Goal: Information Seeking & Learning: Learn about a topic

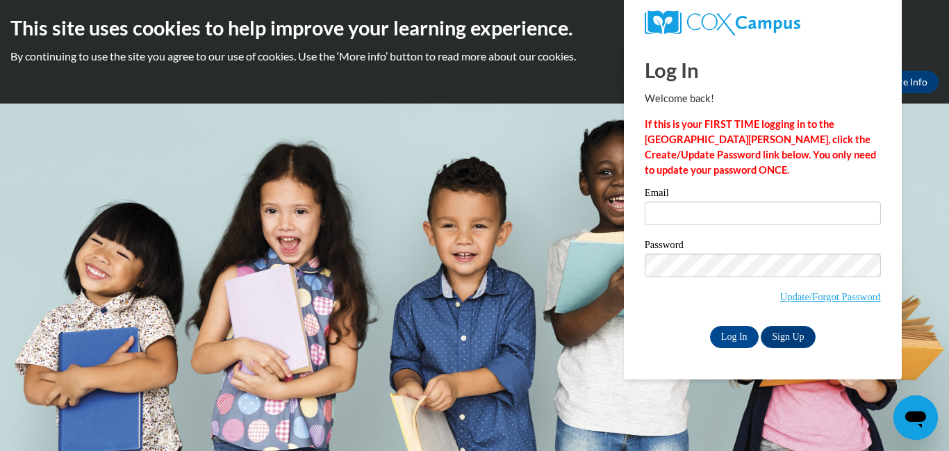
type input "[EMAIL_ADDRESS][PERSON_NAME][DOMAIN_NAME]"
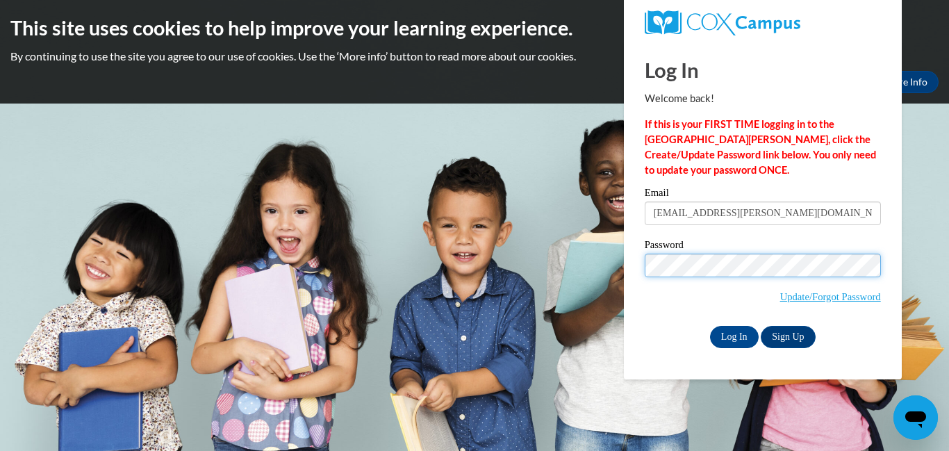
click at [710, 326] on input "Log In" at bounding box center [734, 337] width 49 height 22
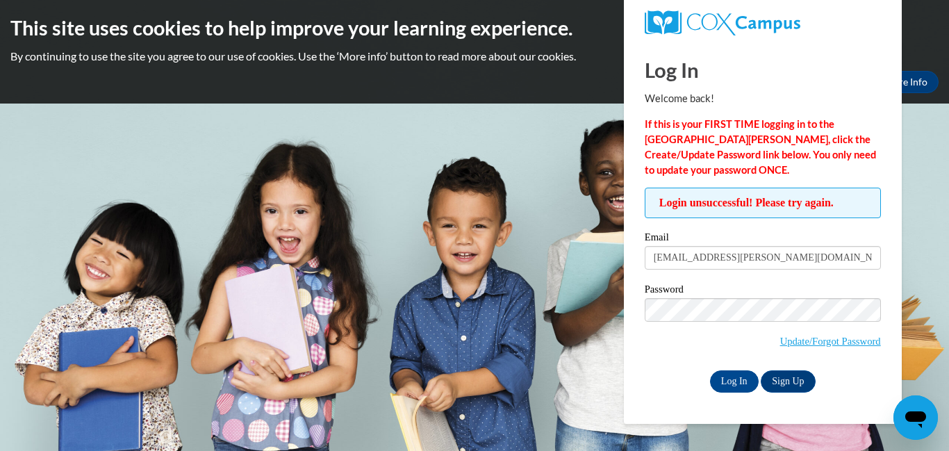
click at [735, 288] on label "Password" at bounding box center [763, 291] width 236 height 14
click at [719, 375] on input "Log In" at bounding box center [734, 381] width 49 height 22
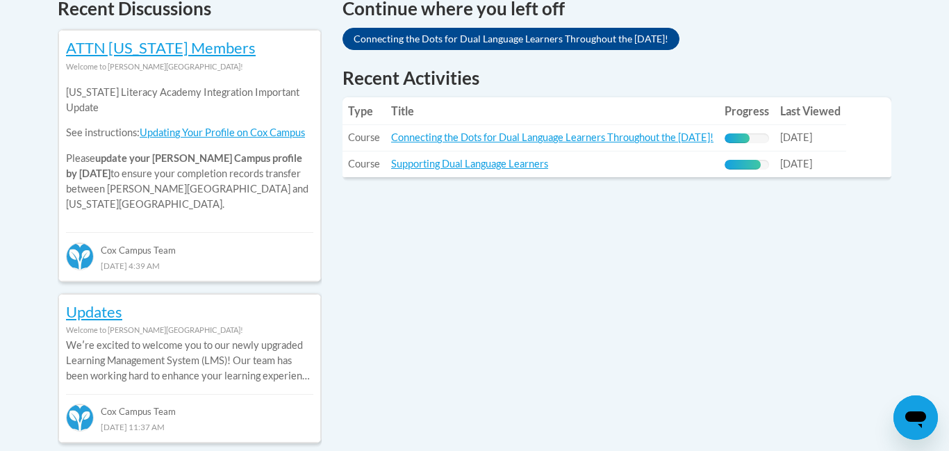
scroll to position [646, 0]
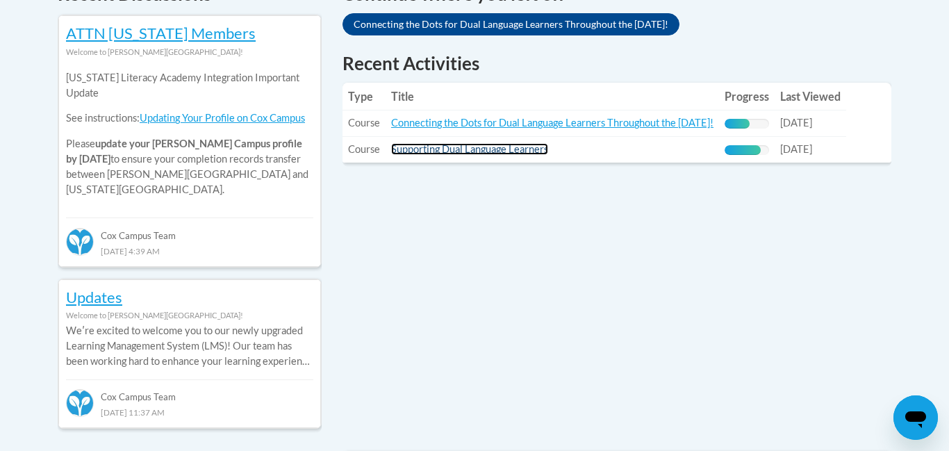
click at [527, 143] on link "Supporting Dual Language Learners" at bounding box center [469, 149] width 157 height 12
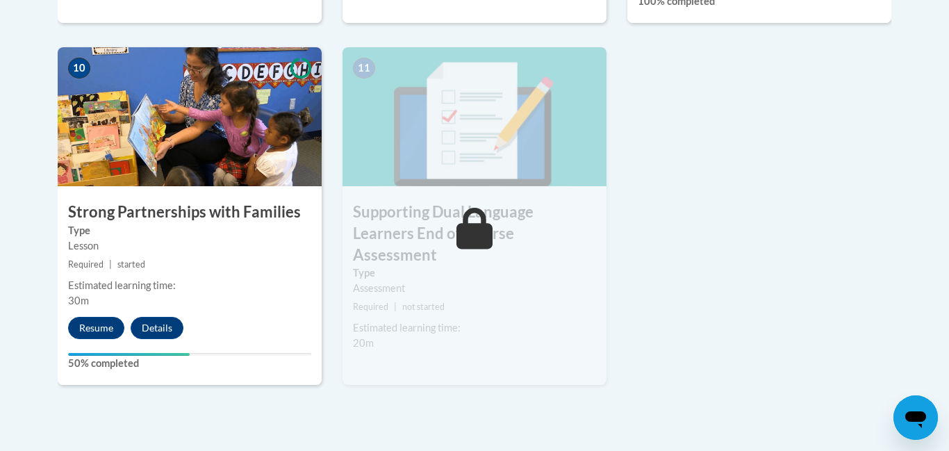
scroll to position [1615, 0]
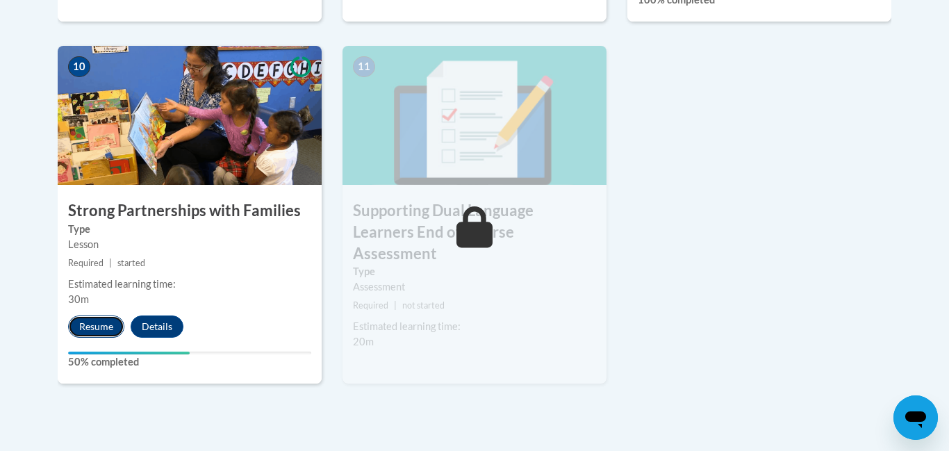
click at [76, 322] on button "Resume" at bounding box center [96, 327] width 56 height 22
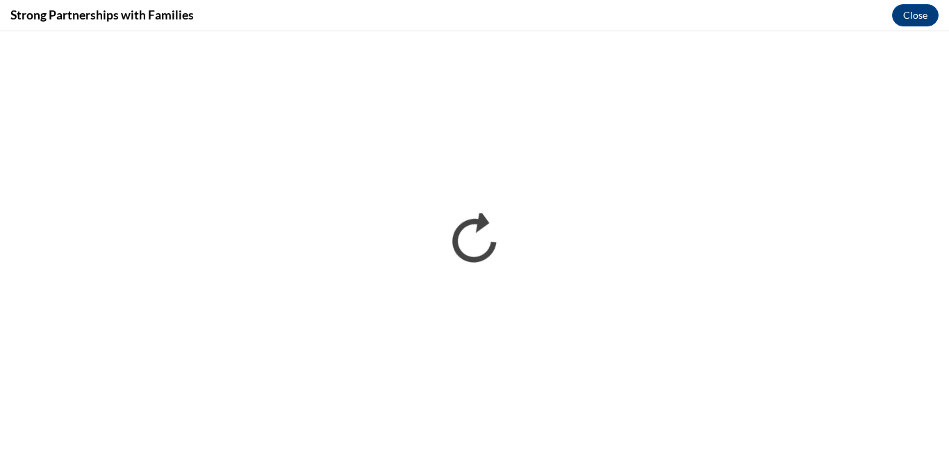
scroll to position [0, 0]
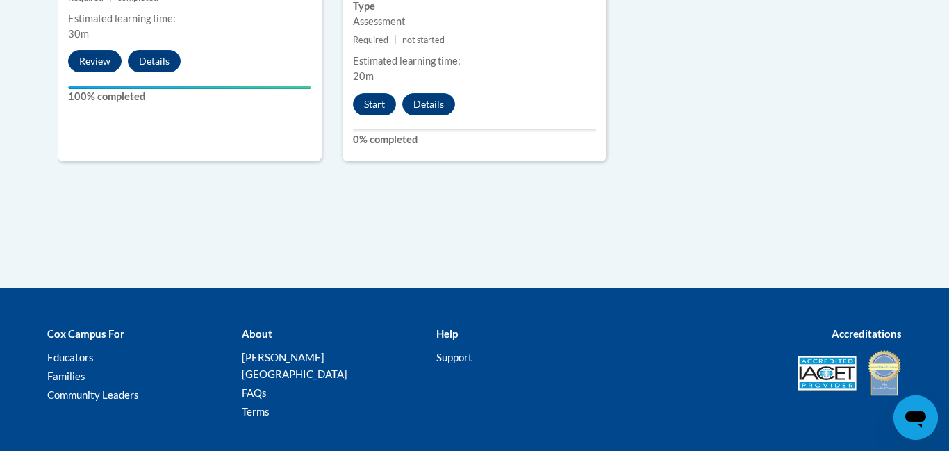
scroll to position [1925, 0]
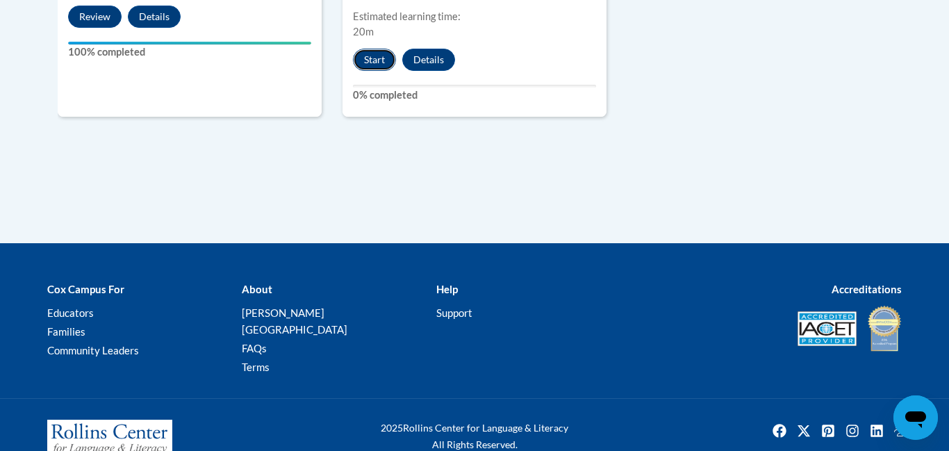
click at [382, 49] on button "Start" at bounding box center [374, 60] width 43 height 22
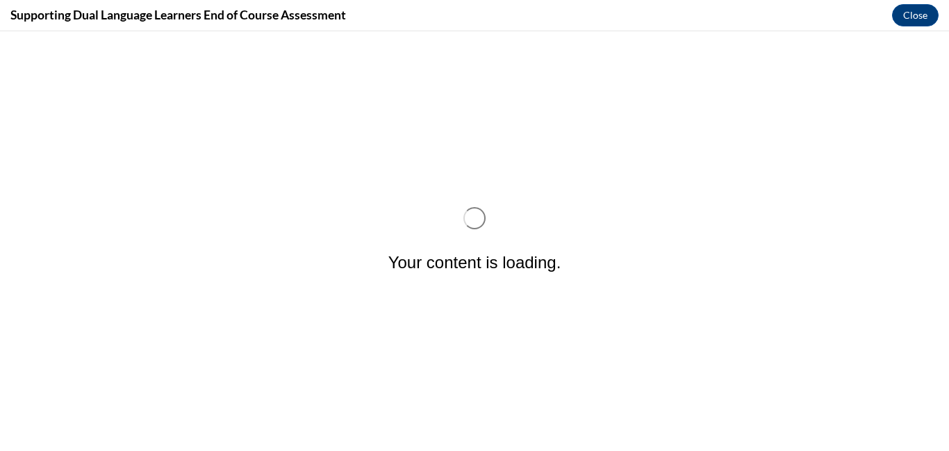
scroll to position [0, 0]
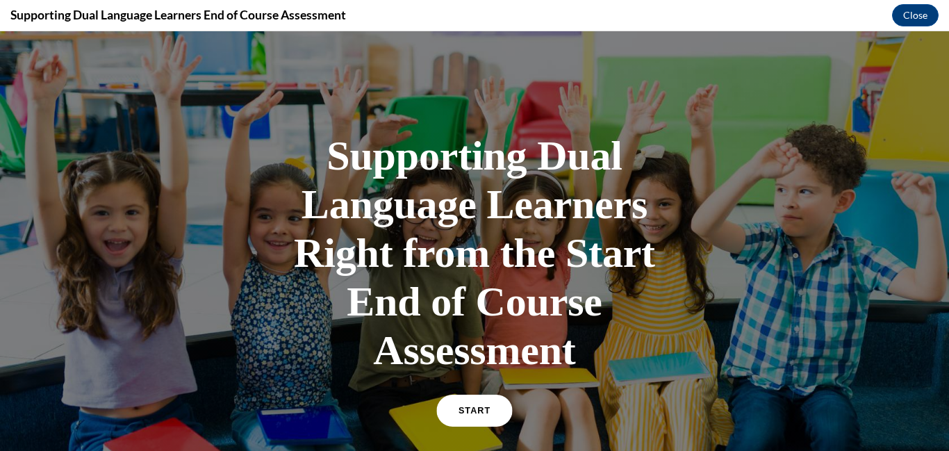
click at [464, 417] on link "START" at bounding box center [474, 411] width 76 height 32
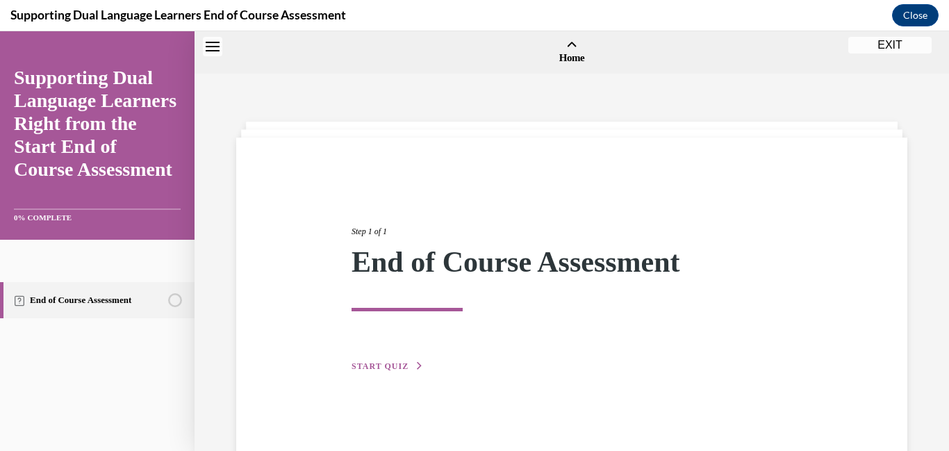
scroll to position [43, 0]
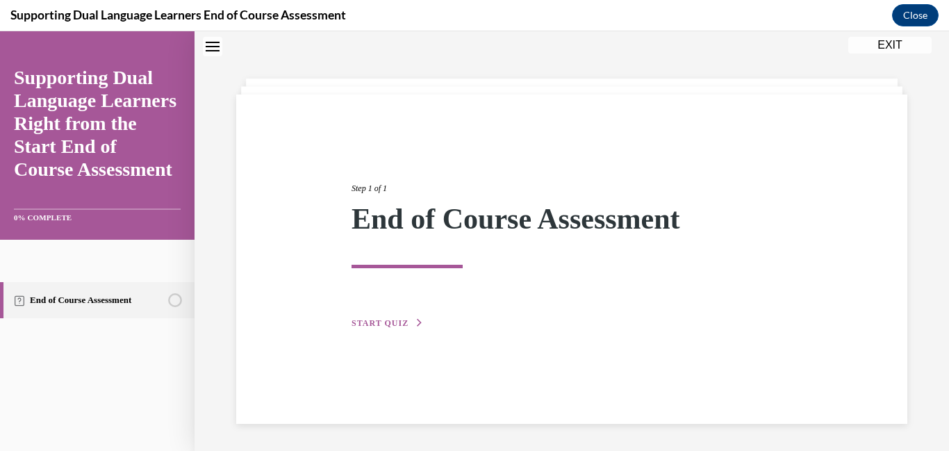
click at [406, 327] on button "START QUIZ" at bounding box center [388, 323] width 72 height 13
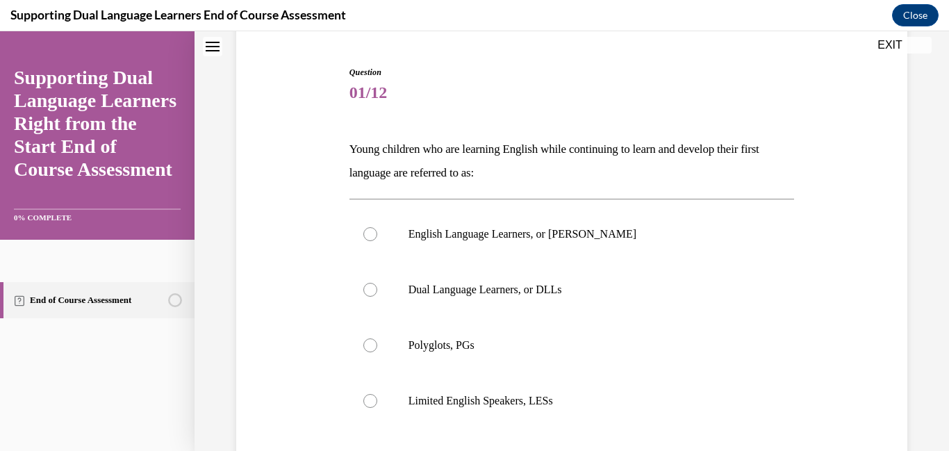
scroll to position [130, 0]
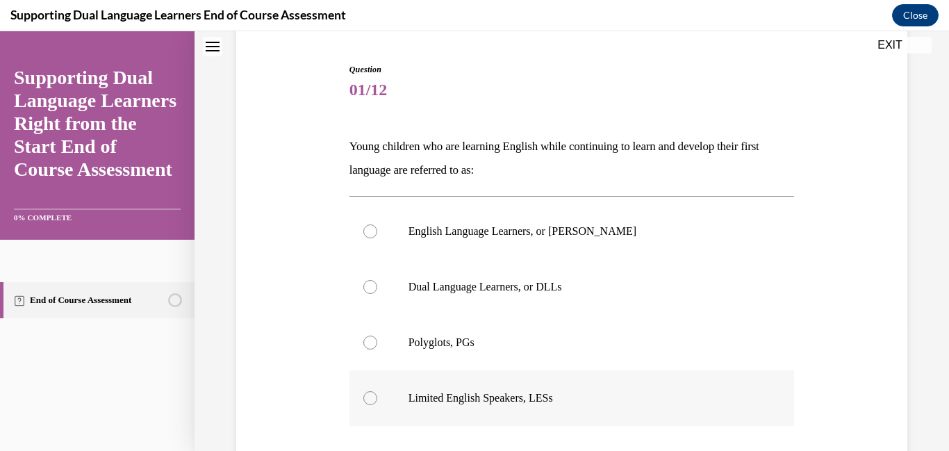
click at [364, 407] on label "Limited English Speakers, LESs" at bounding box center [573, 398] width 446 height 56
click at [364, 405] on input "Limited English Speakers, LESs" at bounding box center [370, 398] width 14 height 14
radio input "true"
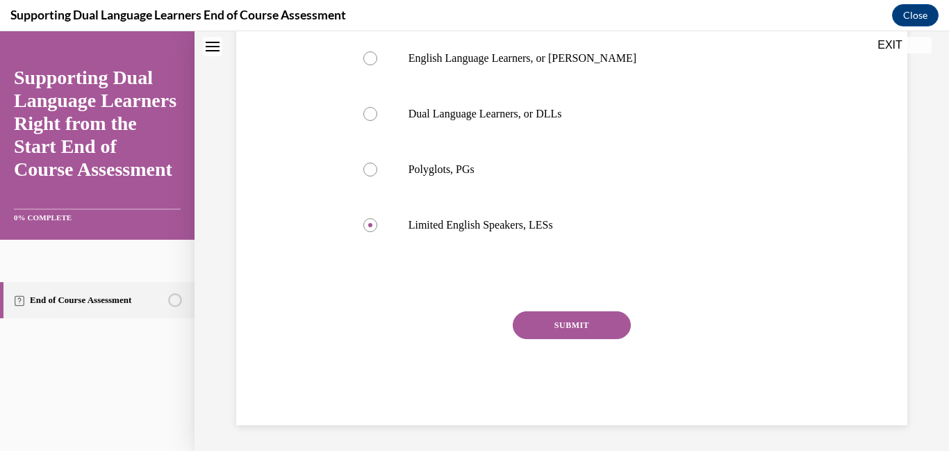
scroll to position [305, 0]
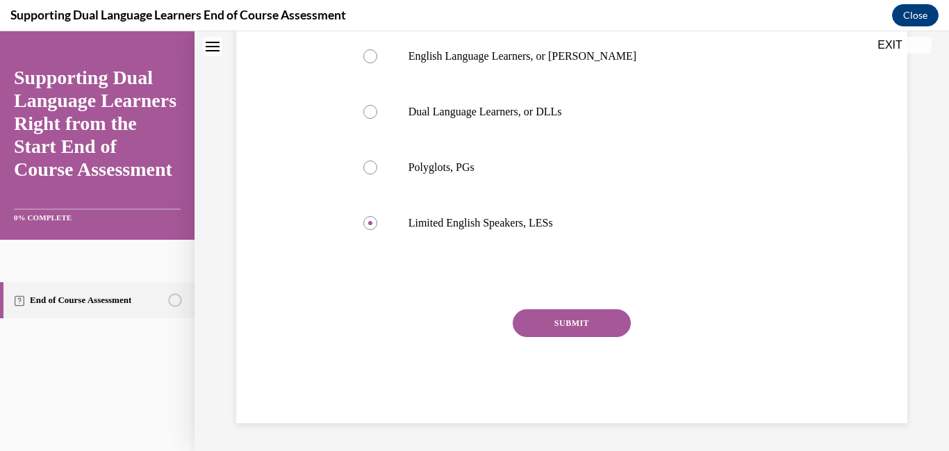
click at [542, 322] on button "SUBMIT" at bounding box center [572, 323] width 118 height 28
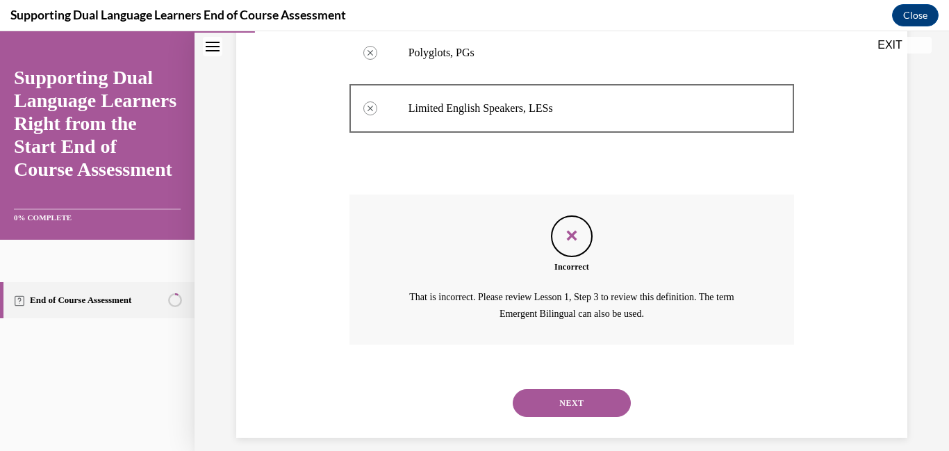
scroll to position [434, 0]
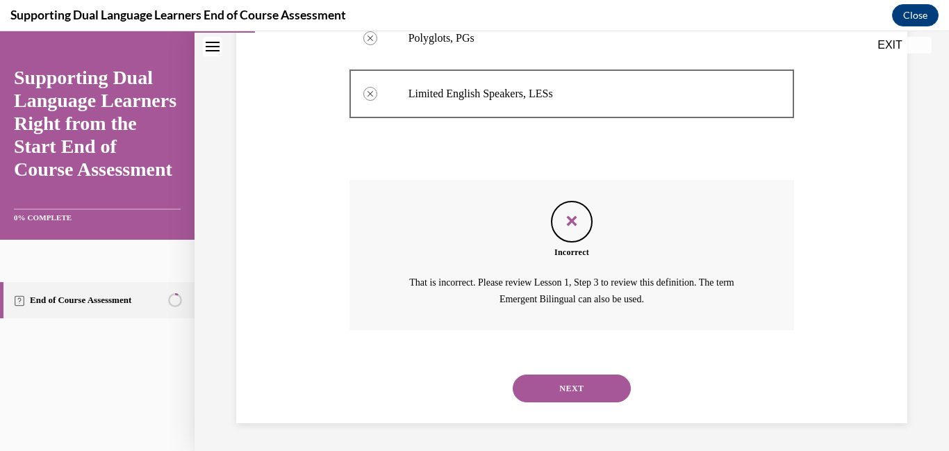
click at [534, 385] on button "NEXT" at bounding box center [572, 389] width 118 height 28
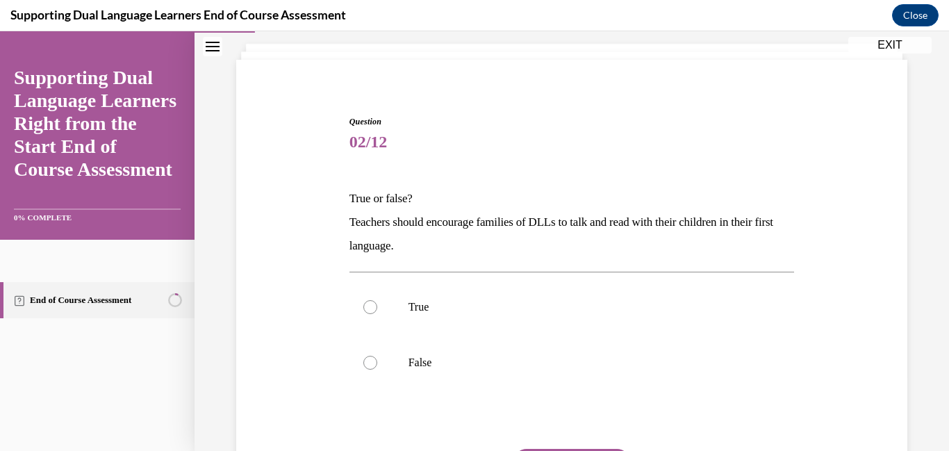
scroll to position [88, 0]
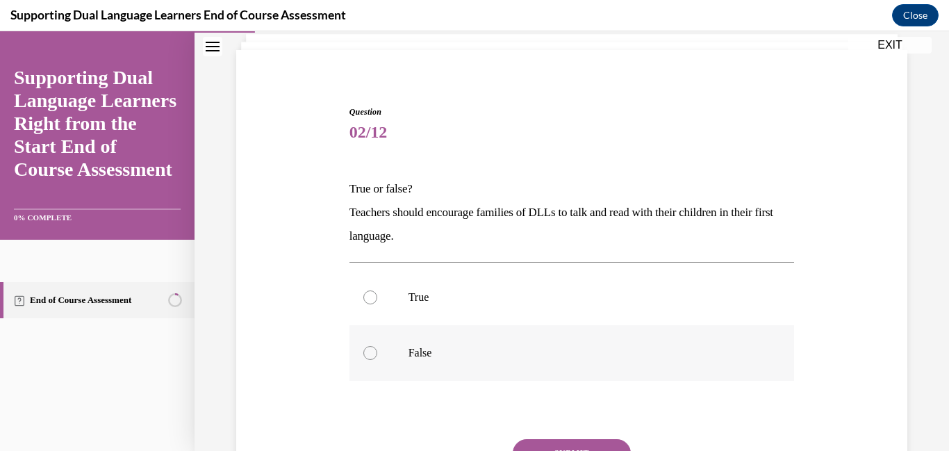
click at [519, 378] on label "False" at bounding box center [573, 353] width 446 height 56
click at [377, 360] on input "False" at bounding box center [370, 353] width 14 height 14
radio input "true"
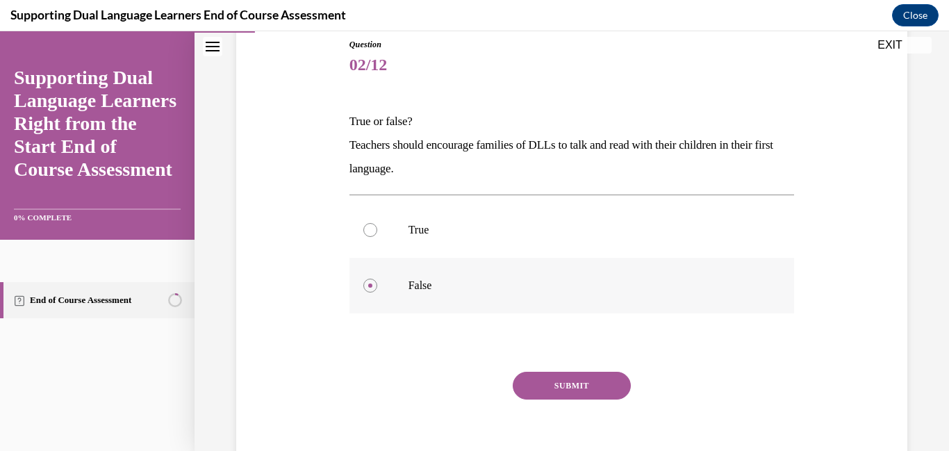
scroll to position [164, 0]
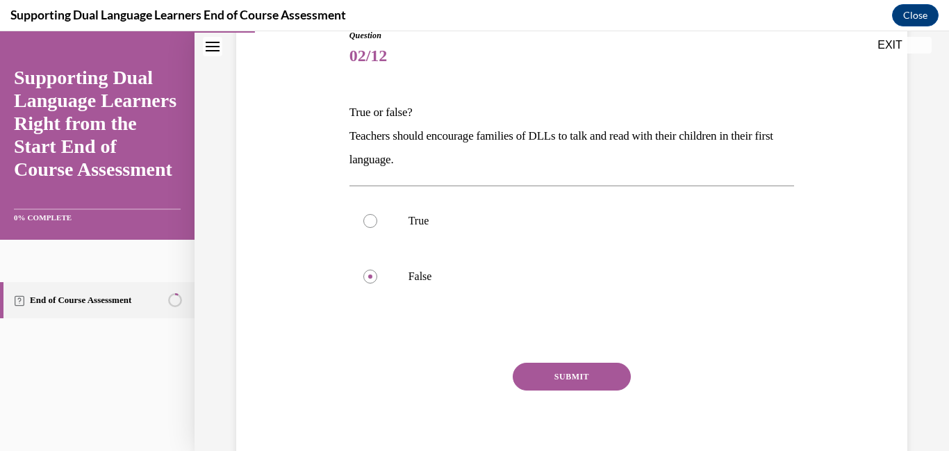
click at [534, 382] on button "SUBMIT" at bounding box center [572, 377] width 118 height 28
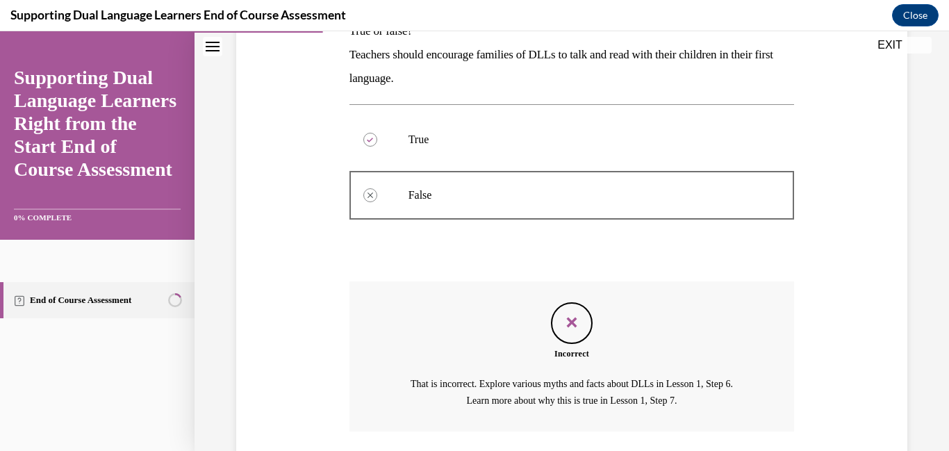
scroll to position [347, 0]
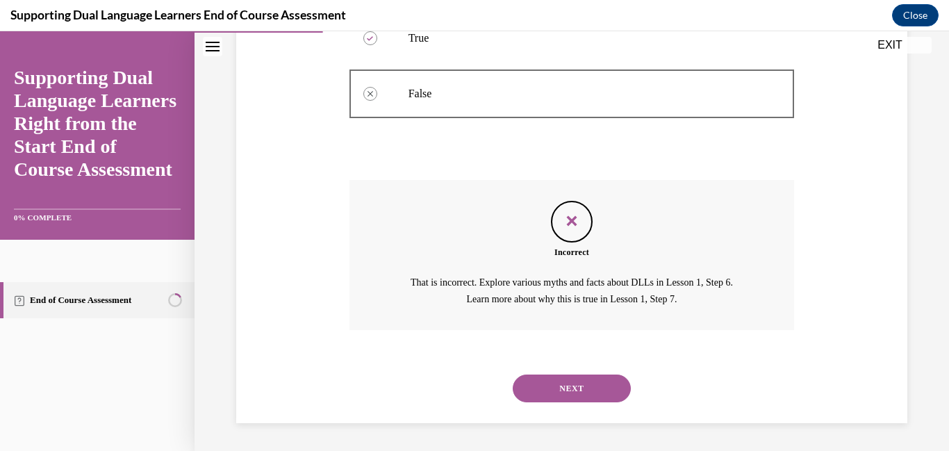
click at [537, 389] on button "NEXT" at bounding box center [572, 389] width 118 height 28
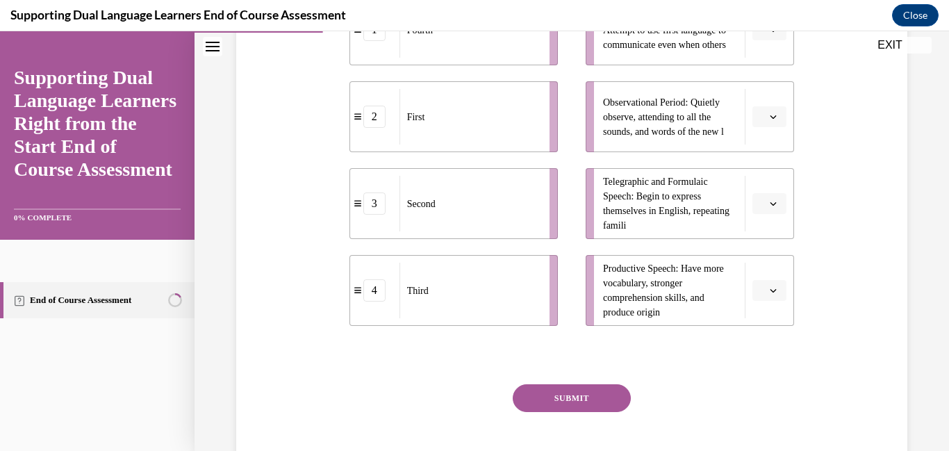
scroll to position [369, 0]
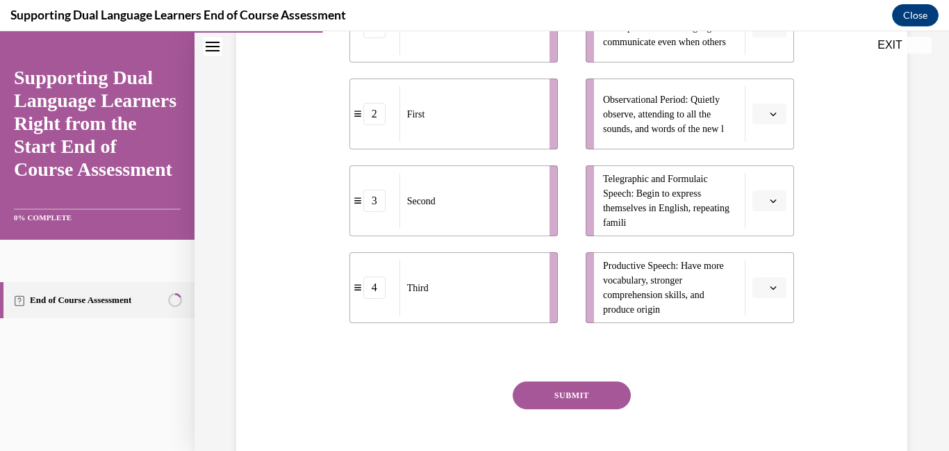
click at [761, 196] on span "Please select an option" at bounding box center [763, 201] width 5 height 14
click at [770, 317] on div "3" at bounding box center [768, 316] width 35 height 28
click at [776, 307] on li "Productive Speech: Have more vocabulary, stronger comprehension skills, and pro…" at bounding box center [690, 287] width 209 height 71
click at [771, 290] on icon "button" at bounding box center [774, 287] width 6 height 3
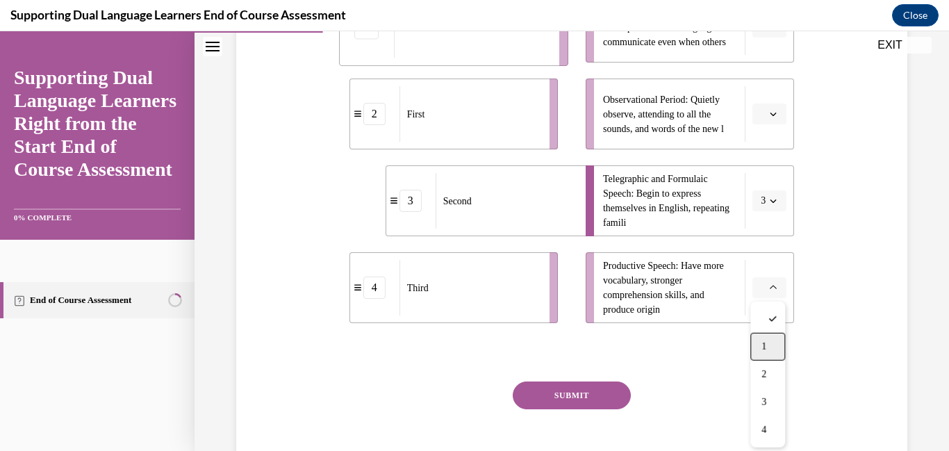
click at [764, 352] on div "1" at bounding box center [768, 347] width 35 height 28
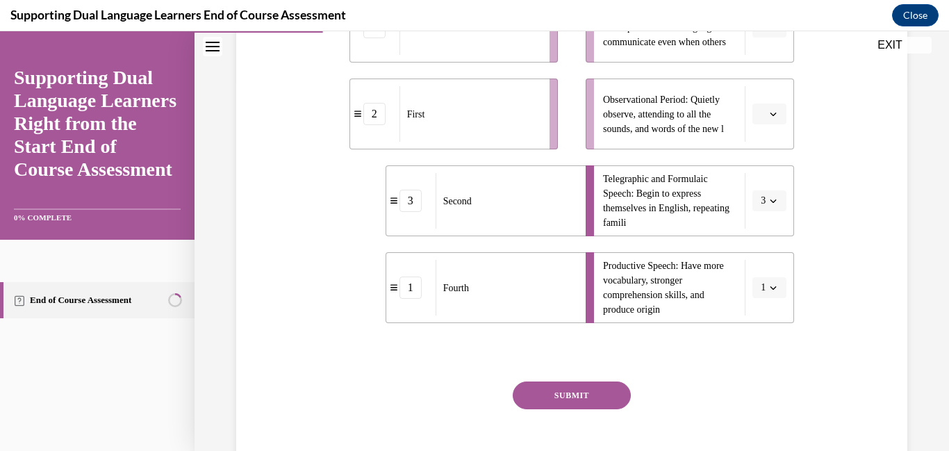
click at [776, 123] on button "button" at bounding box center [770, 114] width 34 height 21
click at [765, 270] on div "1 2 3 4" at bounding box center [768, 201] width 35 height 146
click at [765, 263] on div "4" at bounding box center [768, 257] width 35 height 28
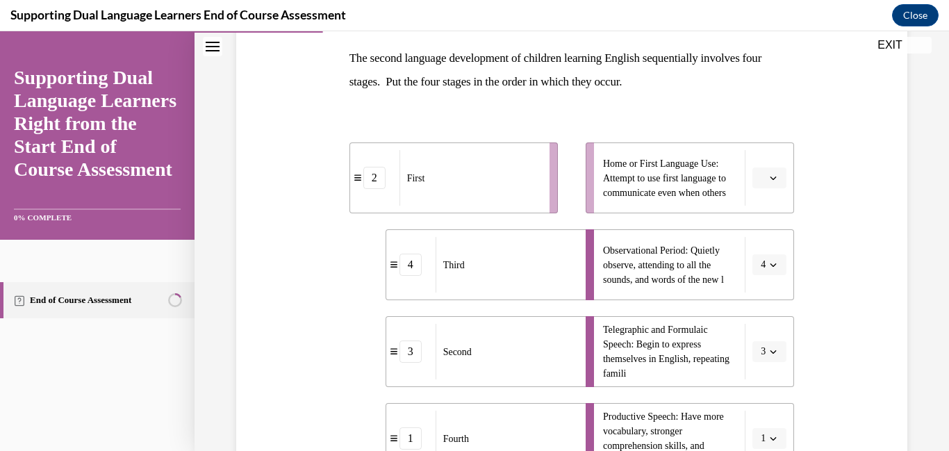
scroll to position [209, 0]
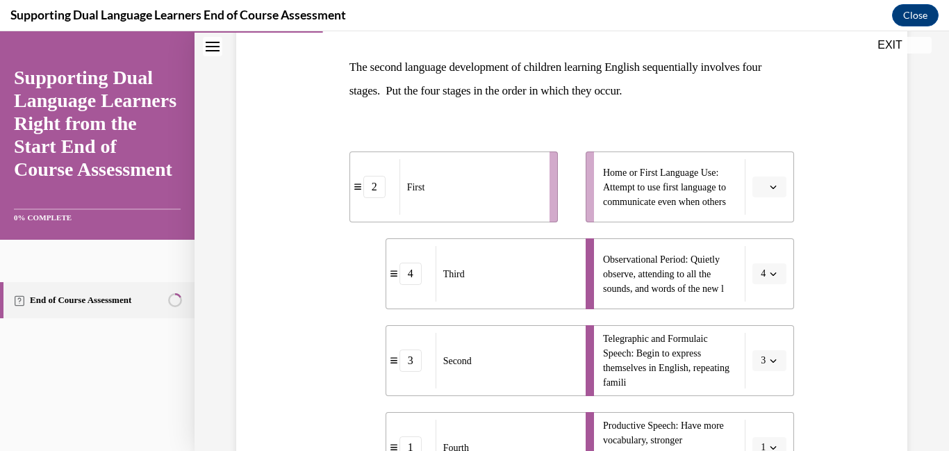
click at [774, 180] on button "button" at bounding box center [770, 187] width 34 height 21
click at [765, 268] on span "2" at bounding box center [764, 273] width 5 height 11
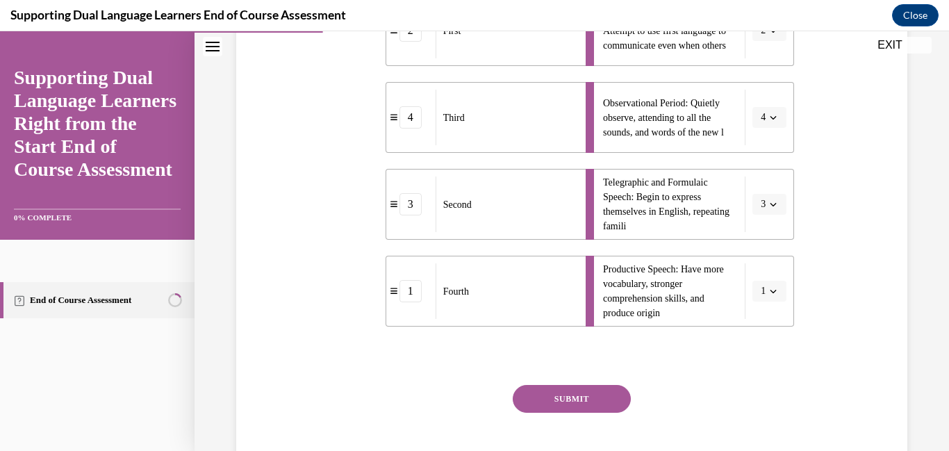
scroll to position [441, 0]
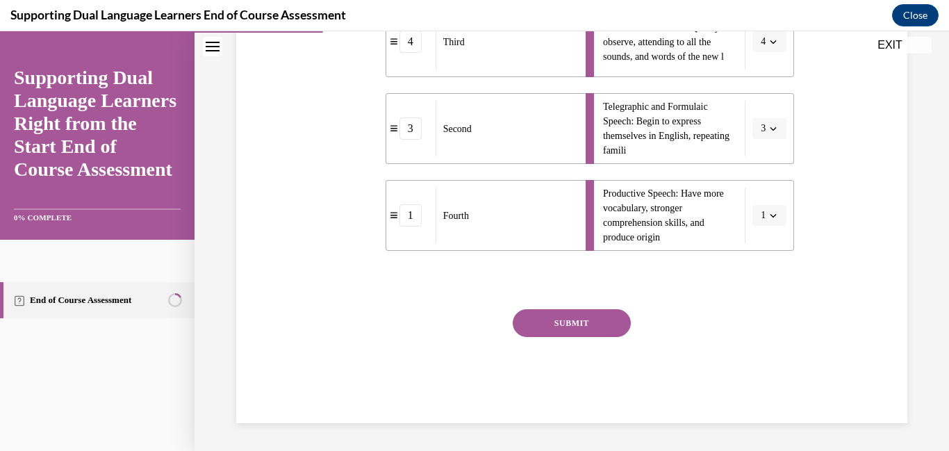
click at [613, 324] on button "SUBMIT" at bounding box center [572, 323] width 118 height 28
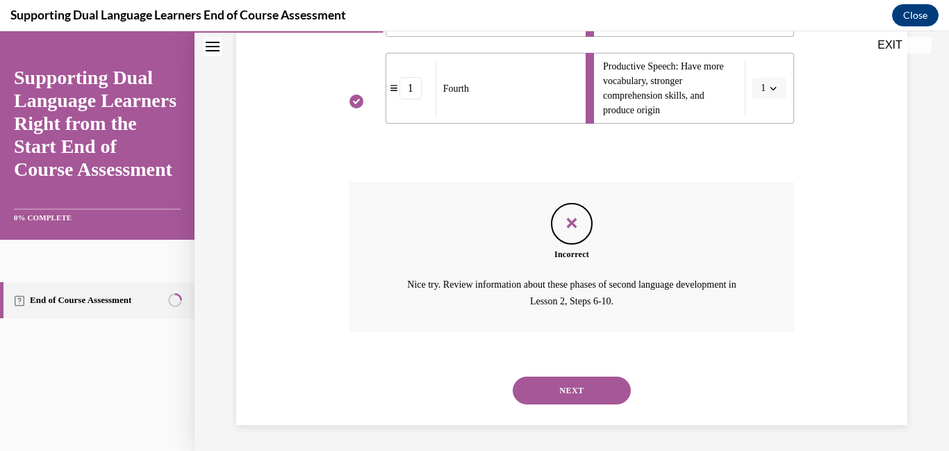
scroll to position [571, 0]
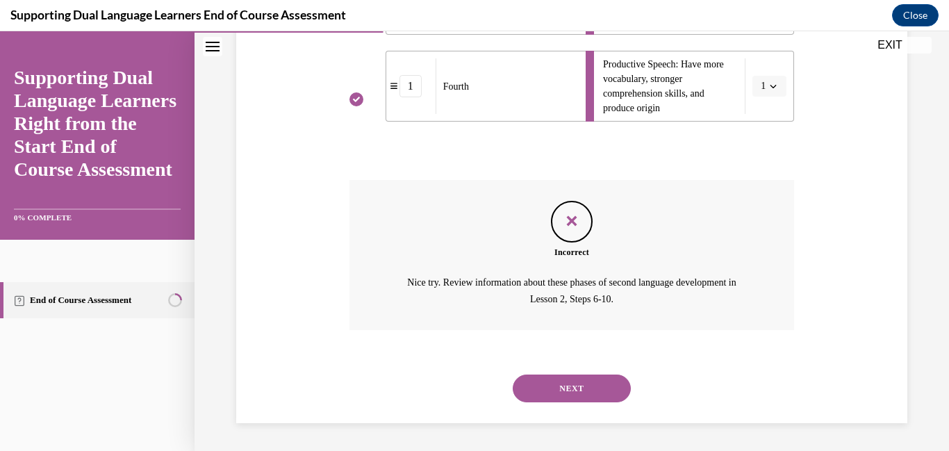
click at [594, 384] on button "NEXT" at bounding box center [572, 389] width 118 height 28
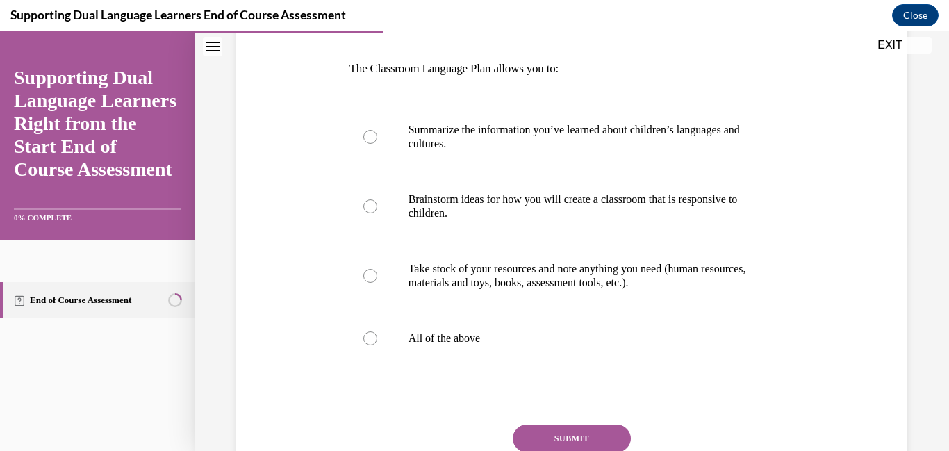
scroll to position [215, 0]
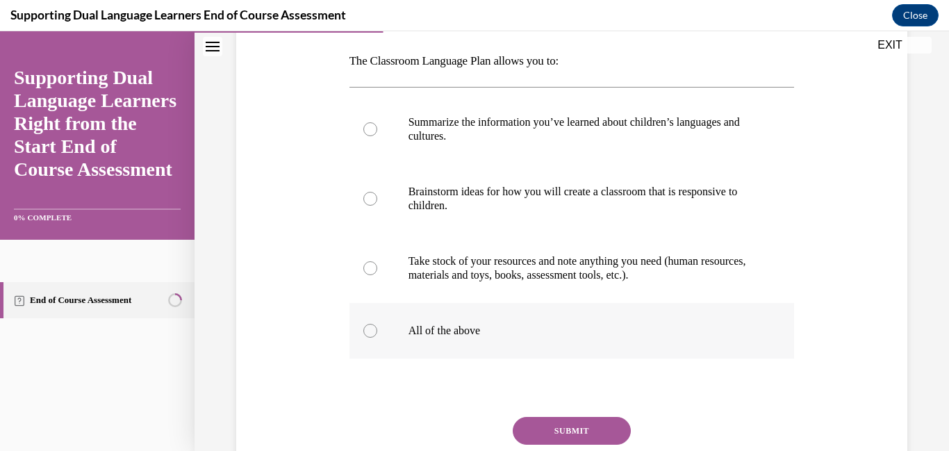
click at [514, 352] on label "All of the above" at bounding box center [573, 331] width 446 height 56
click at [377, 338] on input "All of the above" at bounding box center [370, 331] width 14 height 14
radio input "true"
click at [553, 434] on button "SUBMIT" at bounding box center [572, 431] width 118 height 28
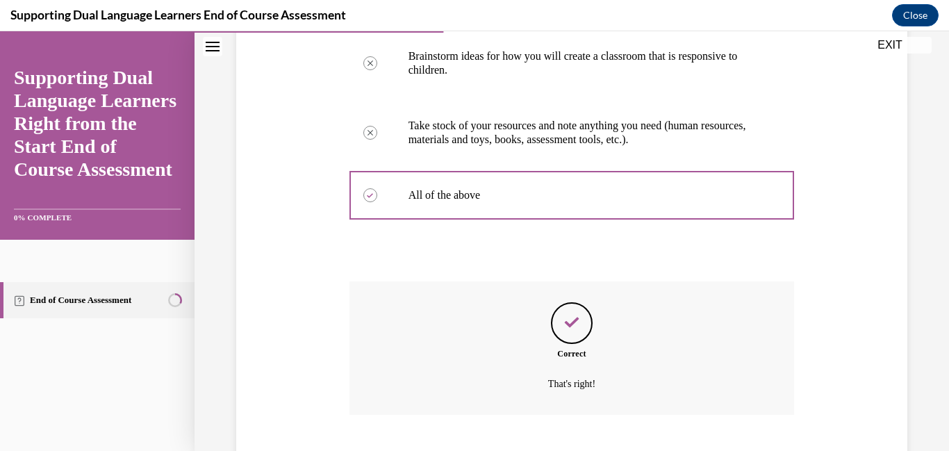
scroll to position [436, 0]
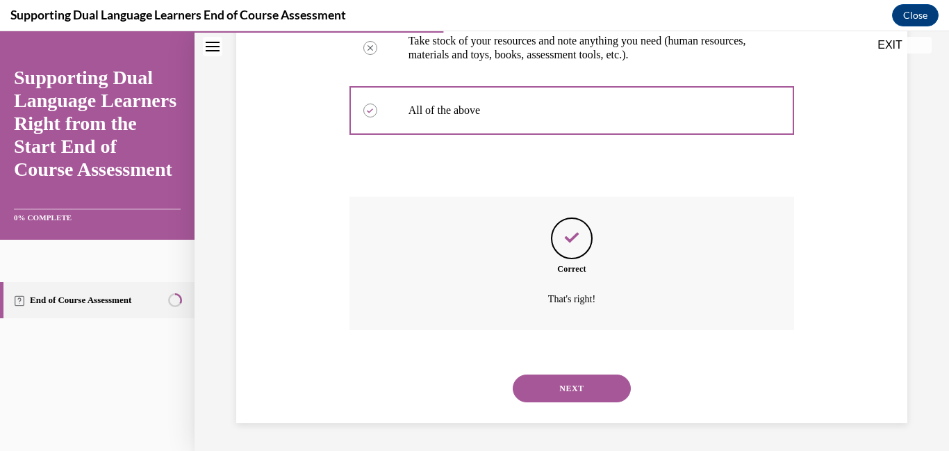
click at [544, 396] on button "NEXT" at bounding box center [572, 389] width 118 height 28
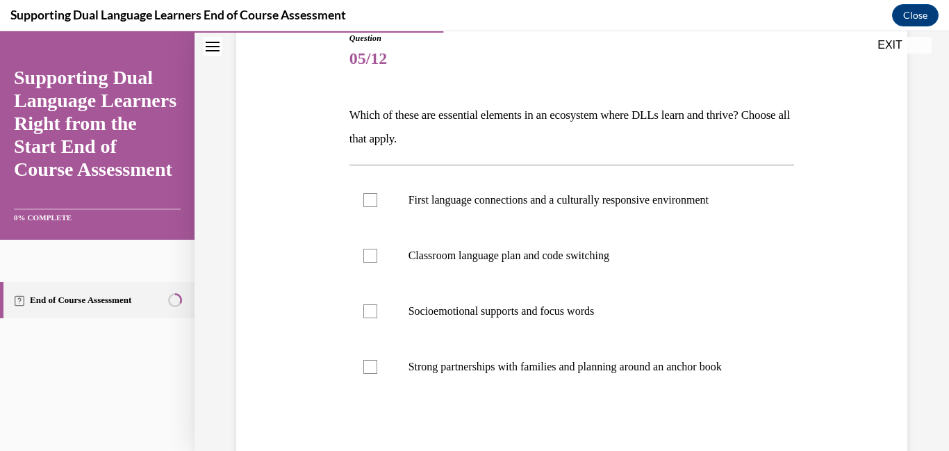
scroll to position [163, 0]
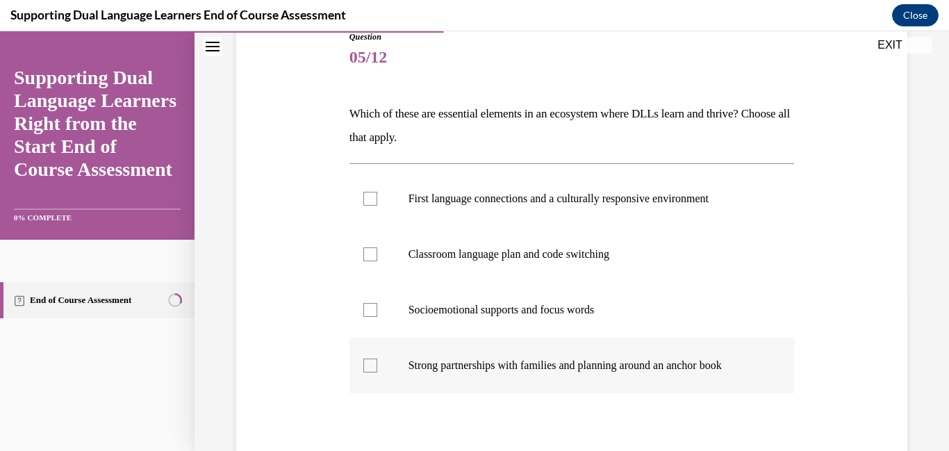
click at [522, 373] on label "Strong partnerships with families and planning around an anchor book" at bounding box center [573, 366] width 446 height 56
click at [377, 373] on input "Strong partnerships with families and planning around an anchor book" at bounding box center [370, 366] width 14 height 14
checkbox input "true"
click at [470, 313] on p "Socioemotional supports and focus words" at bounding box center [585, 310] width 352 height 14
click at [377, 313] on input "Socioemotional supports and focus words" at bounding box center [370, 310] width 14 height 14
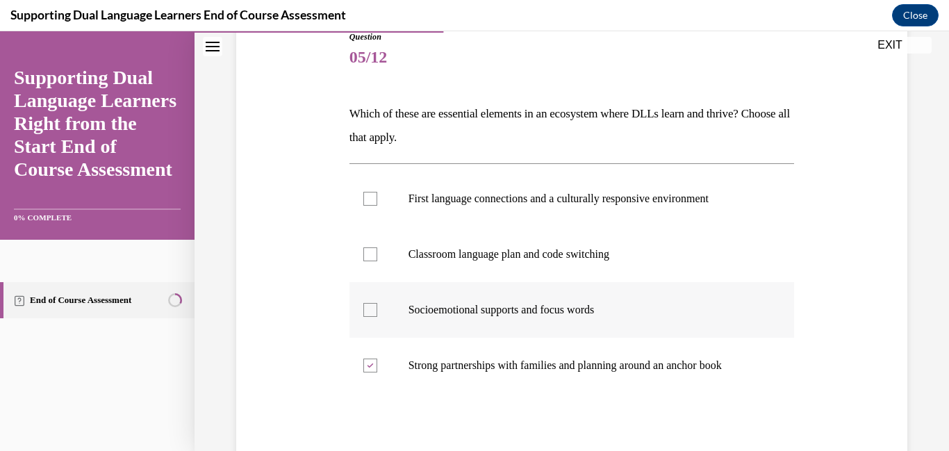
checkbox input "true"
click at [449, 258] on p "Classroom language plan and code switching" at bounding box center [585, 254] width 352 height 14
click at [377, 258] on input "Classroom language plan and code switching" at bounding box center [370, 254] width 14 height 14
checkbox input "true"
click at [438, 204] on p "First language connections and a culturally responsive environment" at bounding box center [585, 199] width 352 height 14
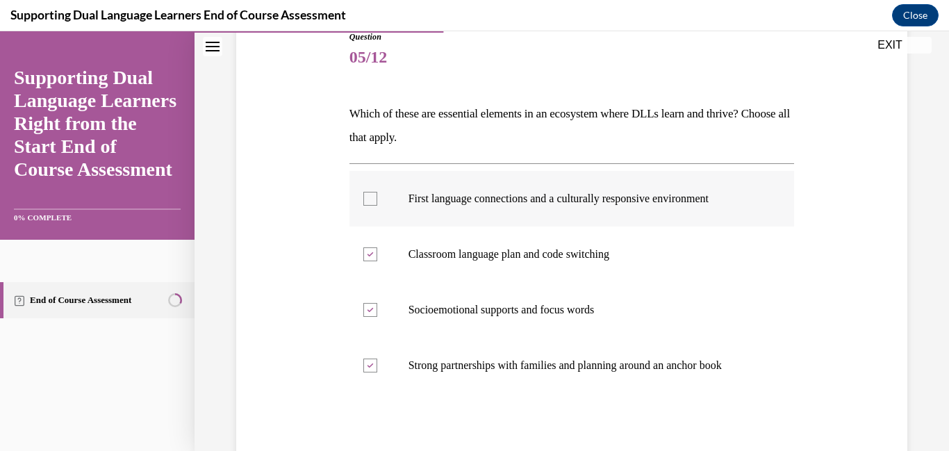
click at [377, 204] on input "First language connections and a culturally responsive environment" at bounding box center [370, 199] width 14 height 14
checkbox input "true"
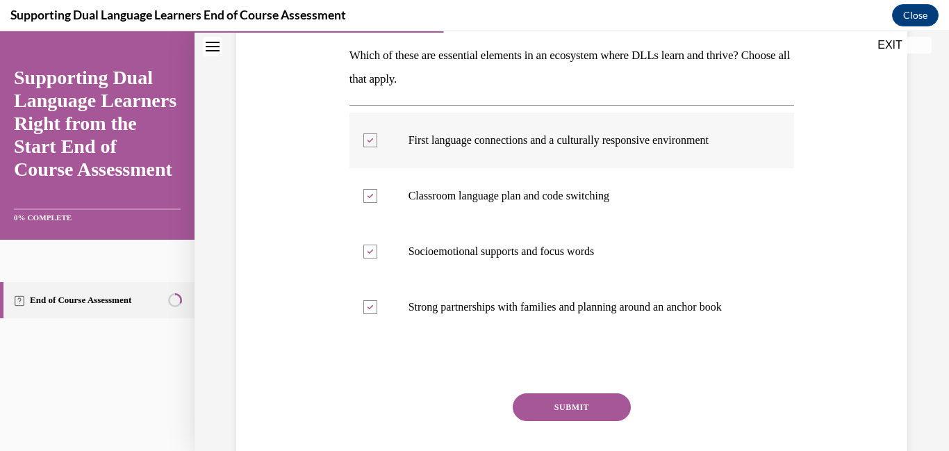
scroll to position [285, 0]
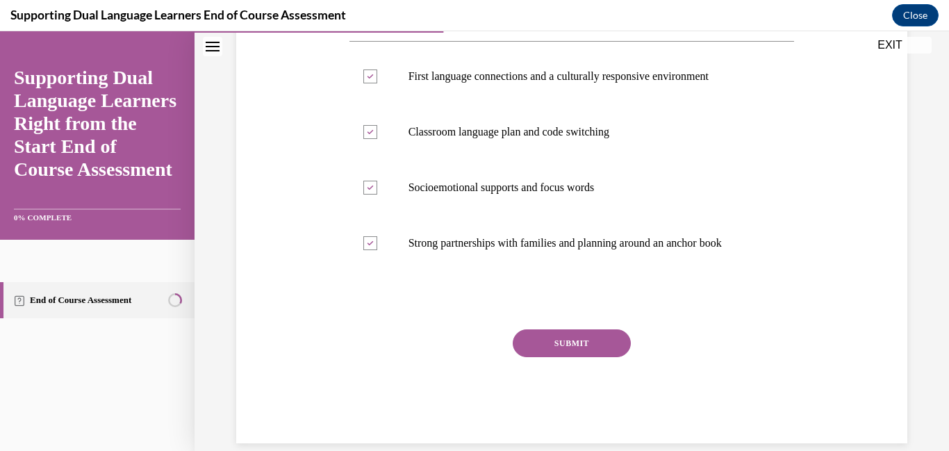
click at [536, 343] on button "SUBMIT" at bounding box center [572, 343] width 118 height 28
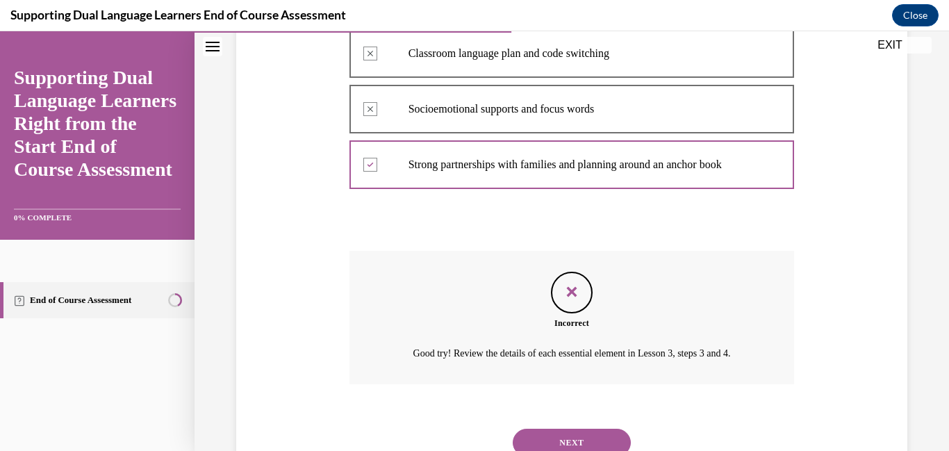
scroll to position [418, 0]
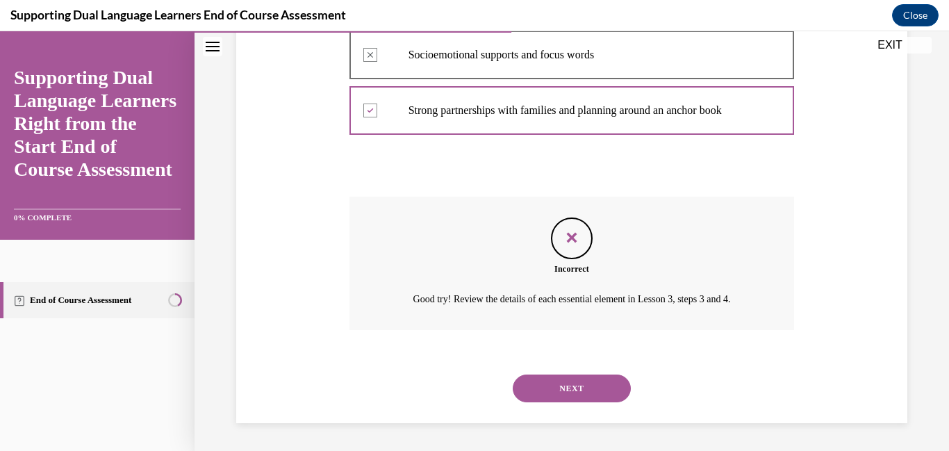
click at [539, 385] on button "NEXT" at bounding box center [572, 389] width 118 height 28
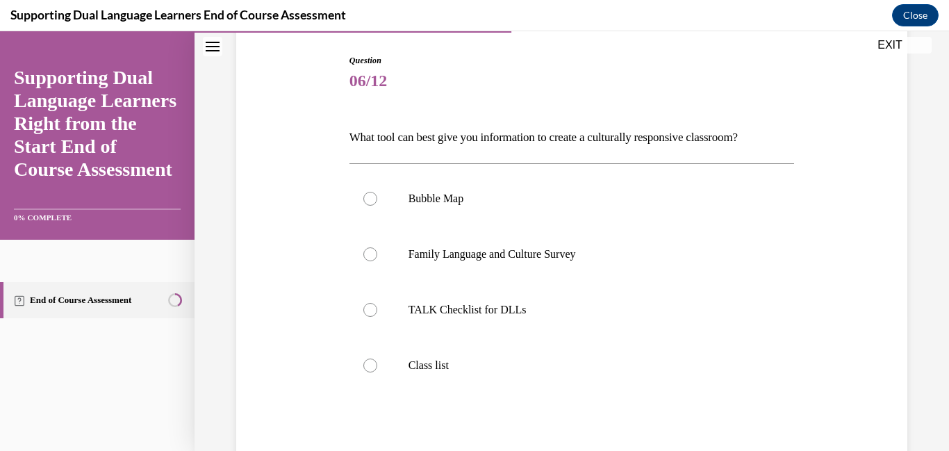
scroll to position [151, 0]
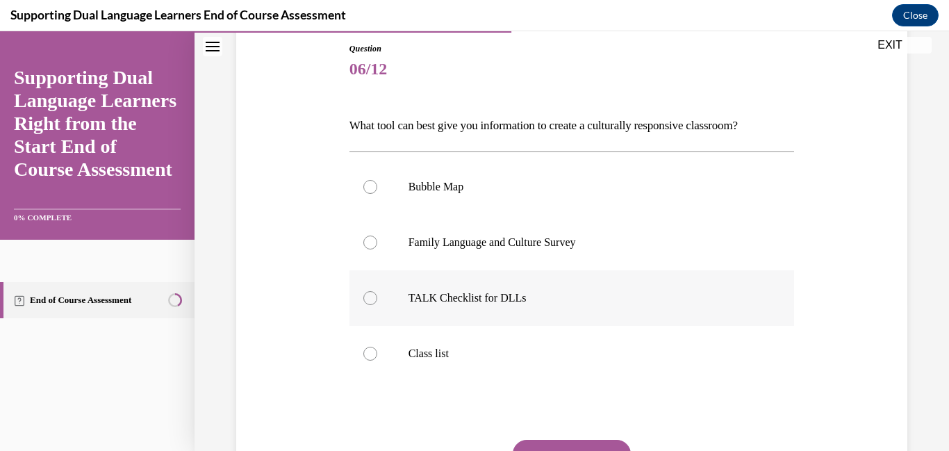
click at [525, 299] on p "TALK Checklist for DLLs" at bounding box center [585, 298] width 352 height 14
click at [377, 299] on input "TALK Checklist for DLLs" at bounding box center [370, 298] width 14 height 14
radio input "true"
click at [553, 444] on button "SUBMIT" at bounding box center [572, 454] width 118 height 28
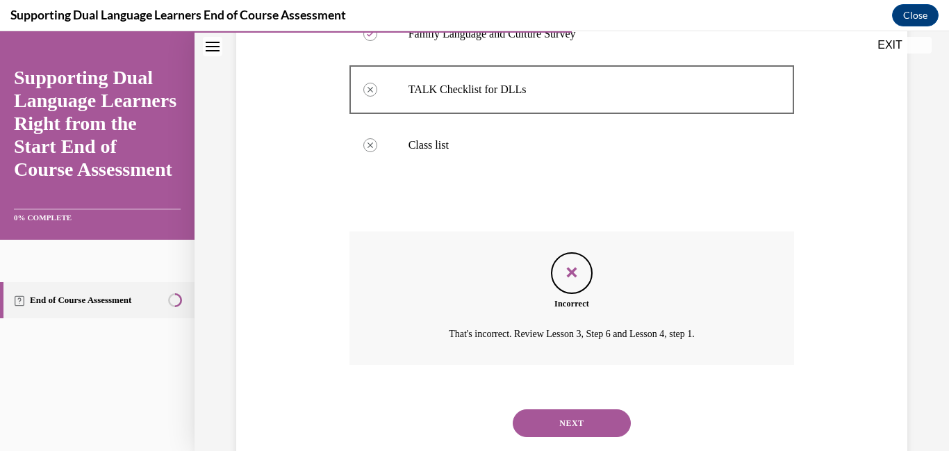
scroll to position [362, 0]
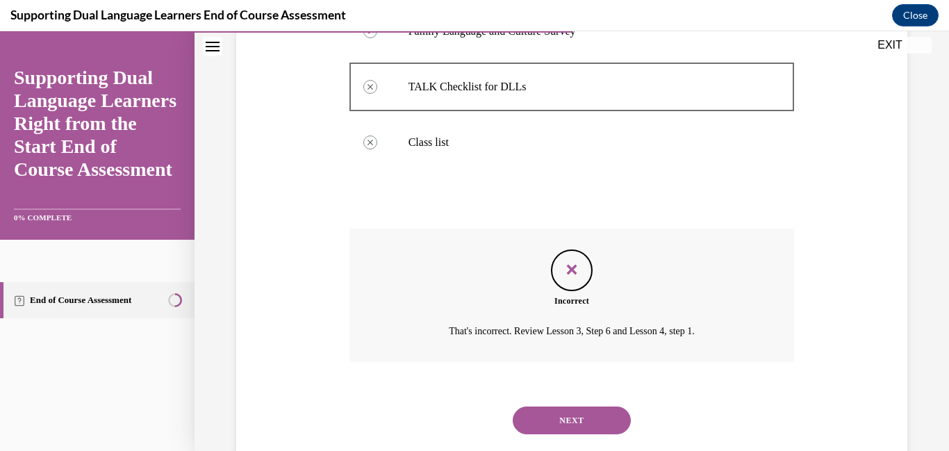
click at [562, 427] on button "NEXT" at bounding box center [572, 421] width 118 height 28
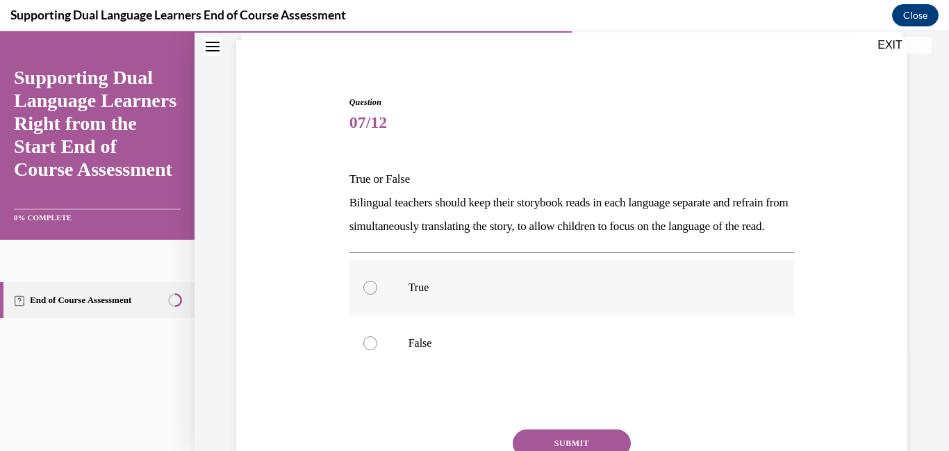
scroll to position [98, 0]
click at [544, 401] on div "Question 07/12 True or False Bilingual teachers should keep their storybook rea…" at bounding box center [573, 319] width 446 height 448
click at [507, 315] on label "True" at bounding box center [573, 287] width 446 height 56
click at [377, 294] on input "True" at bounding box center [370, 287] width 14 height 14
radio input "true"
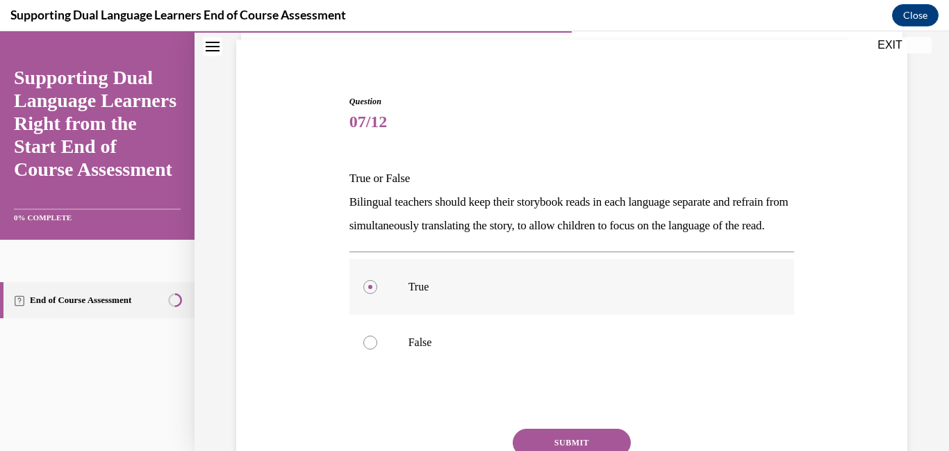
scroll to position [171, 0]
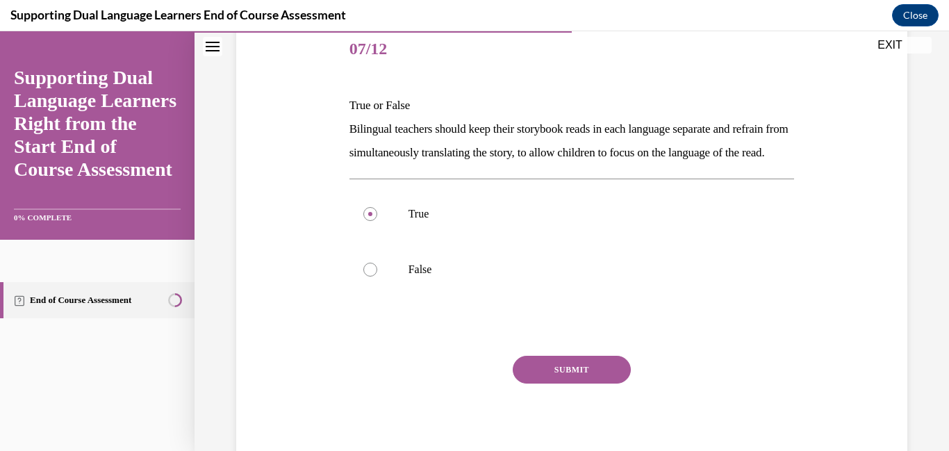
click at [538, 384] on button "SUBMIT" at bounding box center [572, 370] width 118 height 28
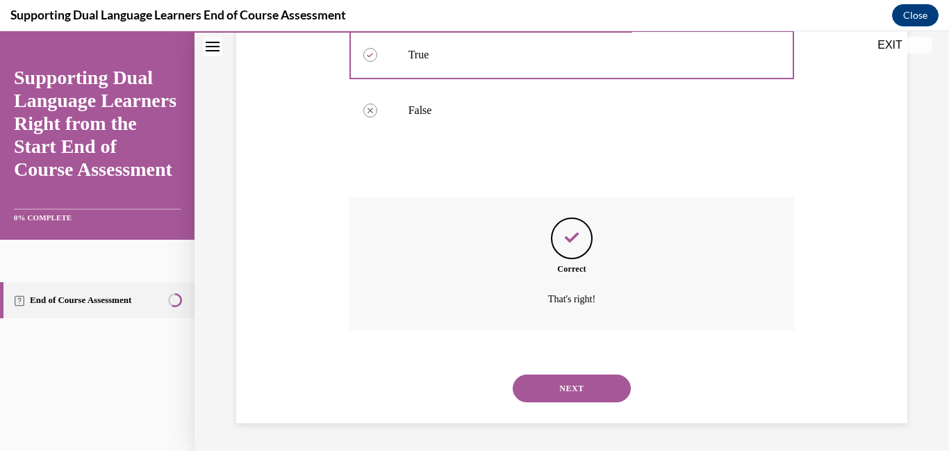
scroll to position [354, 0]
click at [538, 392] on button "NEXT" at bounding box center [572, 389] width 118 height 28
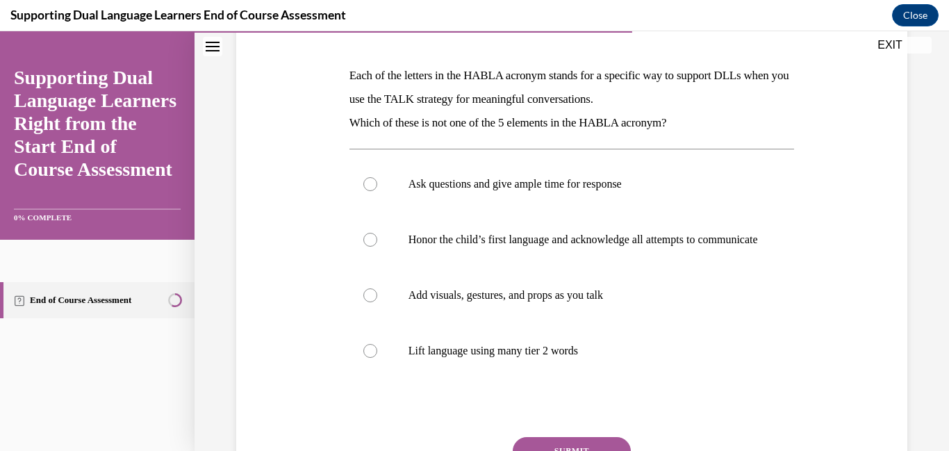
scroll to position [205, 0]
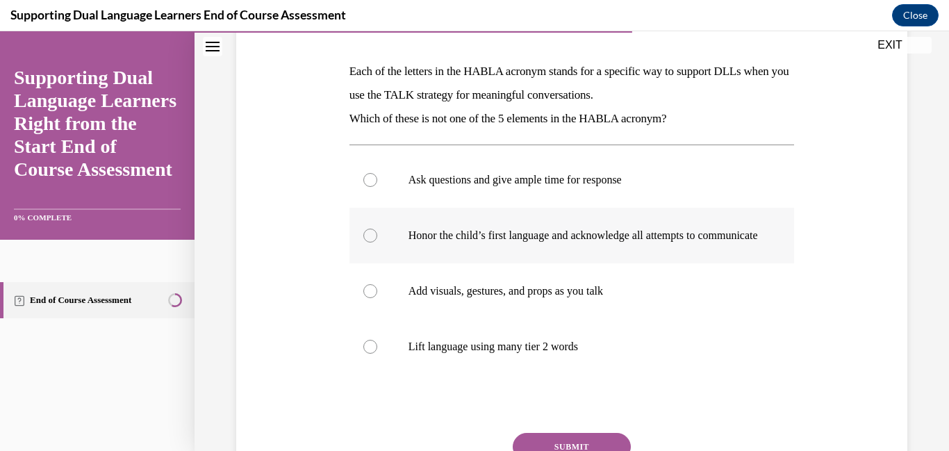
click at [523, 243] on p "Honor the child’s first language and acknowledge all attempts to communicate" at bounding box center [585, 236] width 352 height 14
click at [377, 243] on input "Honor the child’s first language and acknowledge all attempts to communicate" at bounding box center [370, 236] width 14 height 14
radio input "true"
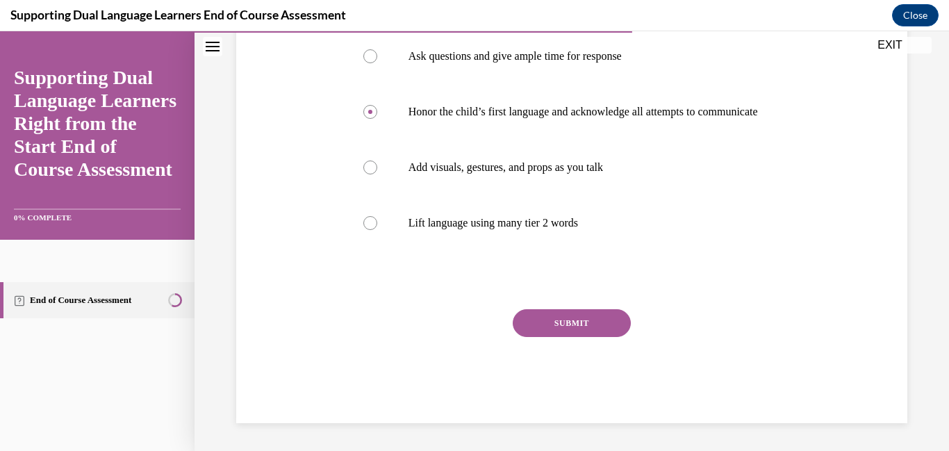
click at [548, 322] on button "SUBMIT" at bounding box center [572, 323] width 118 height 28
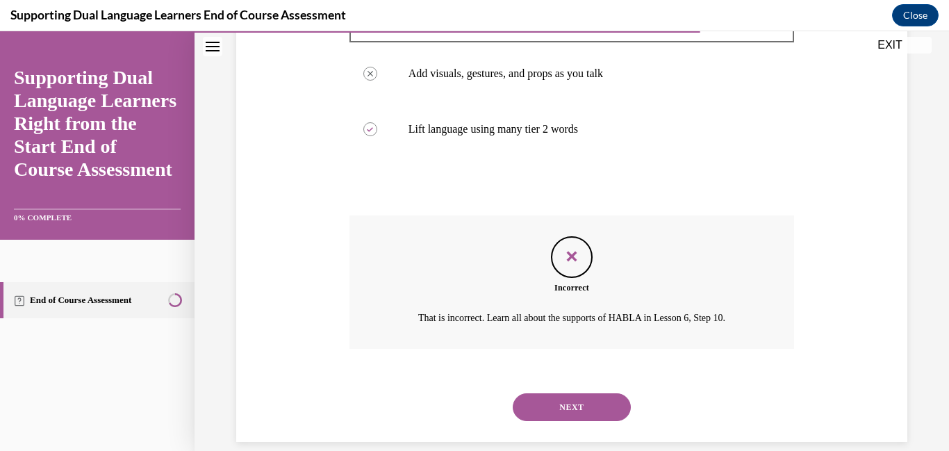
scroll to position [455, 0]
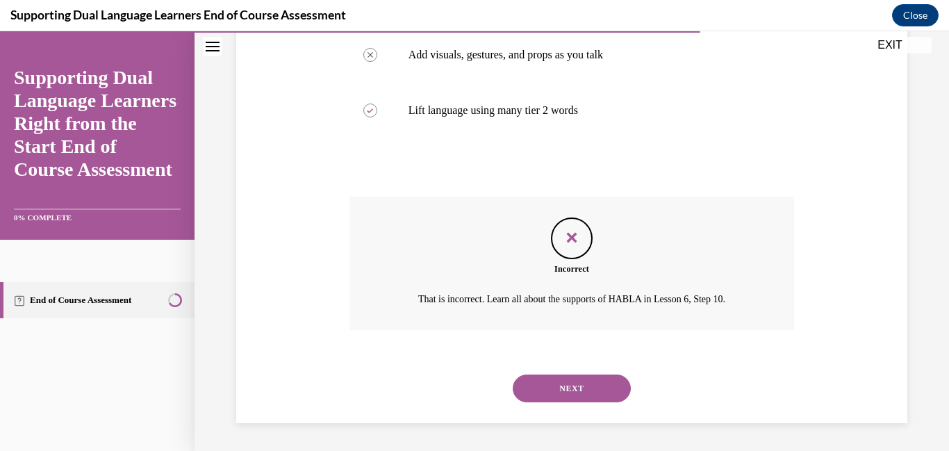
click at [548, 392] on button "NEXT" at bounding box center [572, 389] width 118 height 28
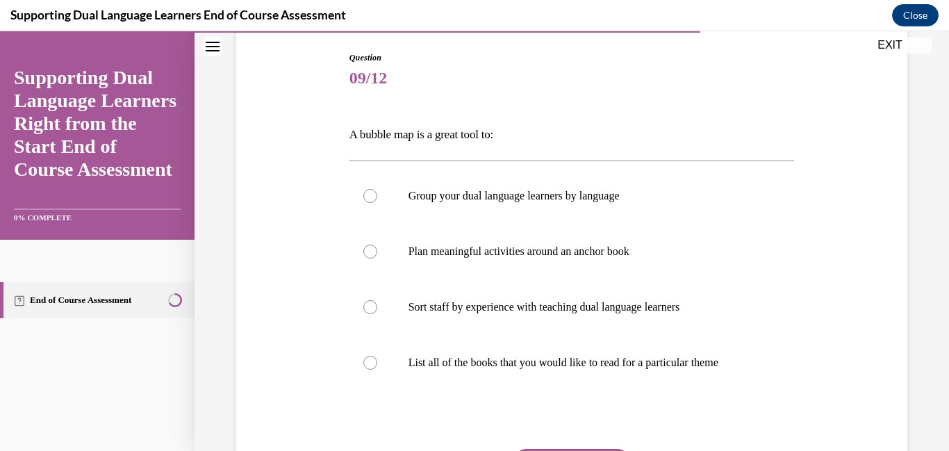
scroll to position [156, 0]
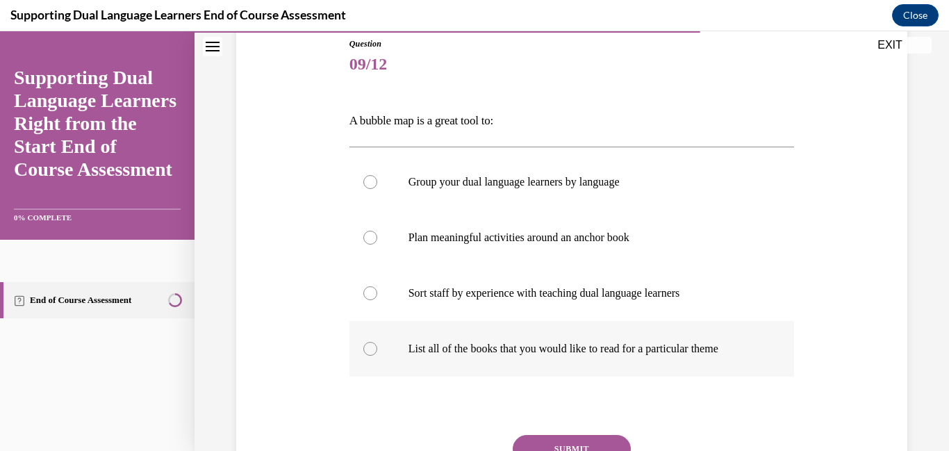
click at [543, 360] on label "List all of the books that you would like to read for a particular theme" at bounding box center [573, 349] width 446 height 56
click at [377, 356] on input "List all of the books that you would like to read for a particular theme" at bounding box center [370, 349] width 14 height 14
radio input "true"
click at [570, 448] on button "SUBMIT" at bounding box center [572, 449] width 118 height 28
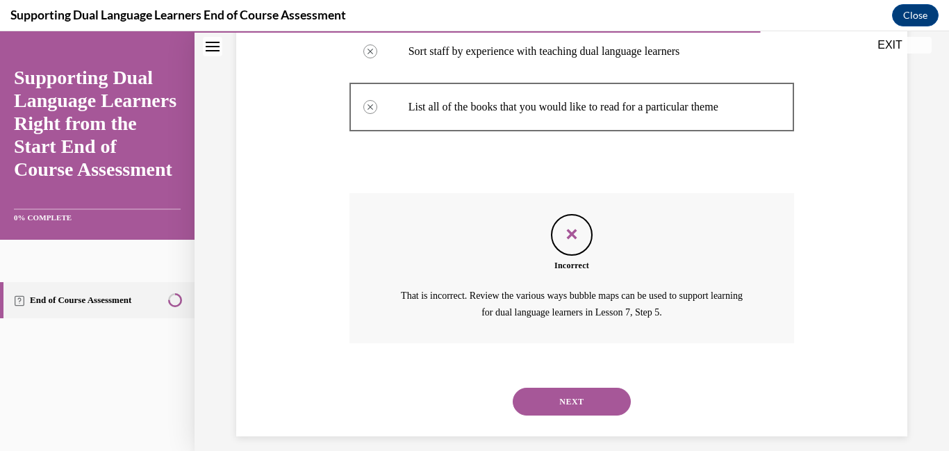
scroll to position [399, 0]
click at [562, 407] on button "NEXT" at bounding box center [572, 400] width 118 height 28
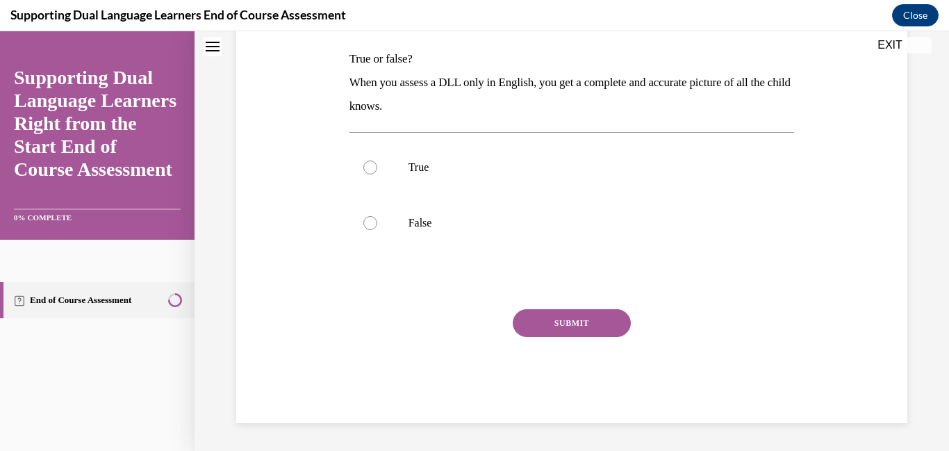
scroll to position [0, 0]
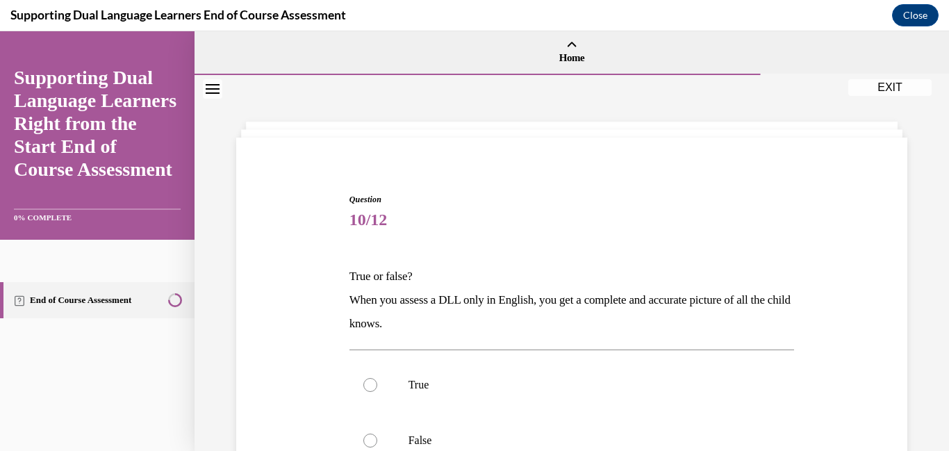
click at [562, 407] on label "True" at bounding box center [573, 385] width 446 height 56
click at [377, 392] on input "True" at bounding box center [370, 385] width 14 height 14
radio input "true"
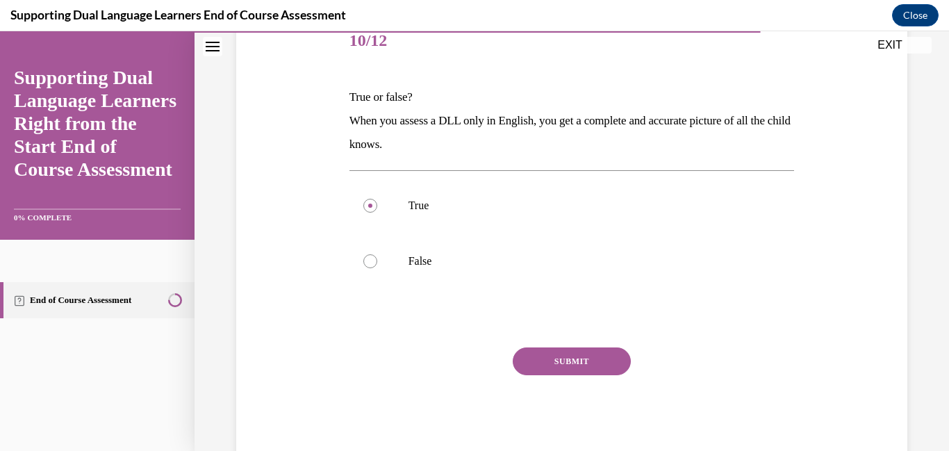
scroll to position [182, 0]
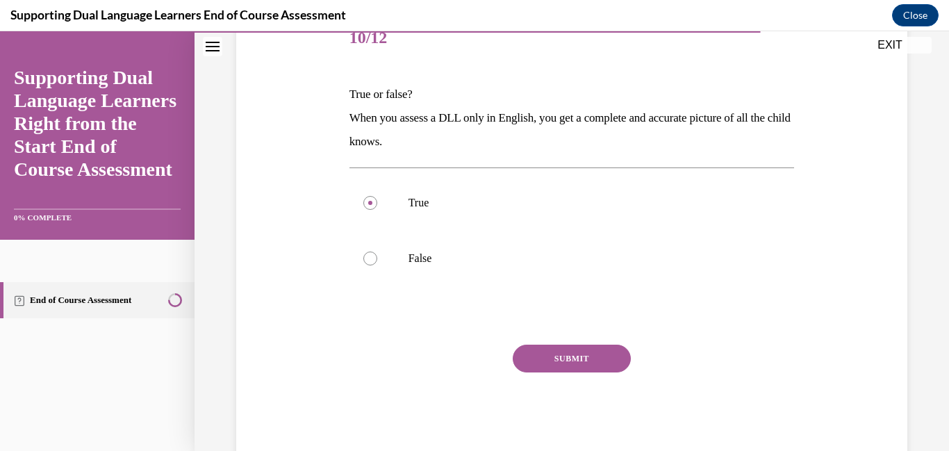
click at [548, 379] on div "SUBMIT" at bounding box center [573, 380] width 446 height 70
click at [548, 368] on button "SUBMIT" at bounding box center [572, 359] width 118 height 28
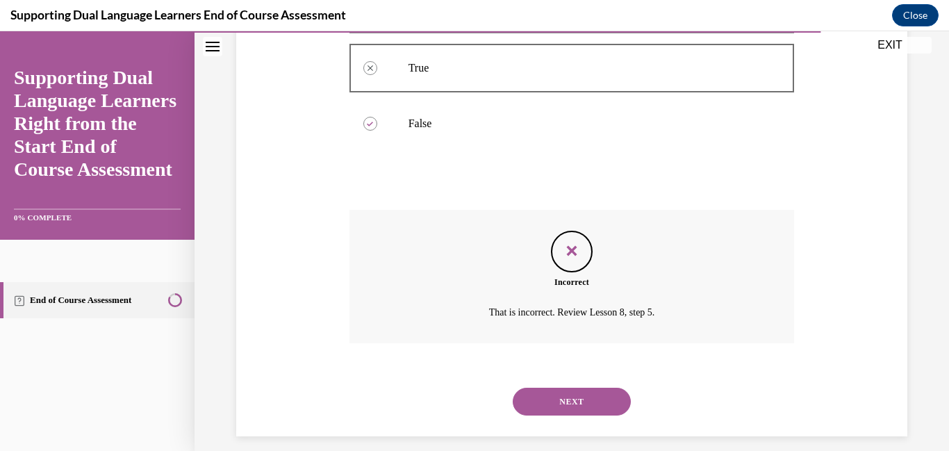
scroll to position [330, 0]
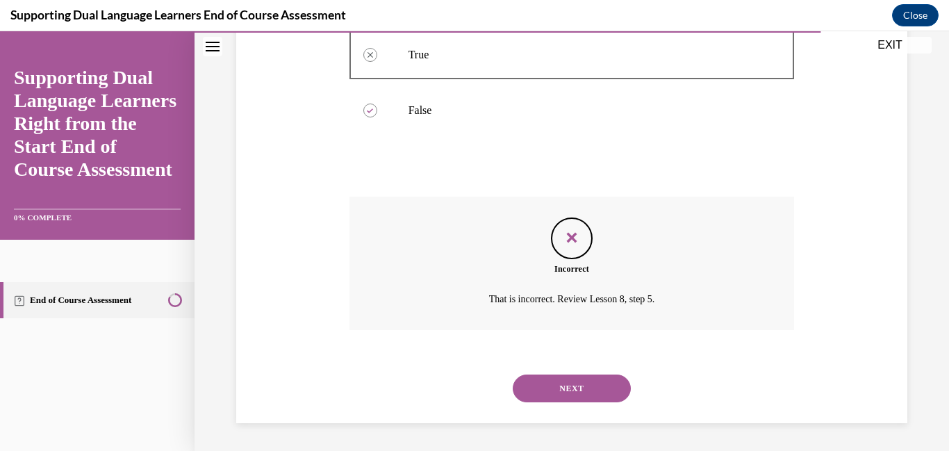
click at [550, 389] on button "NEXT" at bounding box center [572, 389] width 118 height 28
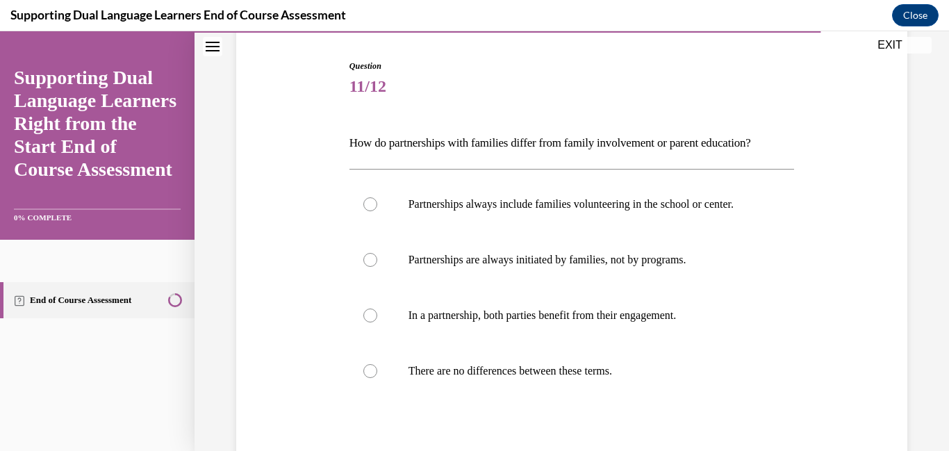
scroll to position [161, 0]
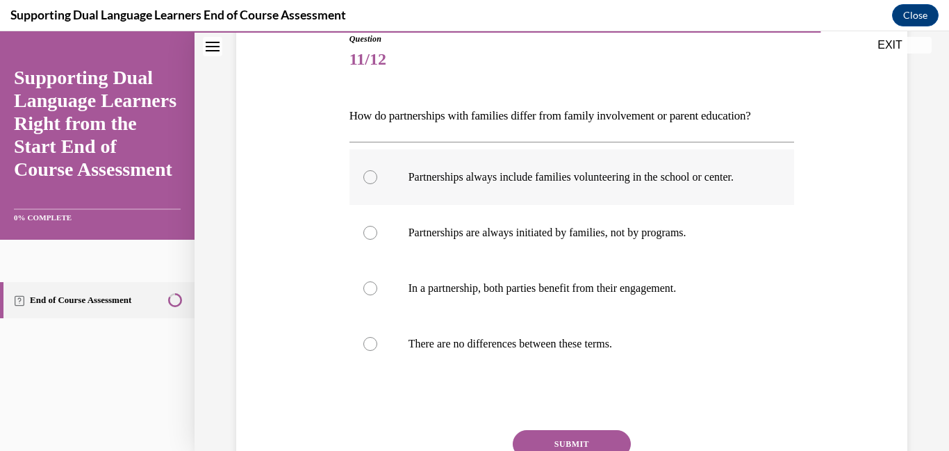
click at [528, 204] on label "Partnerships always include families volunteering in the school or center." at bounding box center [573, 177] width 446 height 56
click at [377, 184] on input "Partnerships always include families volunteering in the school or center." at bounding box center [370, 177] width 14 height 14
radio input "true"
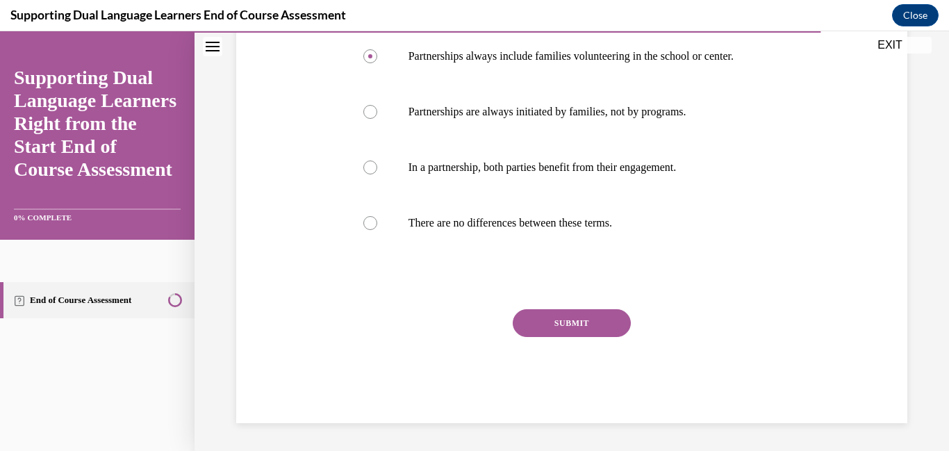
click at [539, 321] on button "SUBMIT" at bounding box center [572, 323] width 118 height 28
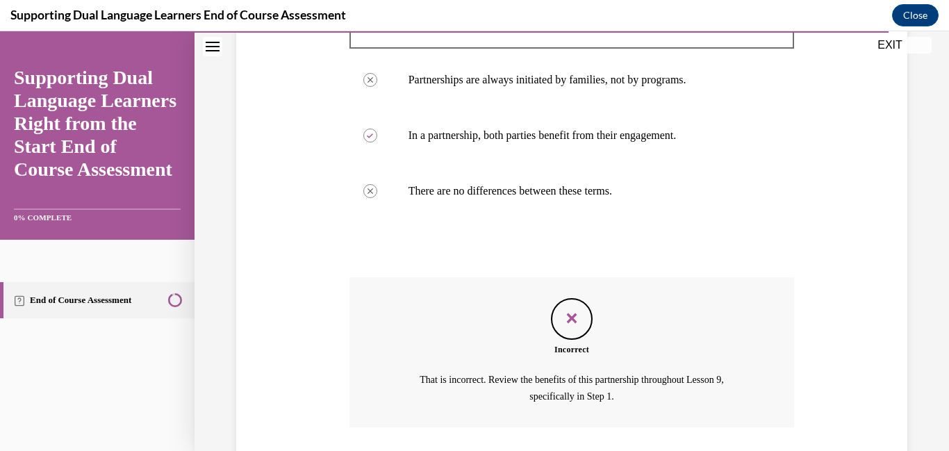
scroll to position [425, 0]
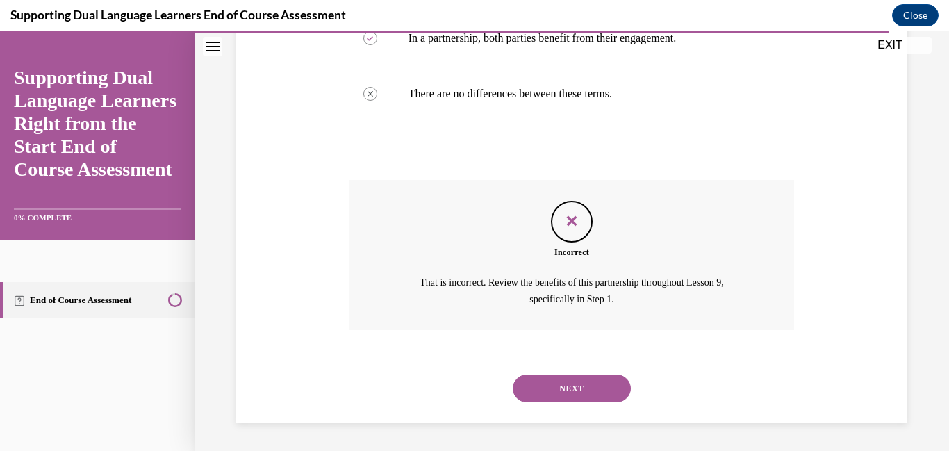
click at [556, 381] on button "NEXT" at bounding box center [572, 389] width 118 height 28
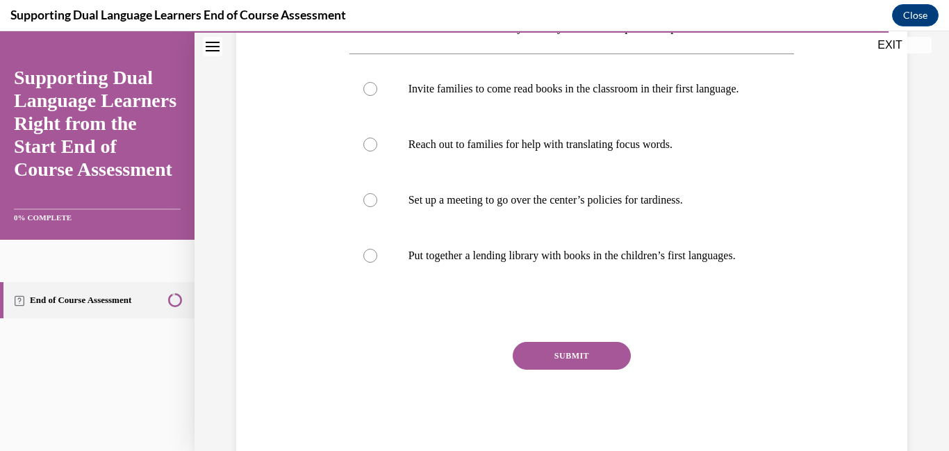
scroll to position [253, 0]
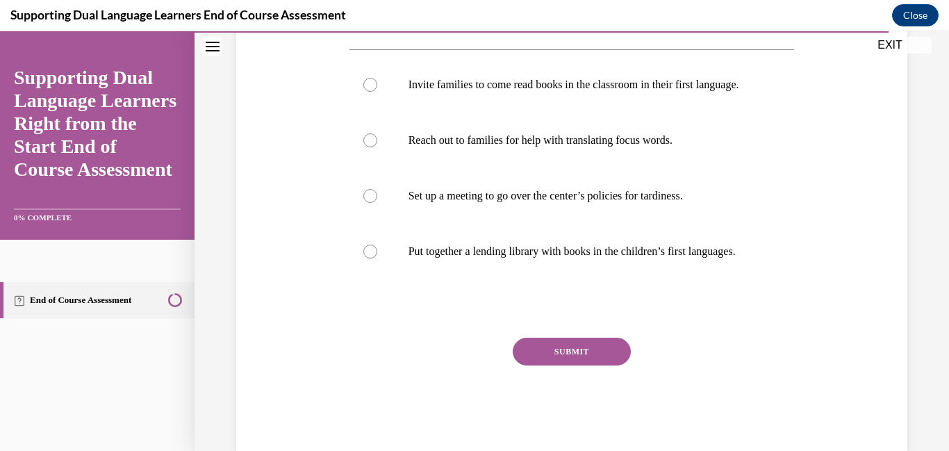
click at [546, 345] on div "Question 12/12 Which of these does NOT necessarily embody the idea of a partner…" at bounding box center [573, 196] width 446 height 512
click at [477, 259] on p "Put together a lending library with books in the children’s first languages." at bounding box center [585, 252] width 352 height 14
click at [377, 259] on input "Put together a lending library with books in the children’s first languages." at bounding box center [370, 252] width 14 height 14
radio input "true"
click at [537, 366] on button "SUBMIT" at bounding box center [572, 352] width 118 height 28
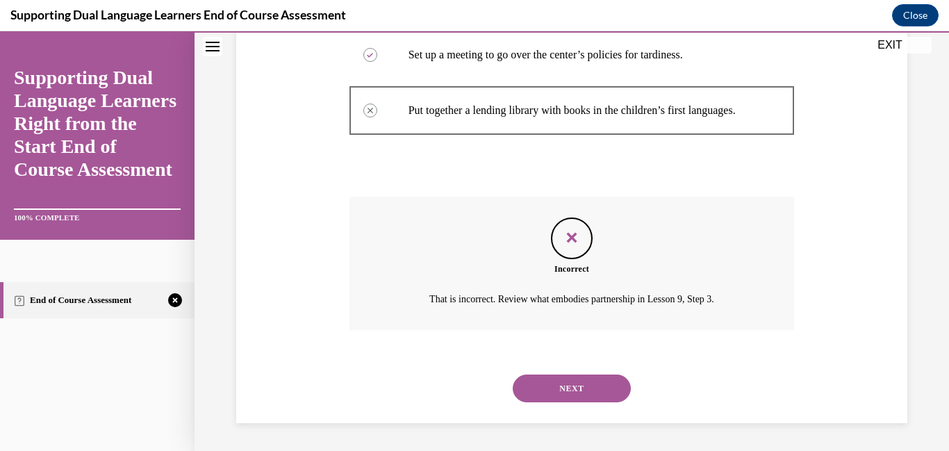
scroll to position [446, 0]
click at [543, 390] on button "NEXT" at bounding box center [572, 389] width 118 height 28
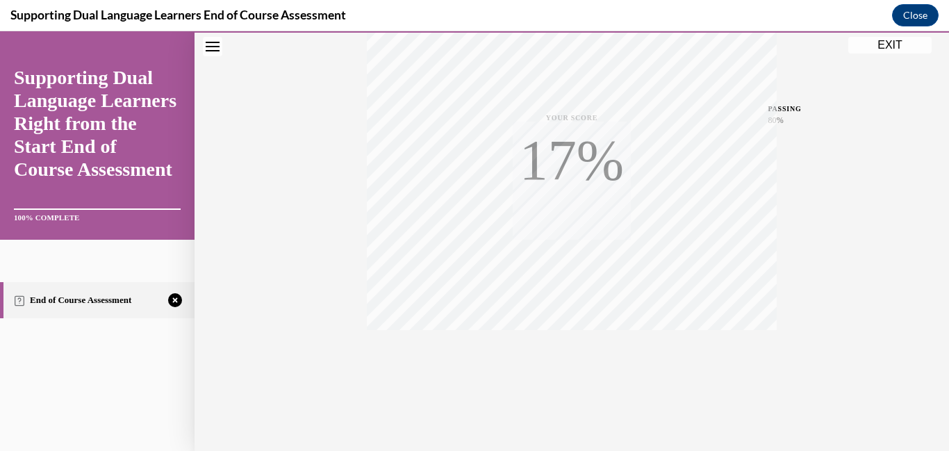
scroll to position [293, 0]
click at [567, 378] on button "TAKE AGAIN" at bounding box center [572, 357] width 83 height 63
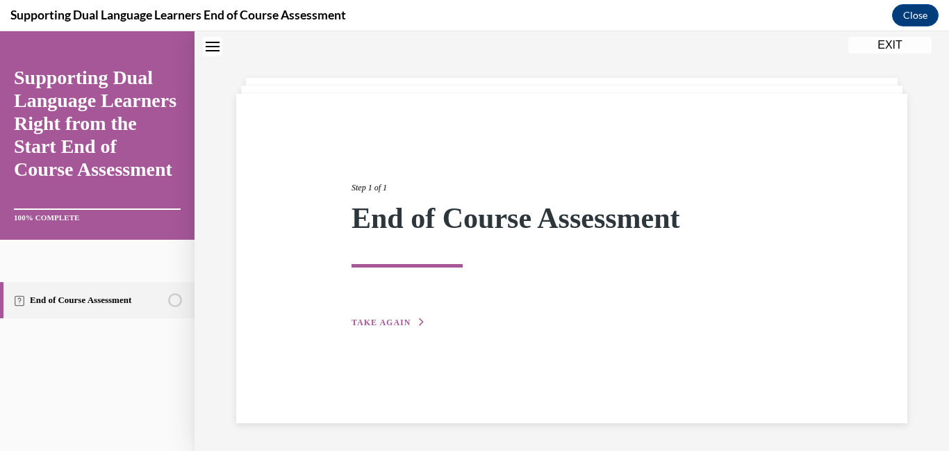
scroll to position [44, 0]
click at [385, 322] on span "TAKE AGAIN" at bounding box center [381, 323] width 59 height 10
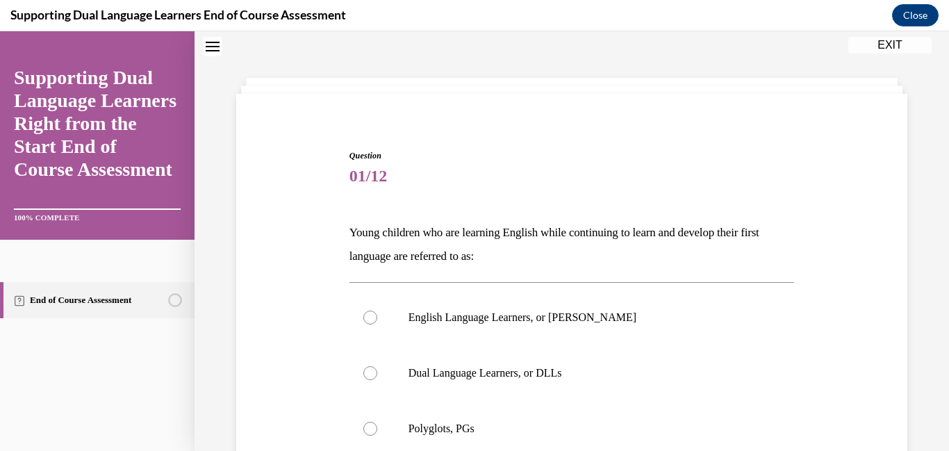
scroll to position [42, 0]
click at [391, 363] on label "Dual Language Learners, or DLLs" at bounding box center [573, 375] width 446 height 56
click at [377, 368] on input "Dual Language Learners, or DLLs" at bounding box center [370, 375] width 14 height 14
radio input "true"
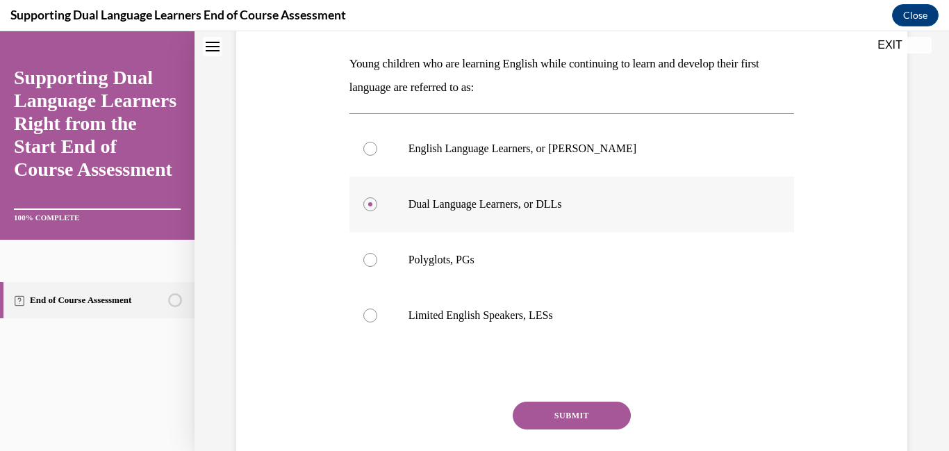
scroll to position [212, 0]
click at [513, 416] on button "SUBMIT" at bounding box center [572, 416] width 118 height 28
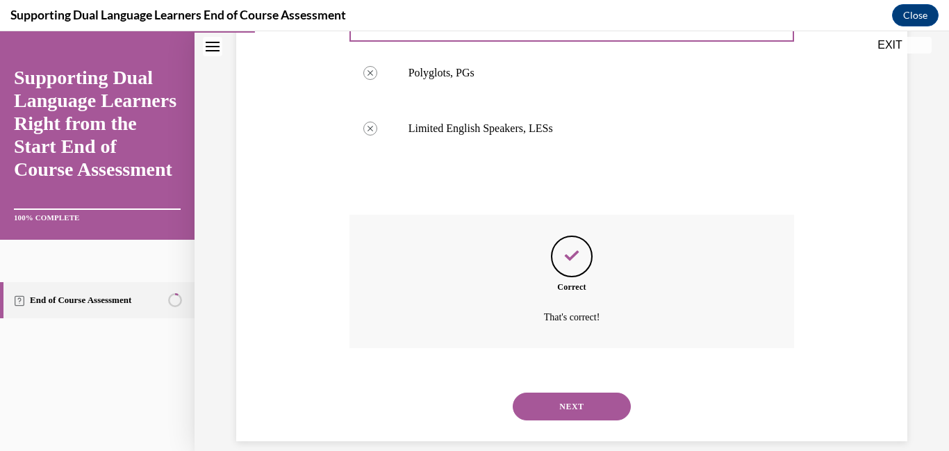
scroll to position [418, 0]
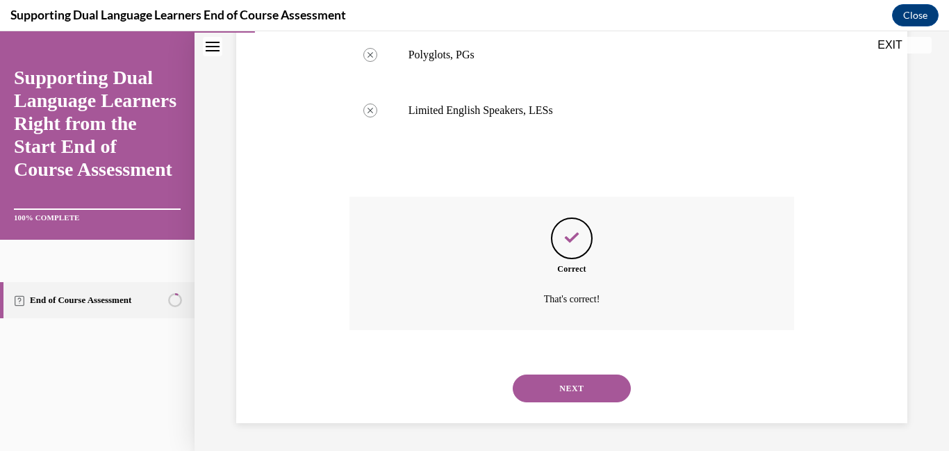
click at [541, 391] on button "NEXT" at bounding box center [572, 389] width 118 height 28
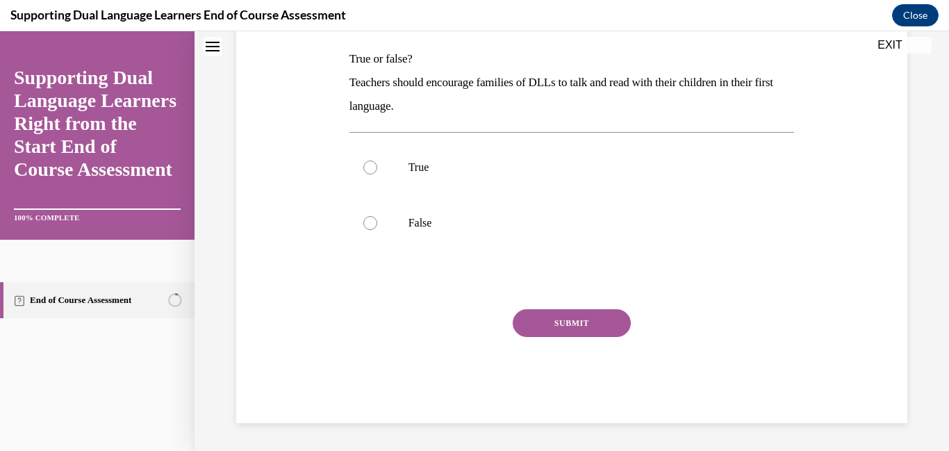
scroll to position [0, 0]
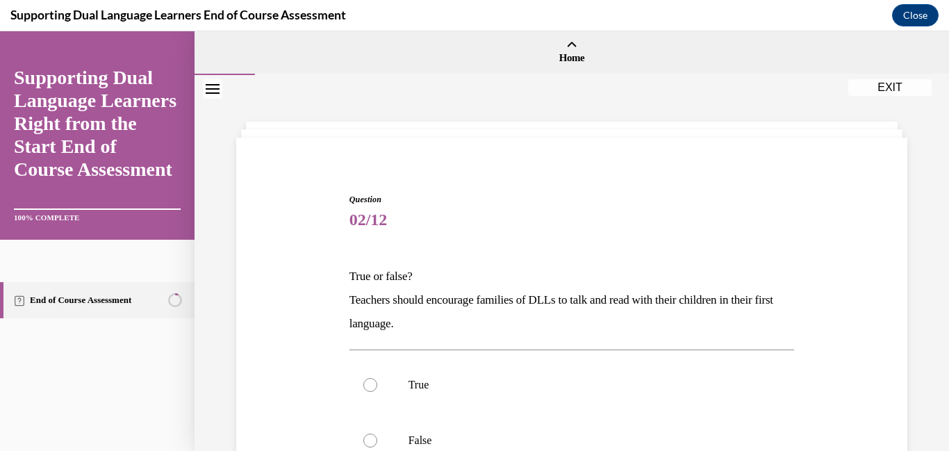
click at [541, 391] on p "True" at bounding box center [585, 385] width 352 height 14
click at [377, 391] on input "True" at bounding box center [370, 385] width 14 height 14
radio input "true"
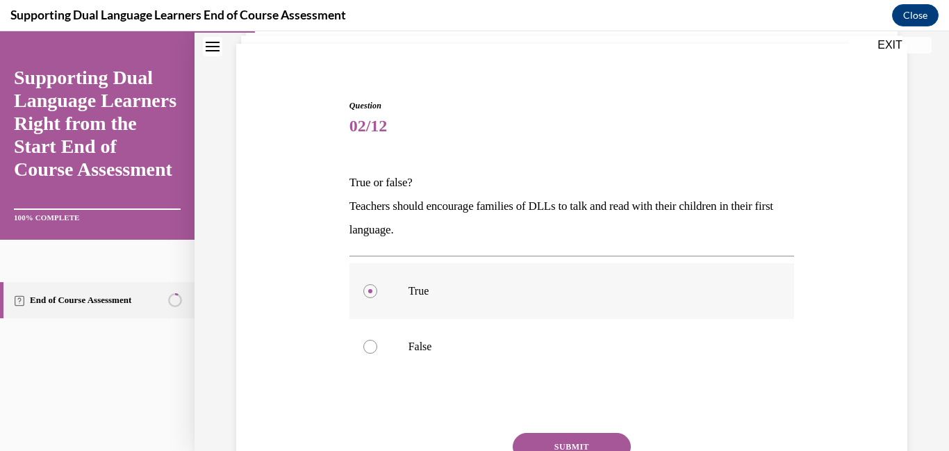
scroll to position [116, 0]
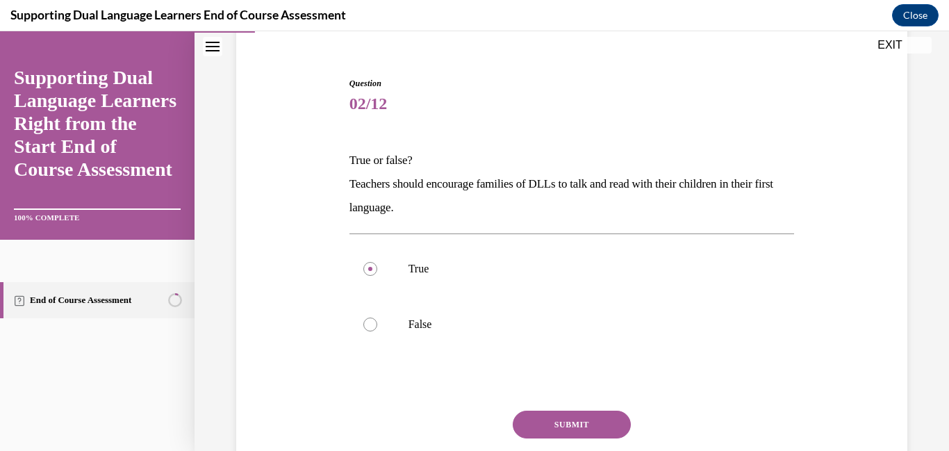
click at [547, 425] on button "SUBMIT" at bounding box center [572, 425] width 118 height 28
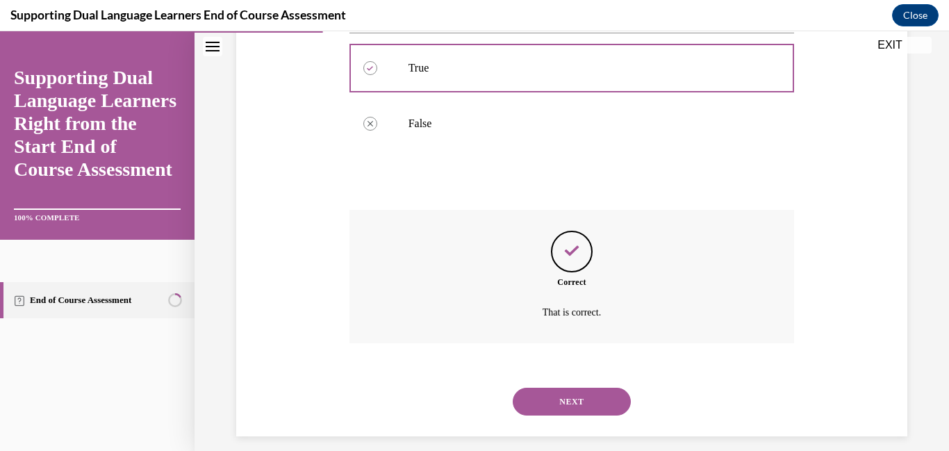
scroll to position [330, 0]
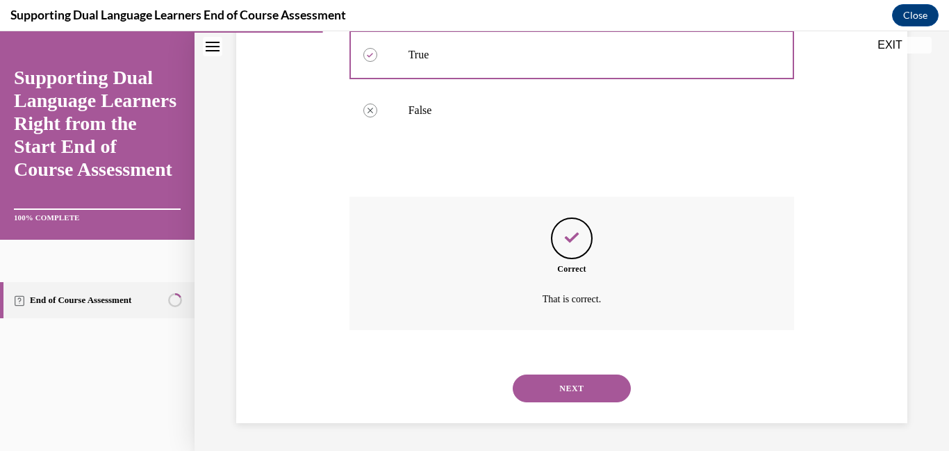
click at [551, 386] on button "NEXT" at bounding box center [572, 389] width 118 height 28
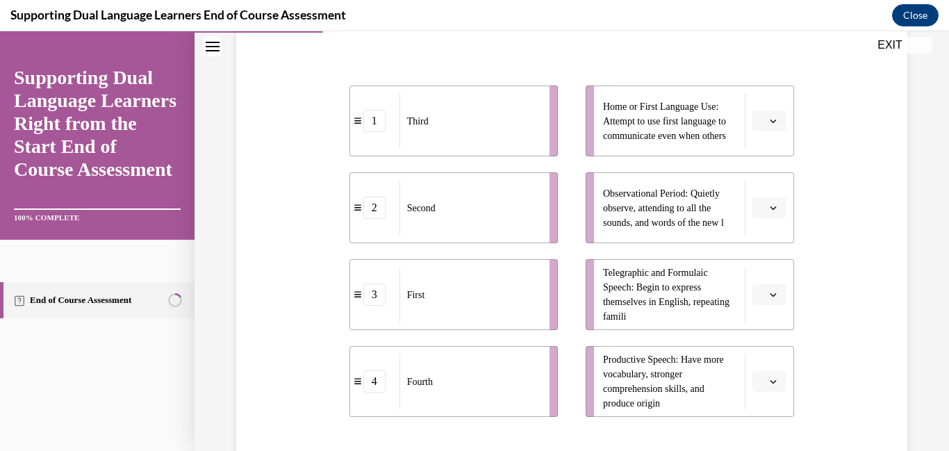
scroll to position [298, 0]
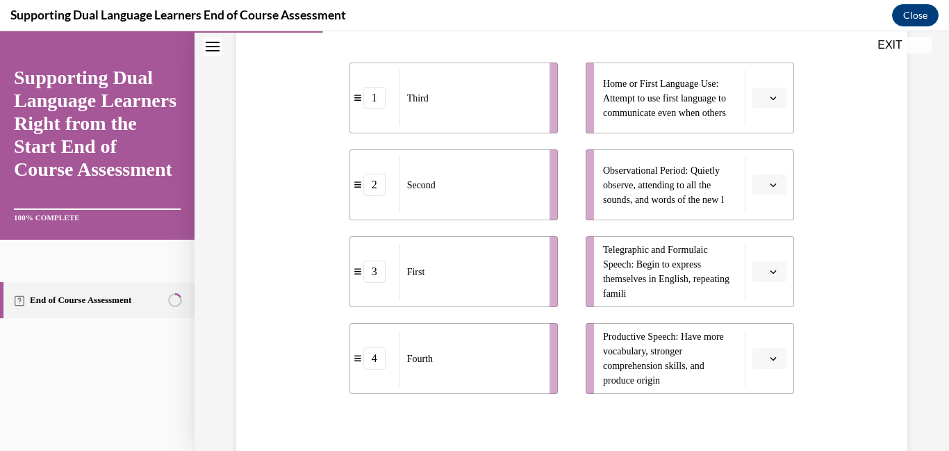
click at [764, 366] on button "button" at bounding box center [770, 358] width 34 height 21
click at [761, 252] on div "1" at bounding box center [768, 244] width 35 height 28
click at [769, 268] on span "button" at bounding box center [774, 272] width 10 height 10
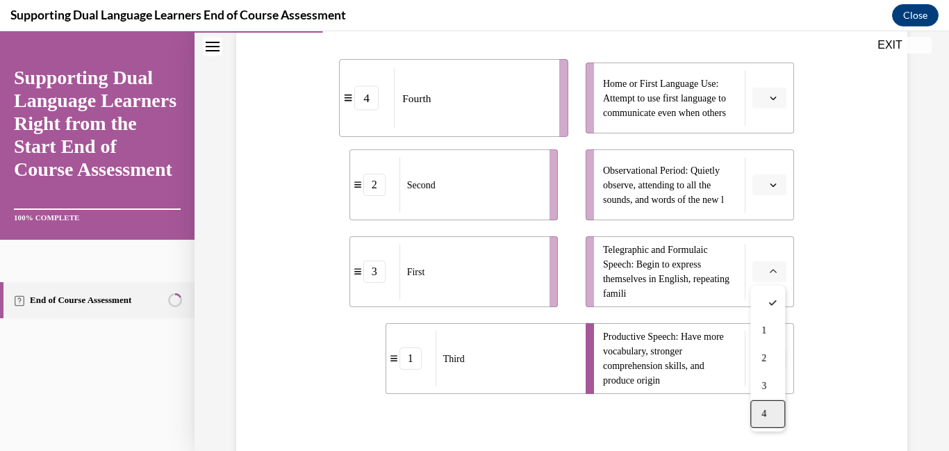
click at [764, 419] on span "4" at bounding box center [764, 414] width 5 height 11
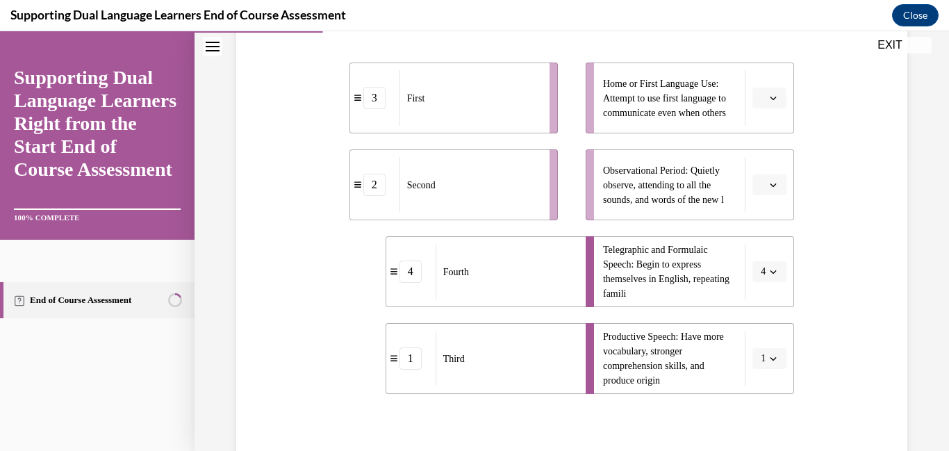
click at [773, 188] on icon "button" at bounding box center [773, 184] width 7 height 7
click at [769, 270] on div "2" at bounding box center [768, 272] width 35 height 28
click at [758, 105] on button "button" at bounding box center [770, 98] width 34 height 21
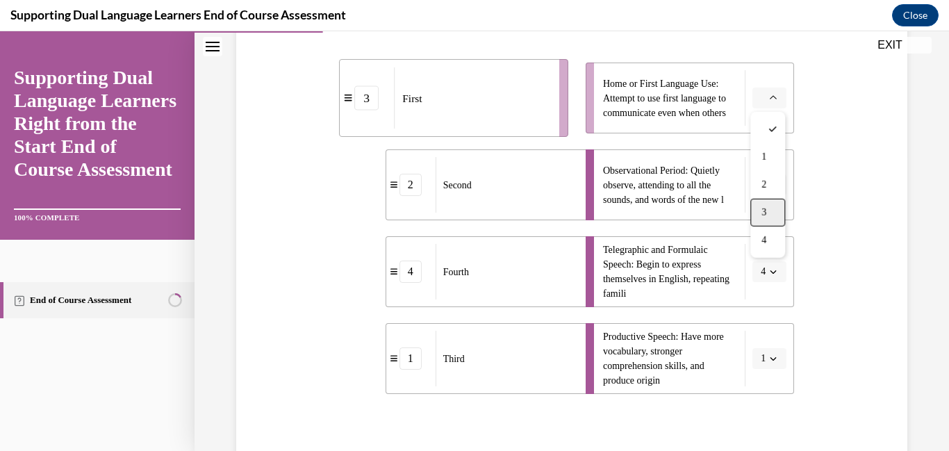
click at [770, 213] on div "3" at bounding box center [768, 213] width 35 height 28
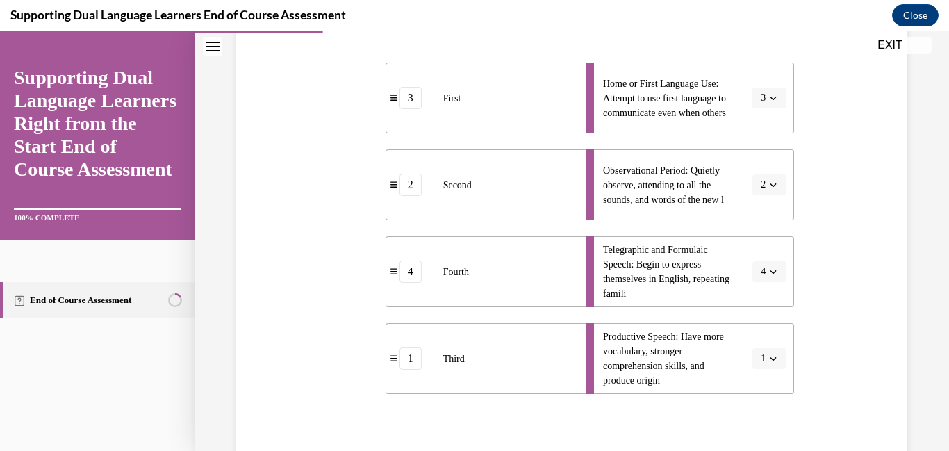
click at [770, 213] on li "Observational Period: Quietly observe, attending to all the sounds, and words o…" at bounding box center [690, 184] width 209 height 71
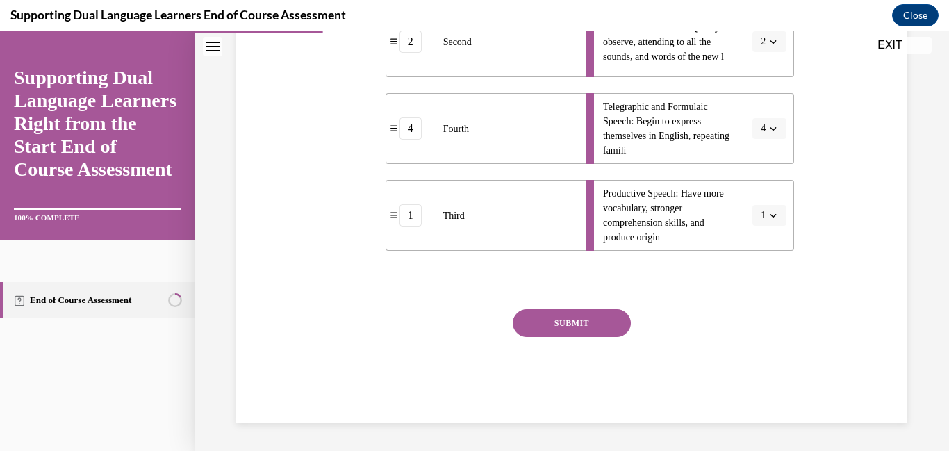
click at [599, 325] on button "SUBMIT" at bounding box center [572, 323] width 118 height 28
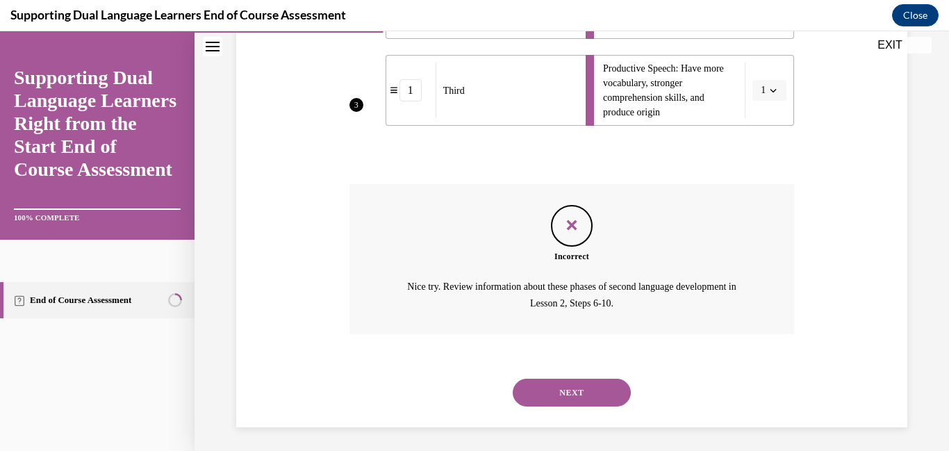
scroll to position [571, 0]
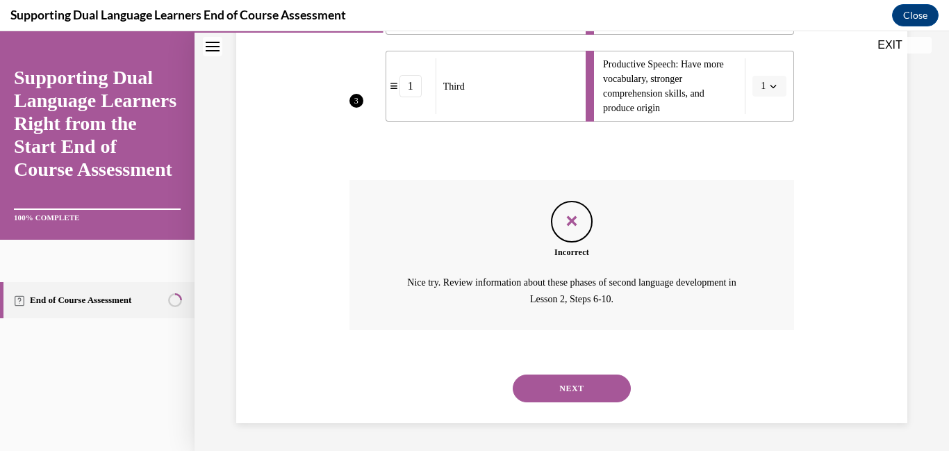
click at [596, 381] on button "NEXT" at bounding box center [572, 389] width 118 height 28
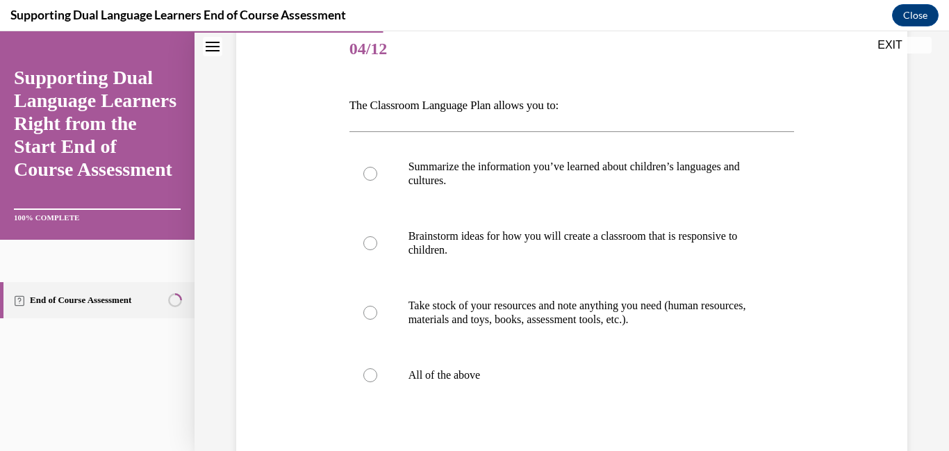
scroll to position [172, 0]
click at [596, 381] on label "All of the above" at bounding box center [573, 374] width 446 height 56
click at [377, 381] on input "All of the above" at bounding box center [370, 374] width 14 height 14
radio input "true"
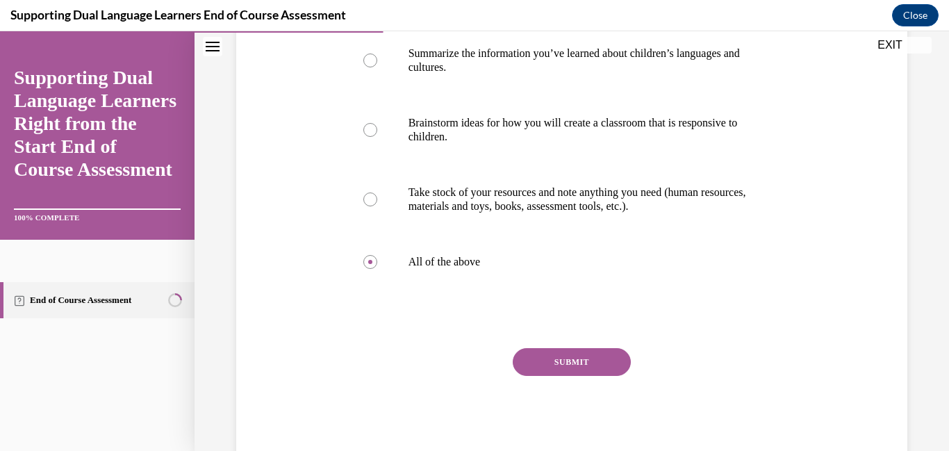
scroll to position [292, 0]
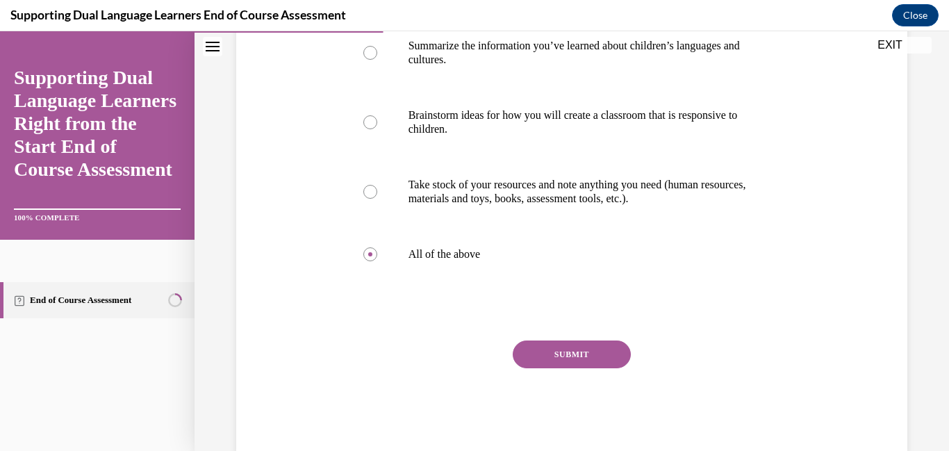
click at [590, 360] on button "SUBMIT" at bounding box center [572, 355] width 118 height 28
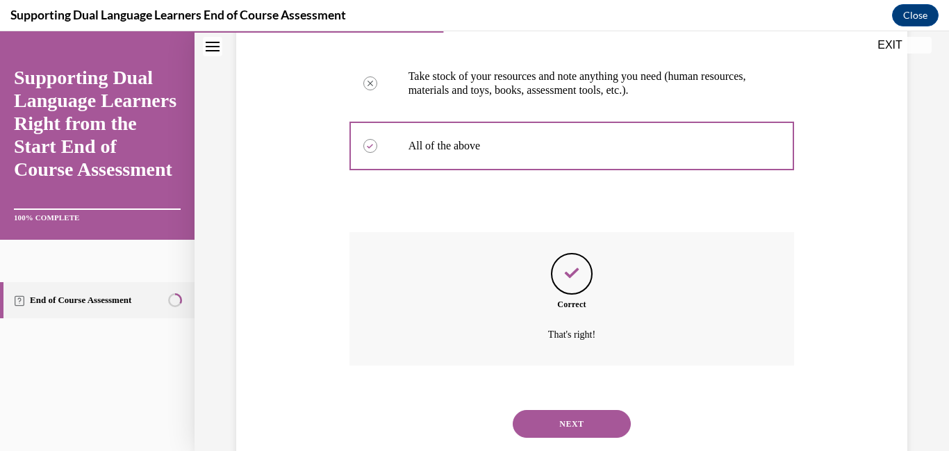
scroll to position [436, 0]
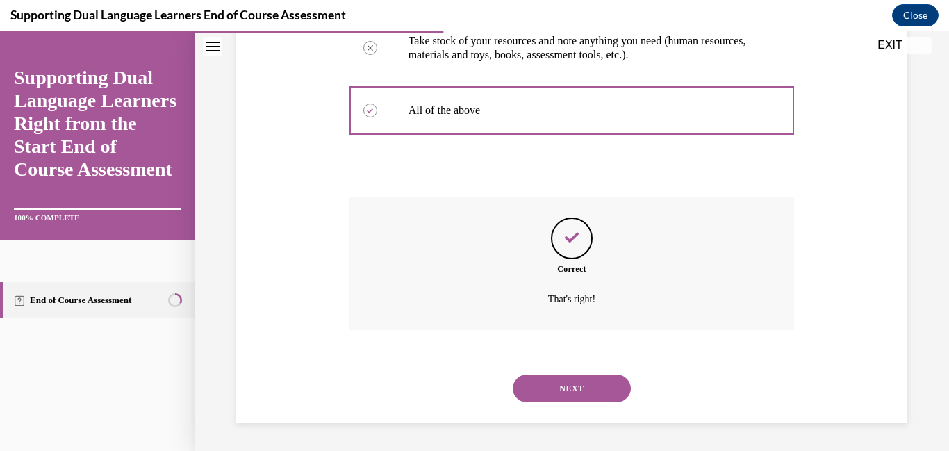
click at [573, 389] on button "NEXT" at bounding box center [572, 389] width 118 height 28
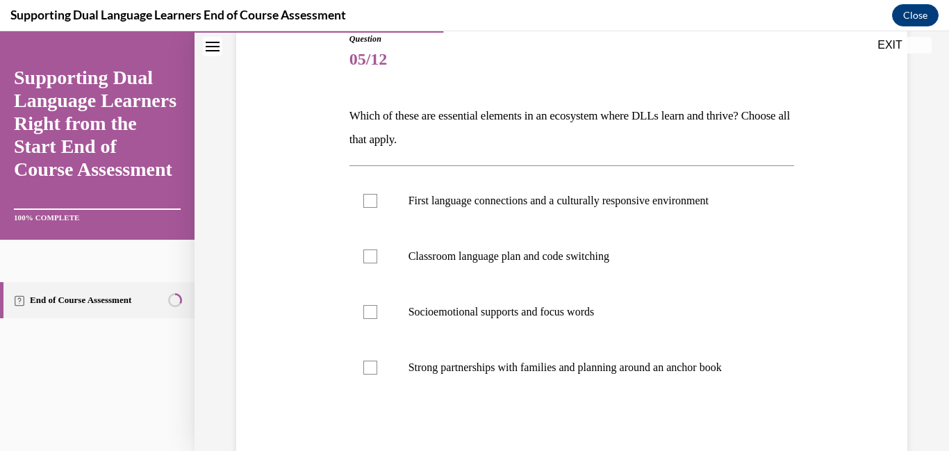
scroll to position [163, 0]
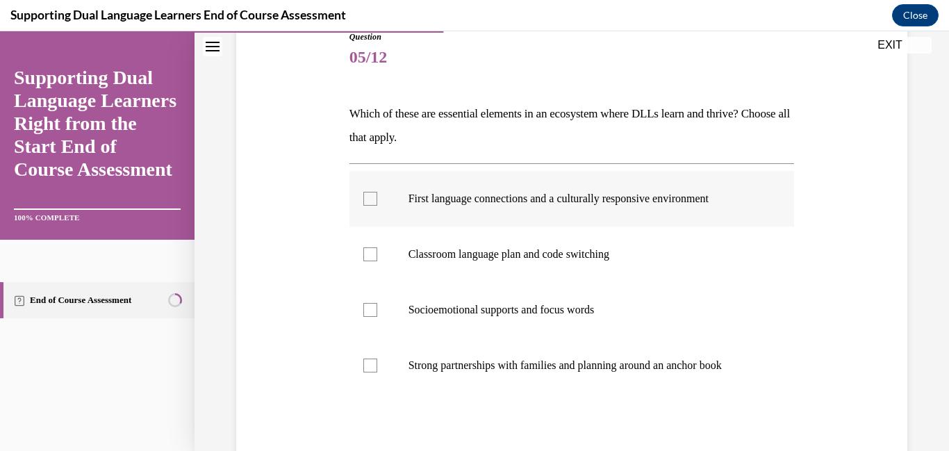
click at [523, 202] on p "First language connections and a culturally responsive environment" at bounding box center [585, 199] width 352 height 14
click at [377, 202] on input "First language connections and a culturally responsive environment" at bounding box center [370, 199] width 14 height 14
checkbox input "true"
click at [411, 371] on p "Strong partnerships with families and planning around an anchor book" at bounding box center [585, 366] width 352 height 14
click at [377, 371] on input "Strong partnerships with families and planning around an anchor book" at bounding box center [370, 366] width 14 height 14
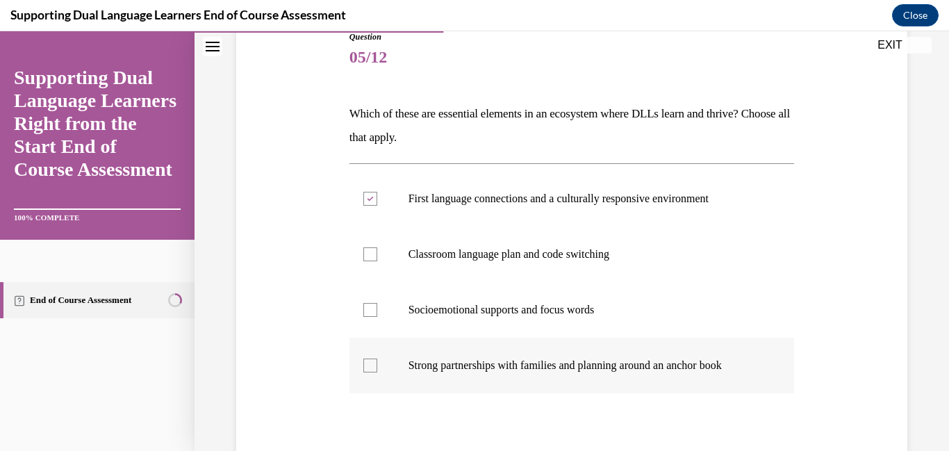
checkbox input "true"
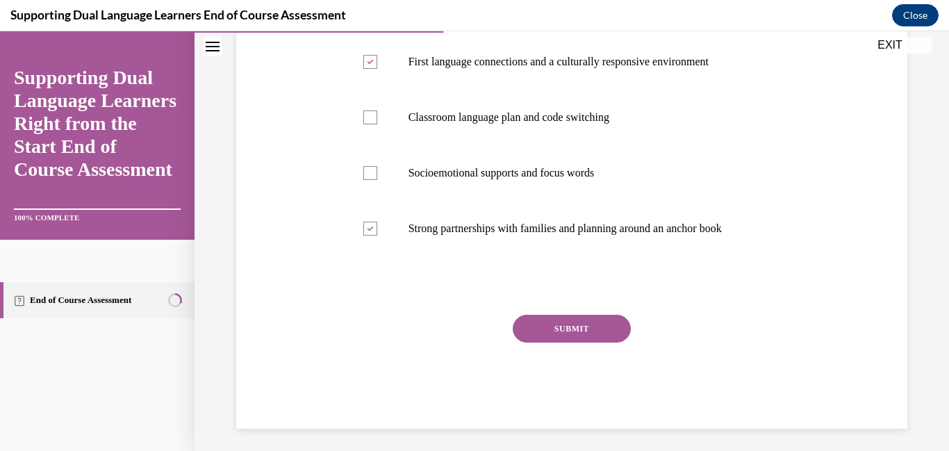
click at [557, 335] on button "SUBMIT" at bounding box center [572, 329] width 118 height 28
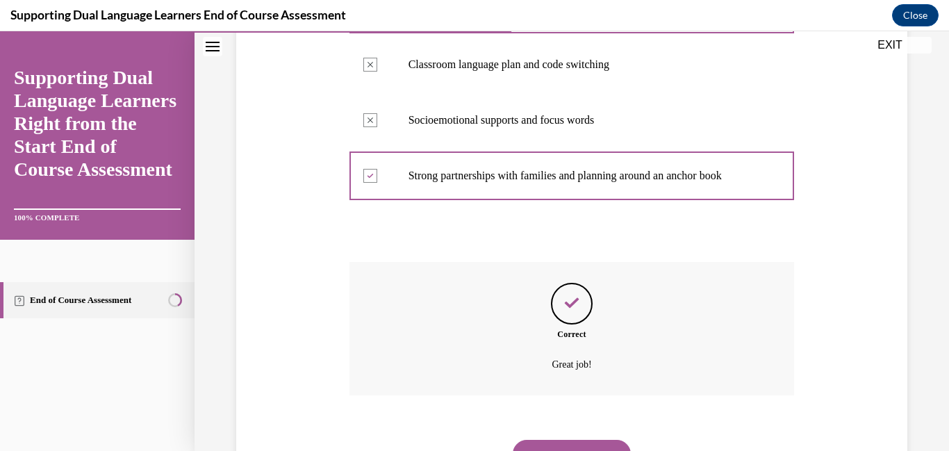
scroll to position [418, 0]
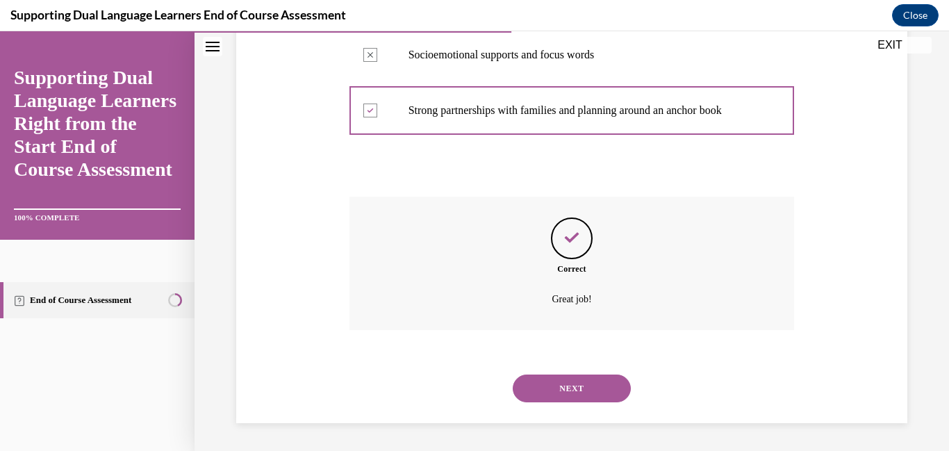
click at [537, 384] on button "NEXT" at bounding box center [572, 389] width 118 height 28
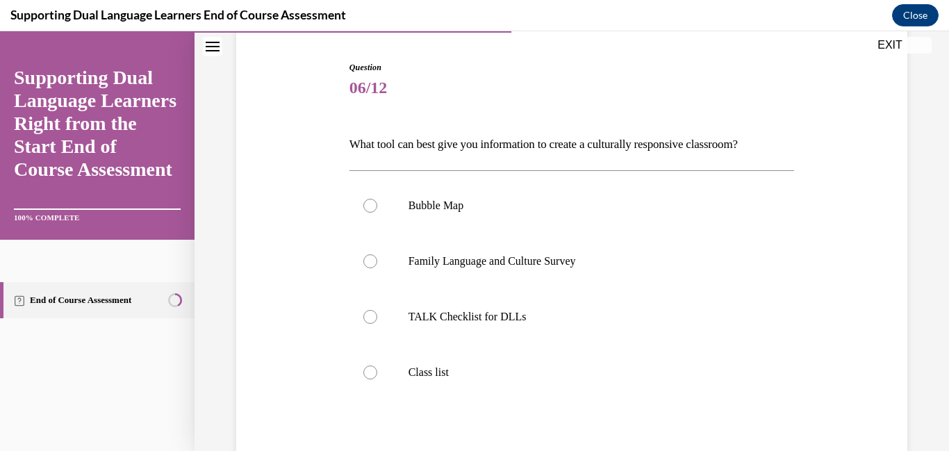
scroll to position [138, 0]
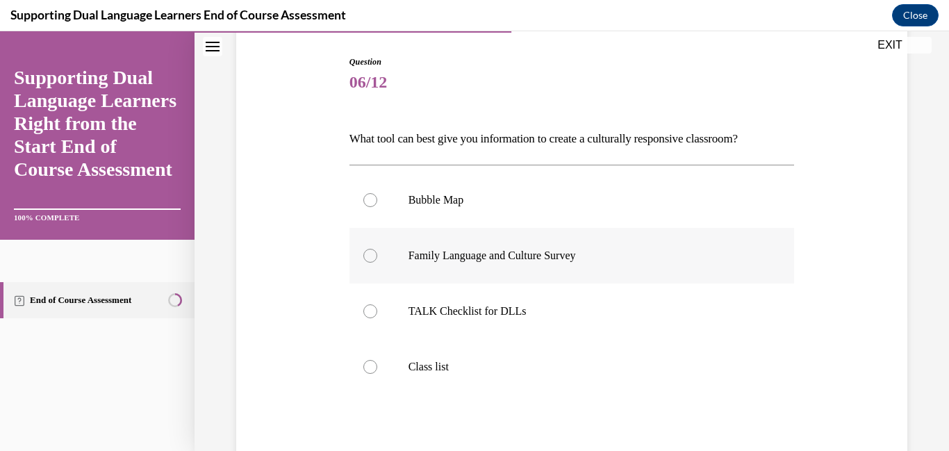
click at [509, 266] on label "Family Language and Culture Survey" at bounding box center [573, 256] width 446 height 56
click at [377, 263] on input "Family Language and Culture Survey" at bounding box center [370, 256] width 14 height 14
radio input "true"
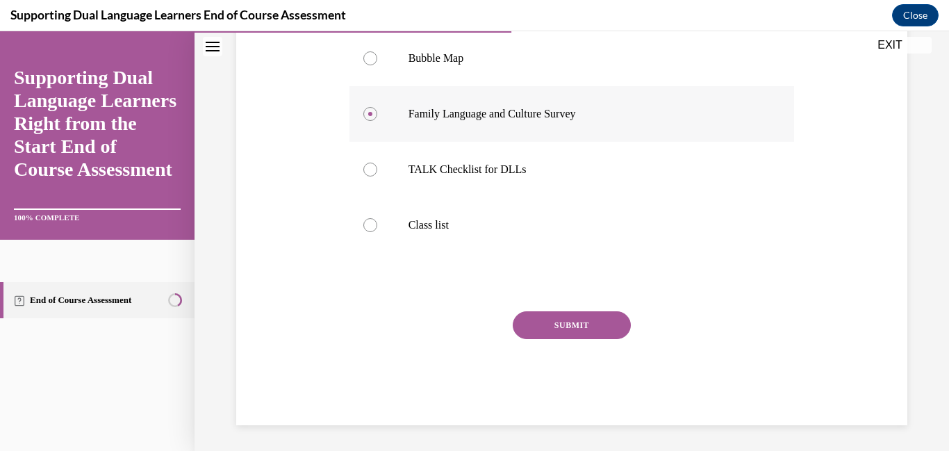
scroll to position [281, 0]
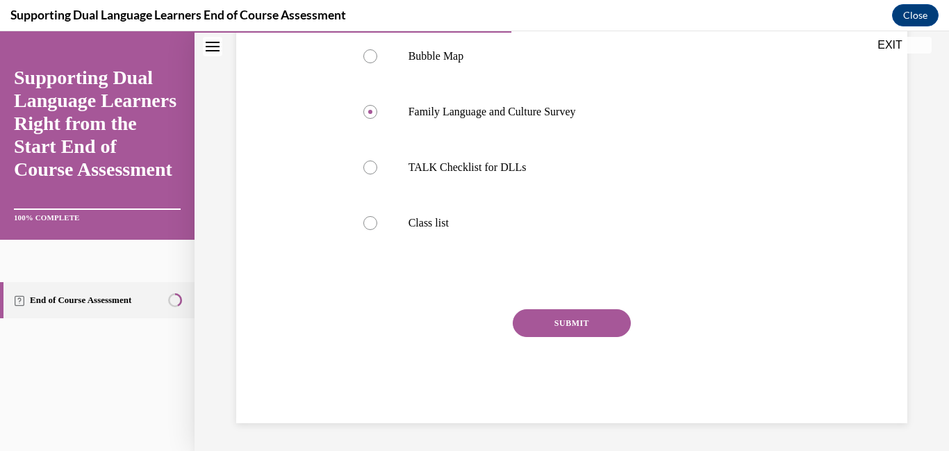
click at [525, 320] on button "SUBMIT" at bounding box center [572, 323] width 118 height 28
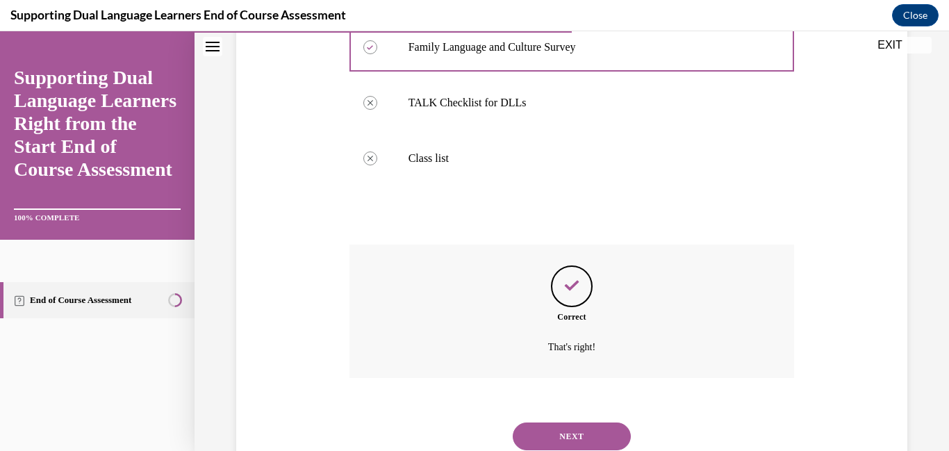
scroll to position [374, 0]
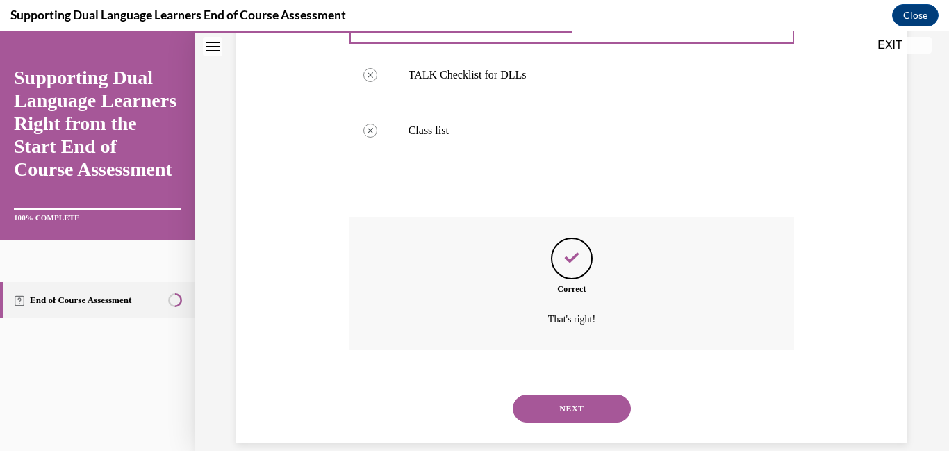
click at [554, 404] on button "NEXT" at bounding box center [572, 409] width 118 height 28
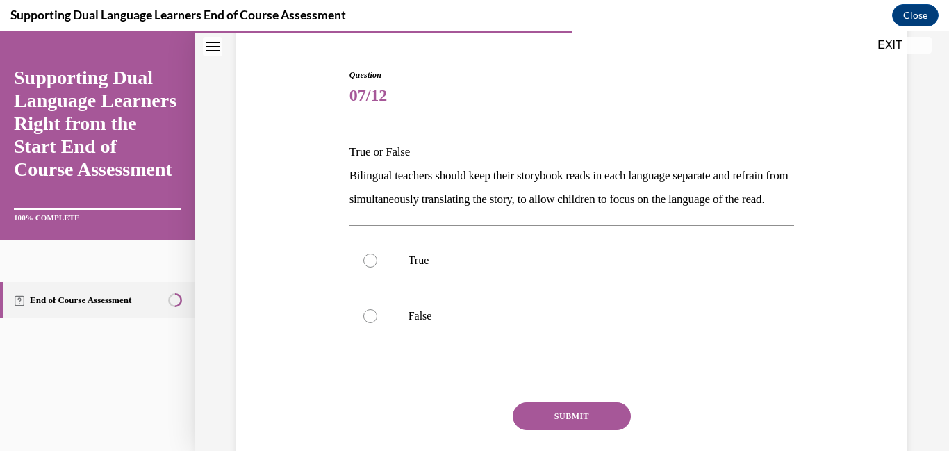
scroll to position [129, 0]
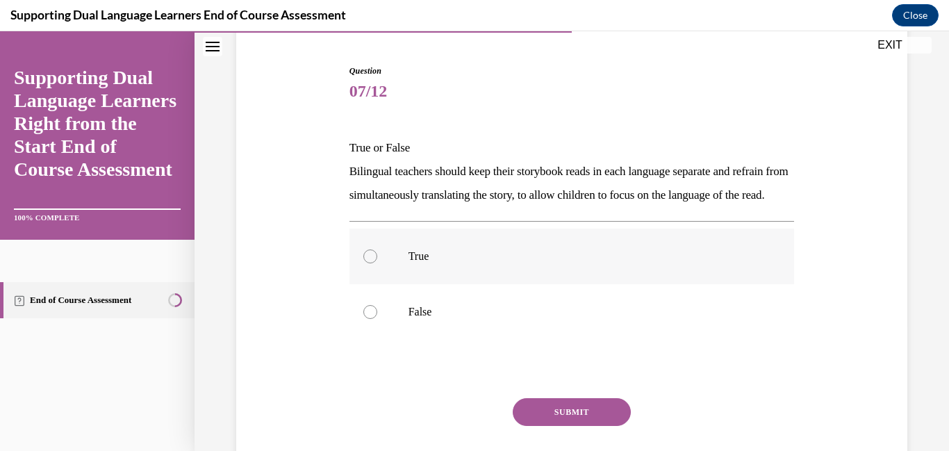
click at [512, 284] on label "True" at bounding box center [573, 257] width 446 height 56
click at [377, 263] on input "True" at bounding box center [370, 257] width 14 height 14
radio input "true"
click at [573, 426] on button "SUBMIT" at bounding box center [572, 412] width 118 height 28
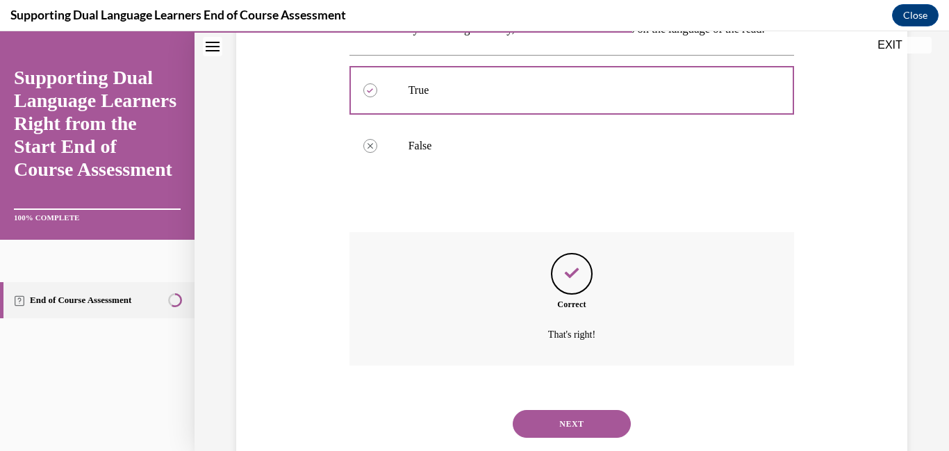
scroll to position [297, 0]
click at [573, 436] on button "NEXT" at bounding box center [572, 422] width 118 height 28
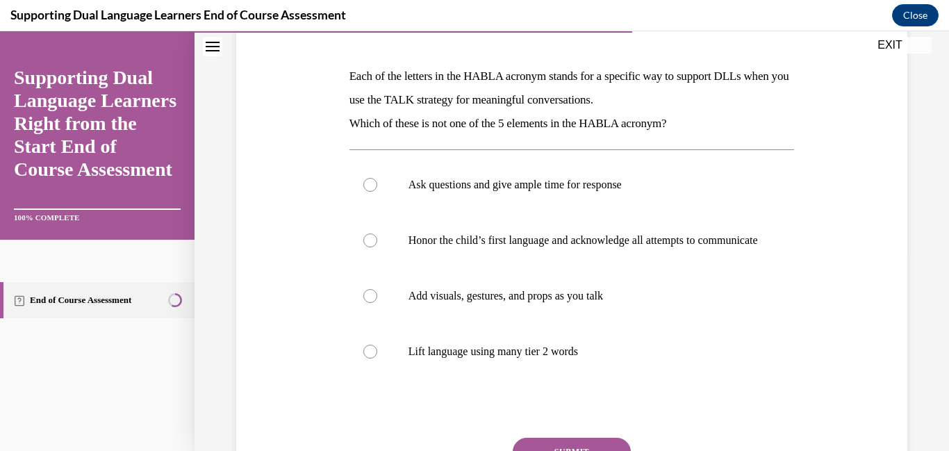
scroll to position [210, 0]
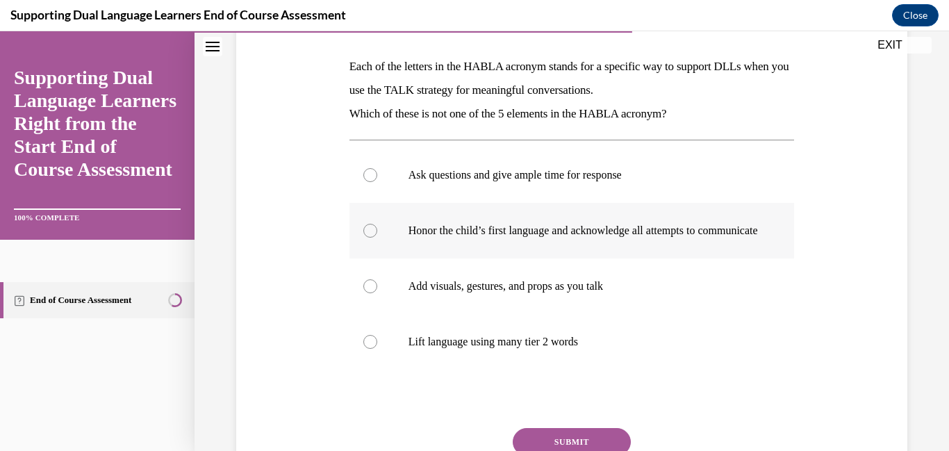
click at [422, 259] on label "Honor the child’s first language and acknowledge all attempts to communicate" at bounding box center [573, 231] width 446 height 56
click at [377, 238] on input "Honor the child’s first language and acknowledge all attempts to communicate" at bounding box center [370, 231] width 14 height 14
radio input "true"
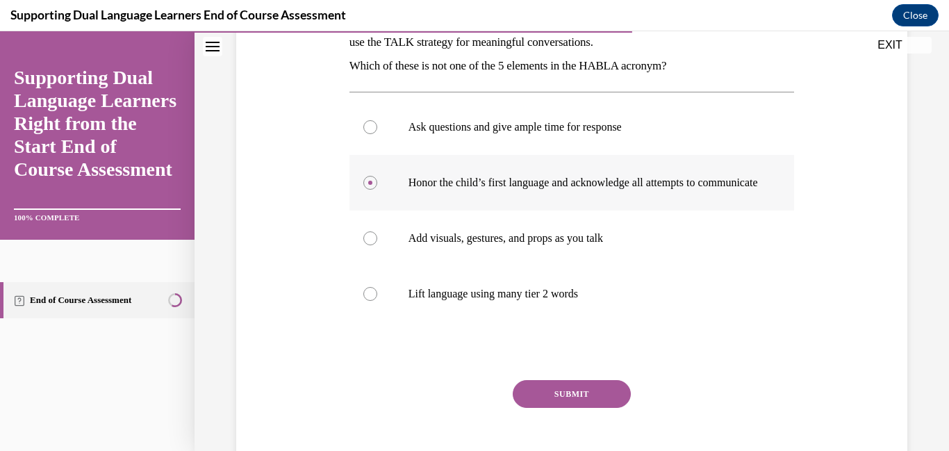
scroll to position [261, 0]
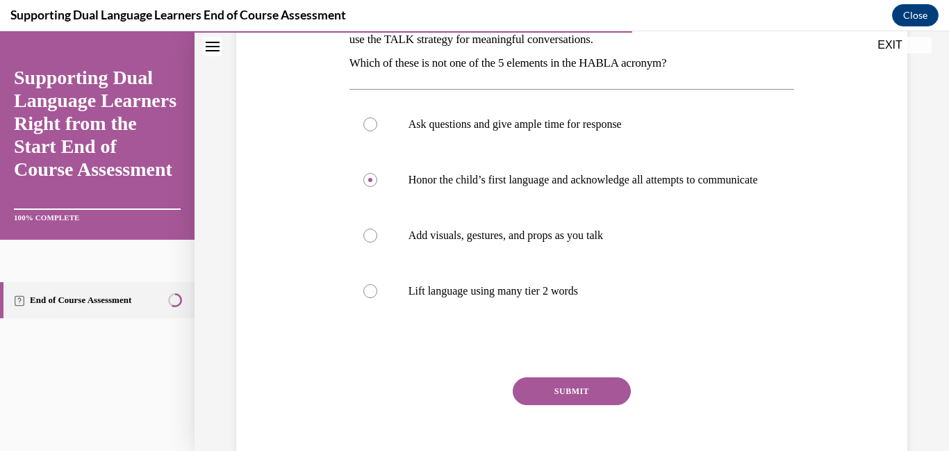
click at [533, 391] on button "SUBMIT" at bounding box center [572, 391] width 118 height 28
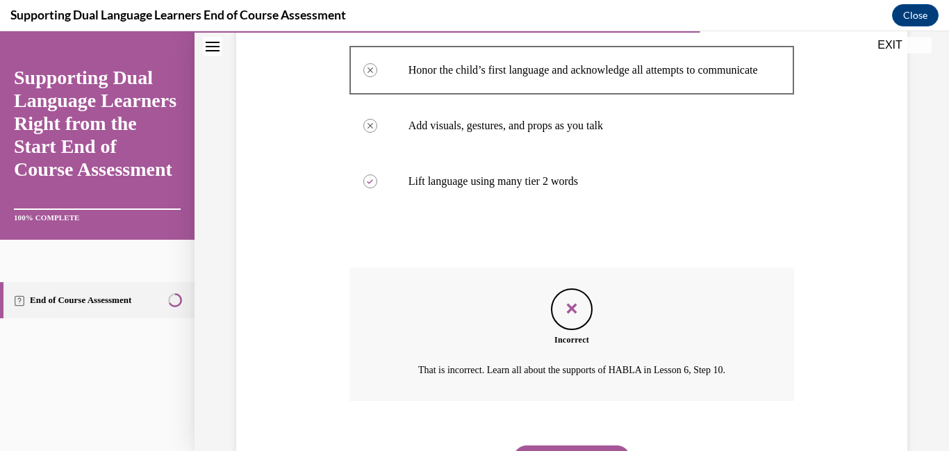
scroll to position [455, 0]
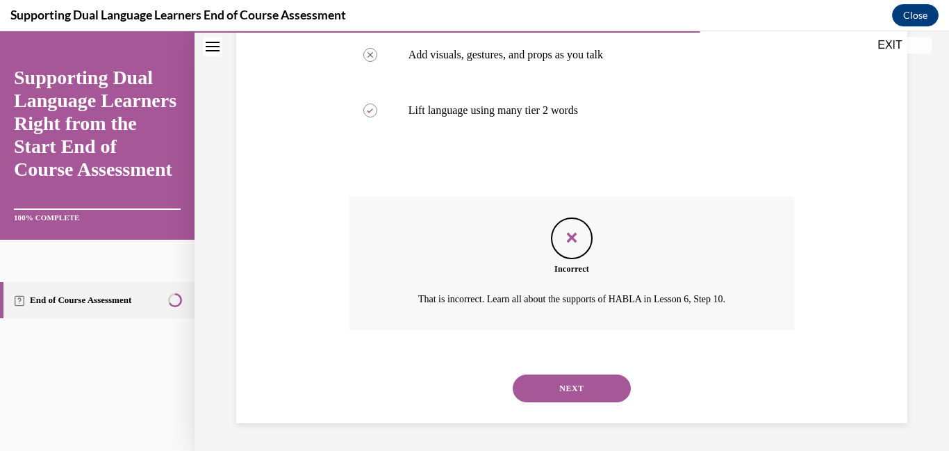
click at [533, 389] on button "NEXT" at bounding box center [572, 389] width 118 height 28
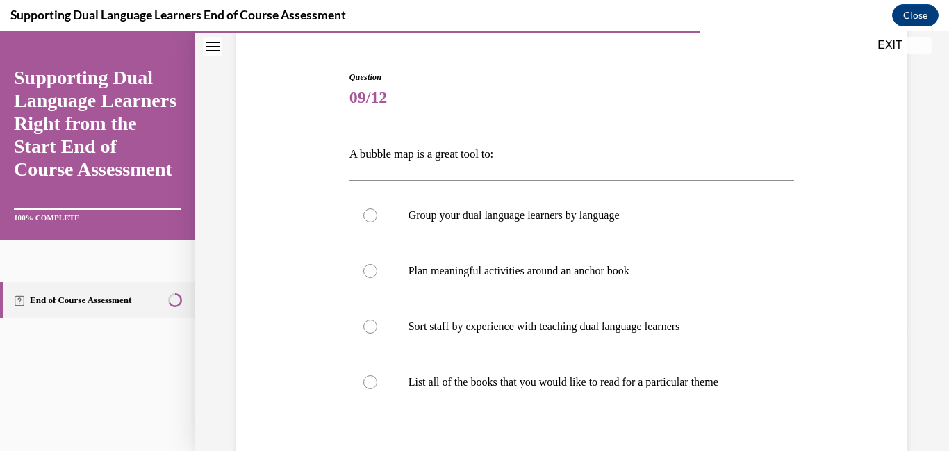
scroll to position [126, 0]
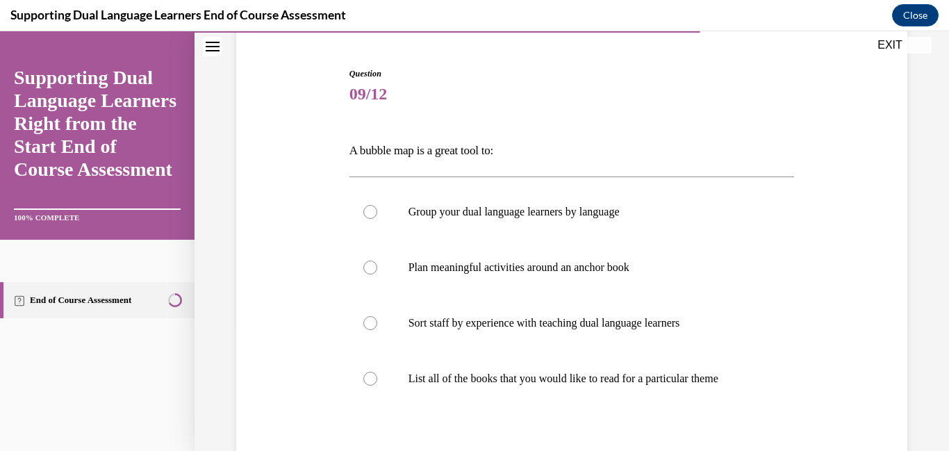
click at [533, 389] on label "List all of the books that you would like to read for a particular theme" at bounding box center [573, 379] width 446 height 56
click at [377, 386] on input "List all of the books that you would like to read for a particular theme" at bounding box center [370, 379] width 14 height 14
radio input "true"
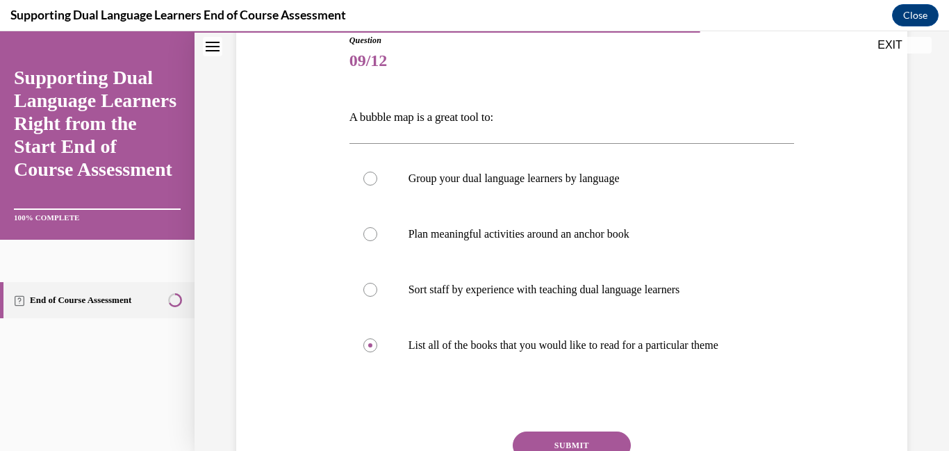
scroll to position [161, 0]
click at [529, 437] on button "SUBMIT" at bounding box center [572, 444] width 118 height 28
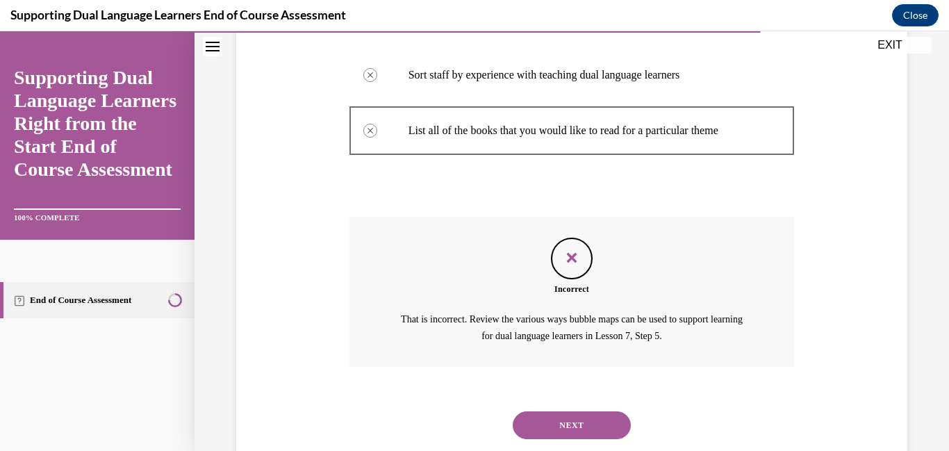
scroll to position [411, 0]
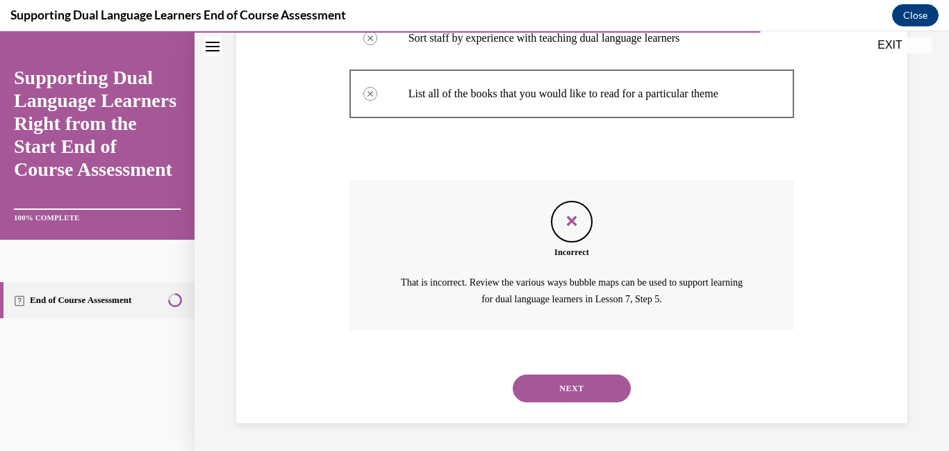
click at [541, 395] on button "NEXT" at bounding box center [572, 389] width 118 height 28
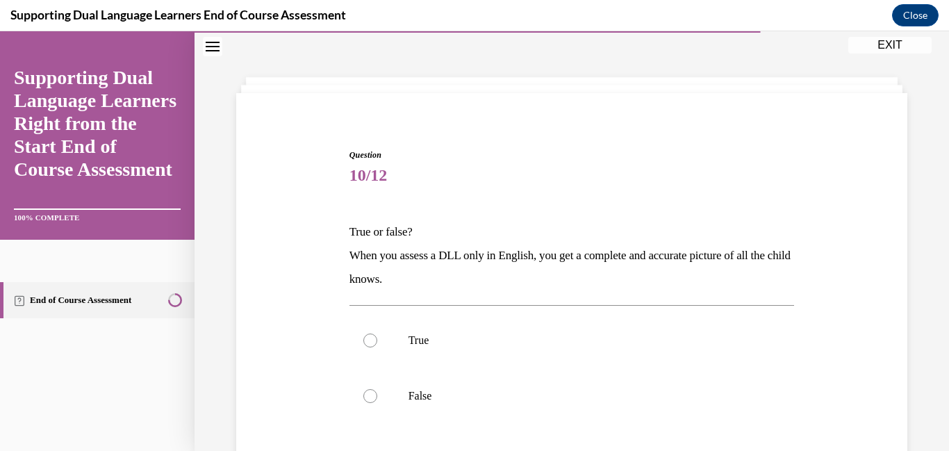
scroll to position [51, 0]
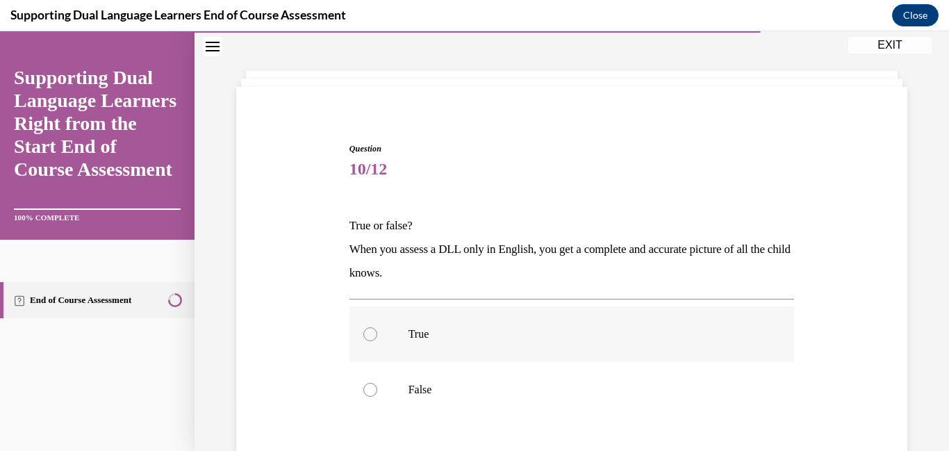
click at [522, 352] on label "True" at bounding box center [573, 335] width 446 height 56
click at [377, 341] on input "True" at bounding box center [370, 334] width 14 height 14
radio input "true"
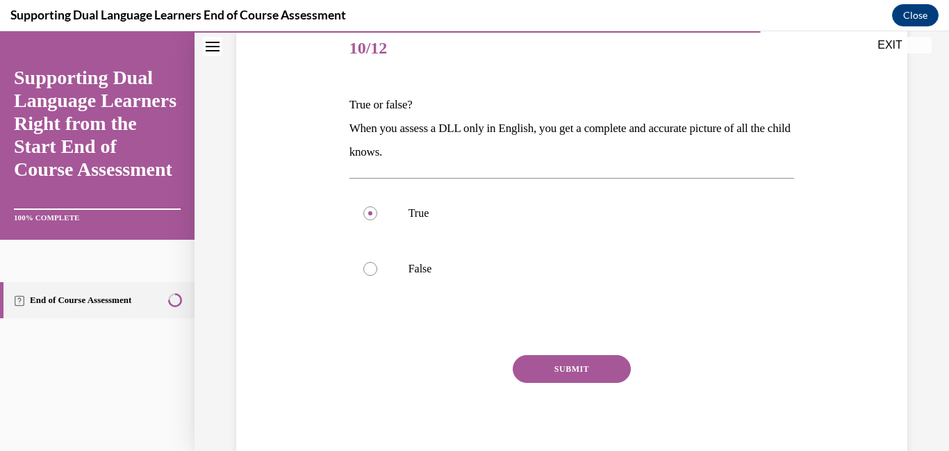
click at [526, 364] on button "SUBMIT" at bounding box center [572, 369] width 118 height 28
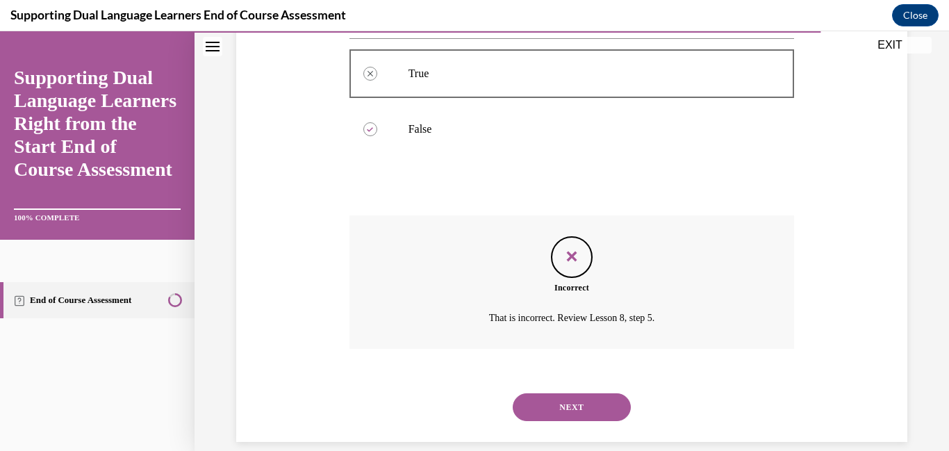
scroll to position [326, 0]
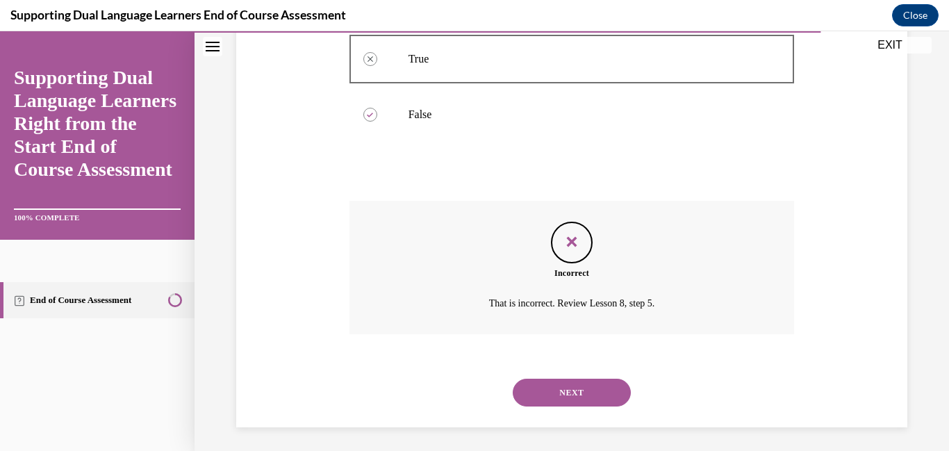
click at [525, 393] on button "NEXT" at bounding box center [572, 393] width 118 height 28
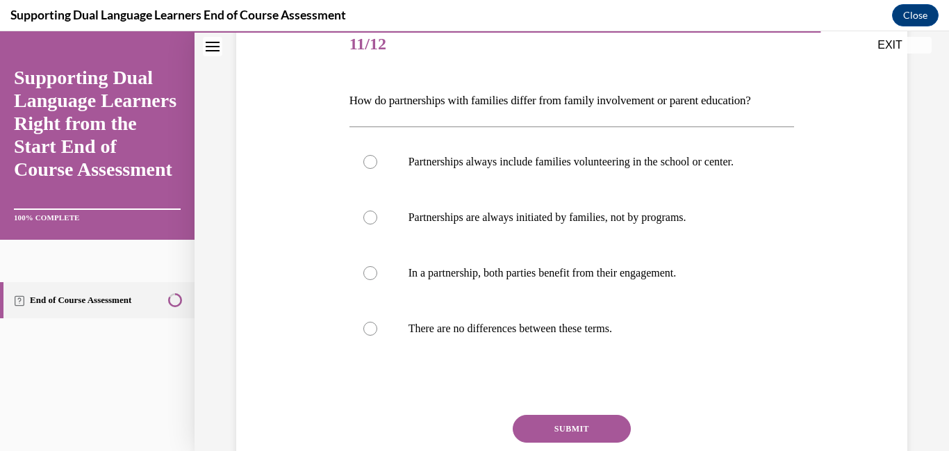
scroll to position [177, 0]
click at [503, 184] on label "Partnerships always include families volunteering in the school or center." at bounding box center [573, 161] width 446 height 56
click at [377, 168] on input "Partnerships always include families volunteering in the school or center." at bounding box center [370, 161] width 14 height 14
radio input "true"
click at [526, 442] on button "SUBMIT" at bounding box center [572, 428] width 118 height 28
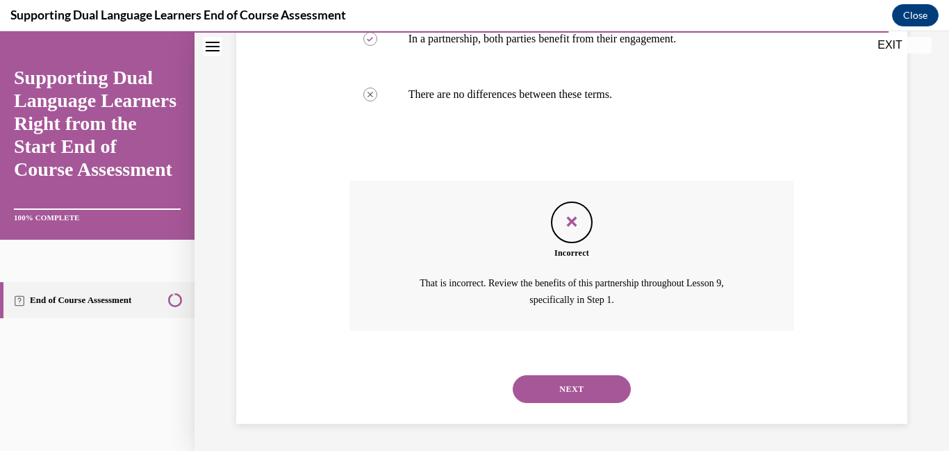
scroll to position [412, 0]
click at [544, 398] on button "NEXT" at bounding box center [572, 389] width 118 height 28
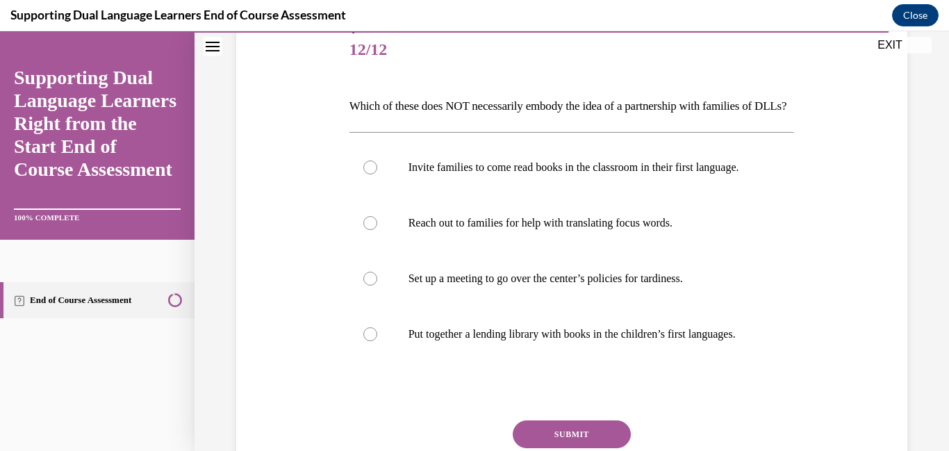
scroll to position [172, 0]
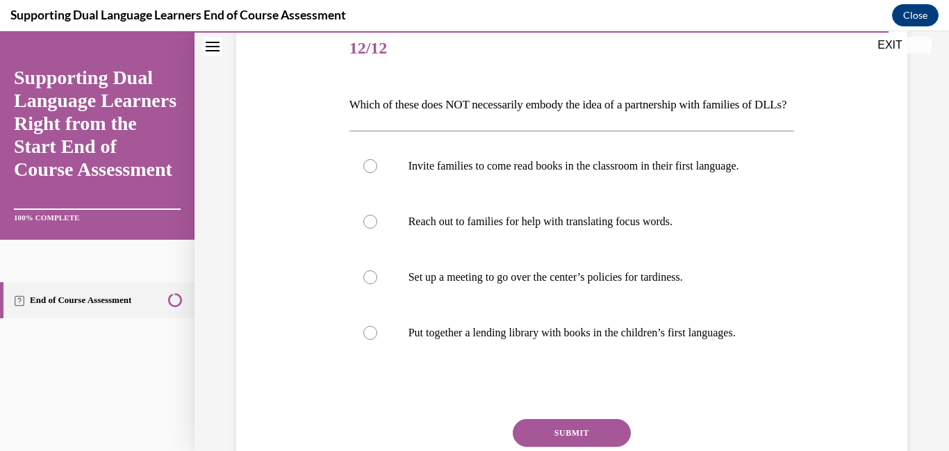
click at [544, 361] on label "Put together a lending library with books in the children’s first languages." at bounding box center [573, 333] width 446 height 56
click at [377, 340] on input "Put together a lending library with books in the children’s first languages." at bounding box center [370, 333] width 14 height 14
radio input "true"
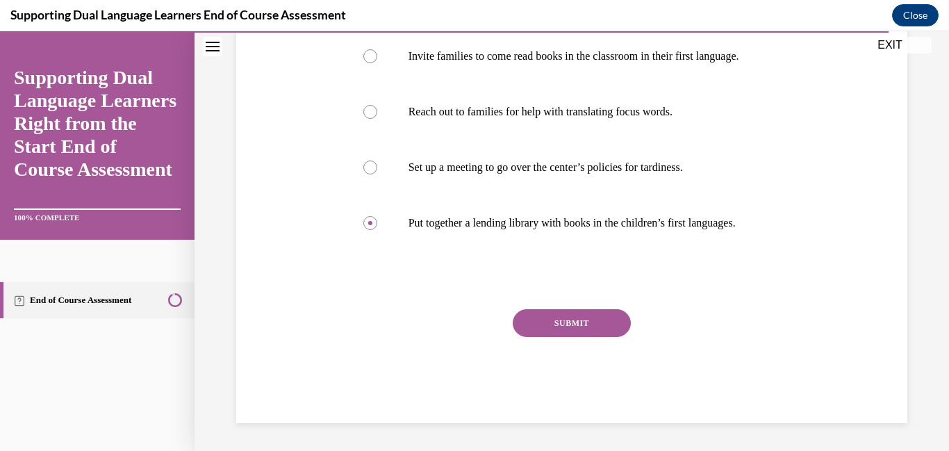
click at [543, 337] on button "SUBMIT" at bounding box center [572, 323] width 118 height 28
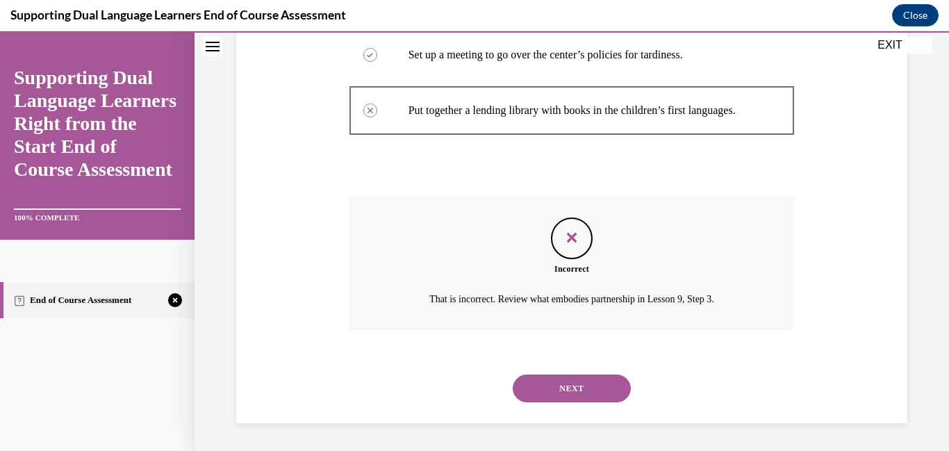
scroll to position [446, 0]
click at [544, 379] on button "NEXT" at bounding box center [572, 389] width 118 height 28
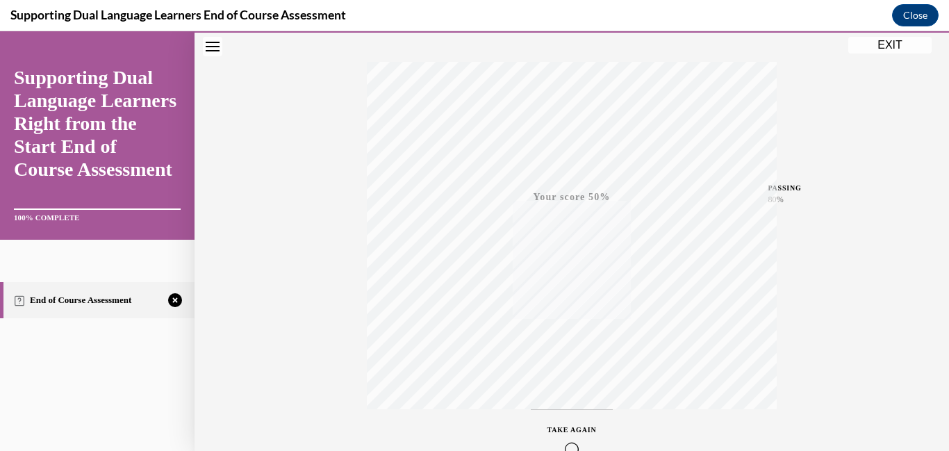
scroll to position [293, 0]
click at [587, 359] on icon "button" at bounding box center [572, 366] width 49 height 15
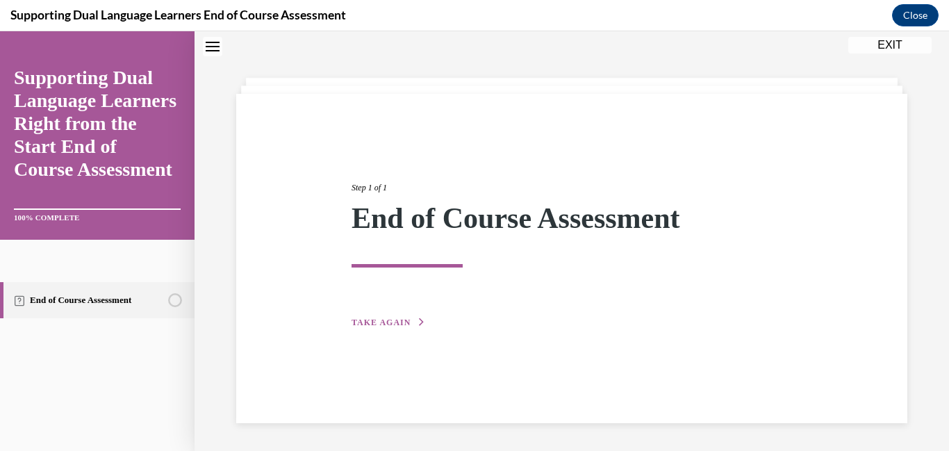
scroll to position [44, 0]
click at [397, 323] on span "TAKE AGAIN" at bounding box center [381, 323] width 59 height 10
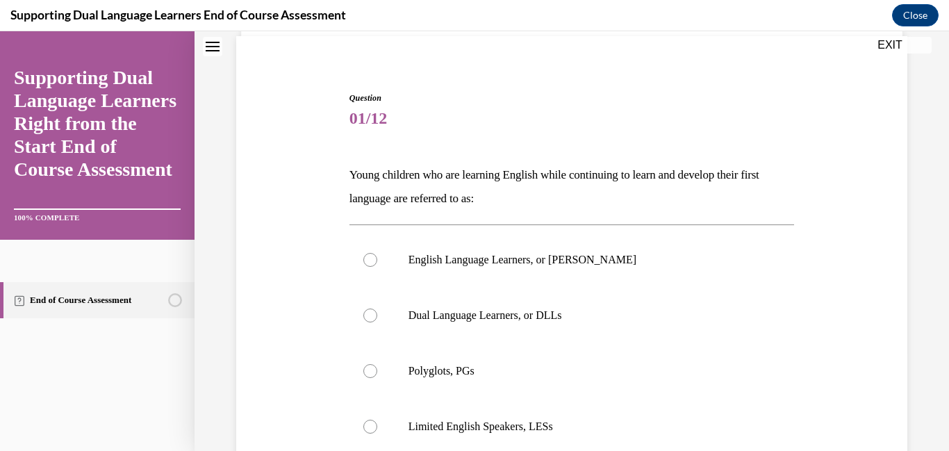
scroll to position [104, 0]
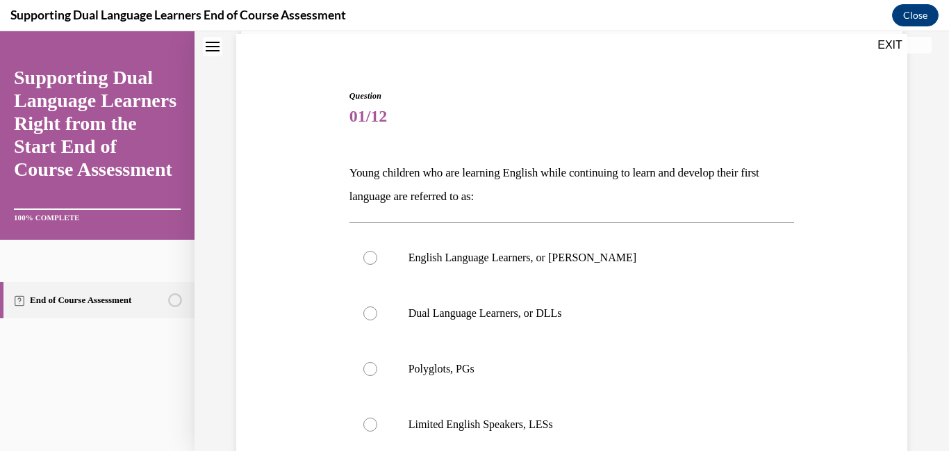
click at [397, 323] on label "Dual Language Learners, or DLLs" at bounding box center [573, 314] width 446 height 56
click at [377, 320] on input "Dual Language Learners, or DLLs" at bounding box center [370, 314] width 14 height 14
radio input "true"
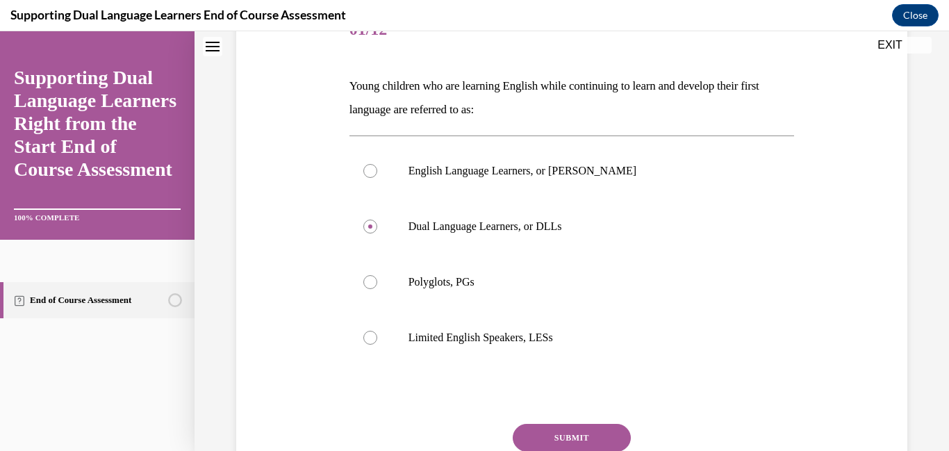
scroll to position [206, 0]
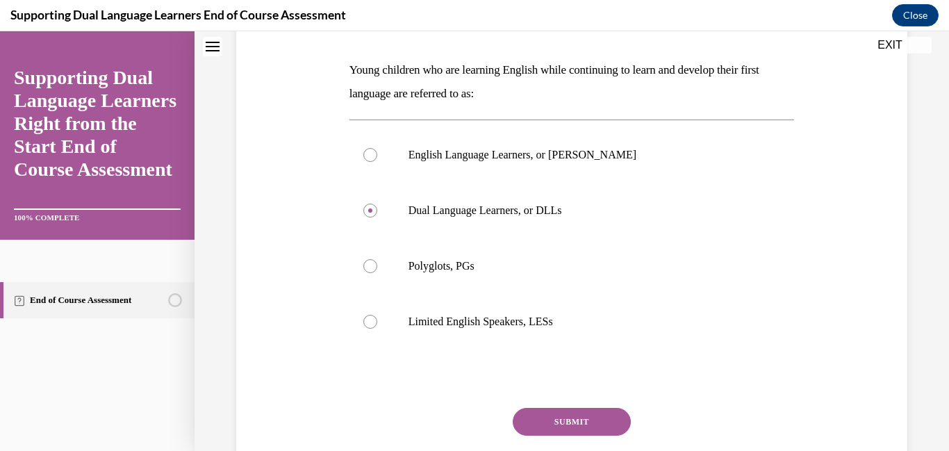
click at [537, 422] on button "SUBMIT" at bounding box center [572, 422] width 118 height 28
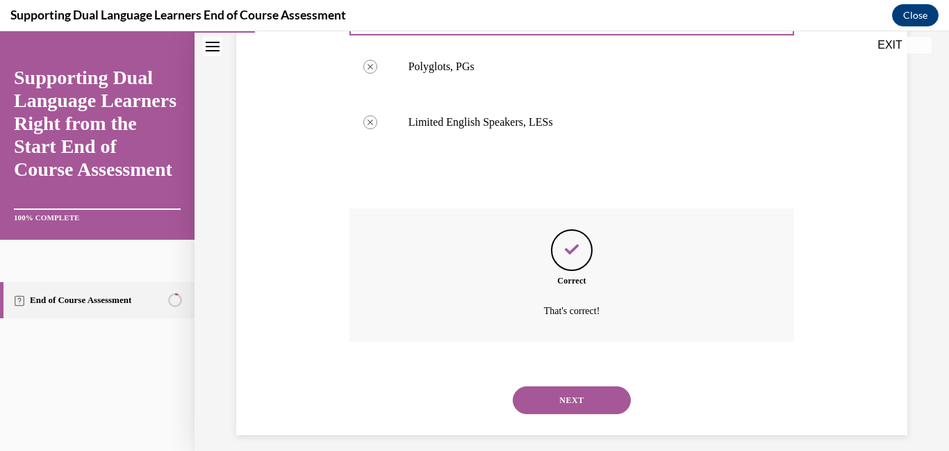
scroll to position [418, 0]
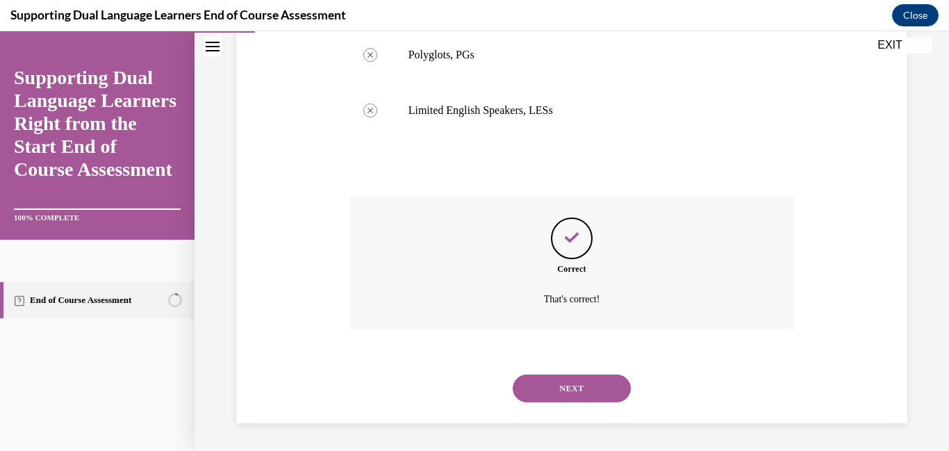
click at [544, 393] on button "NEXT" at bounding box center [572, 389] width 118 height 28
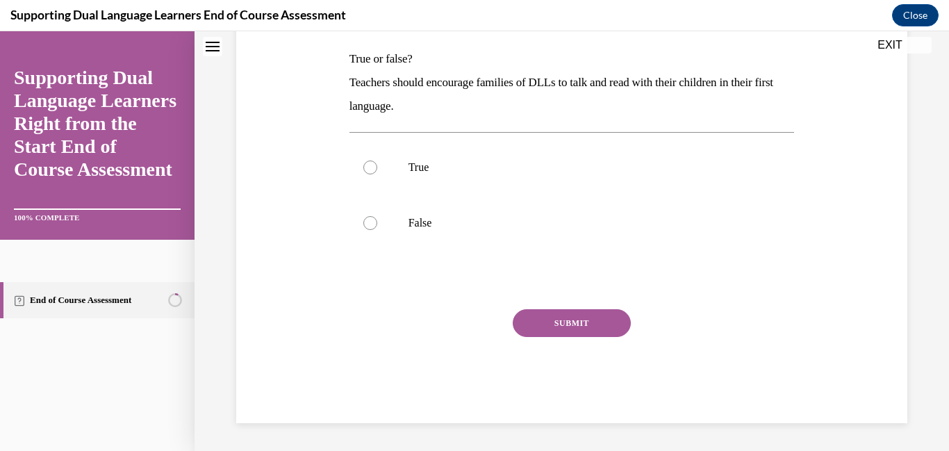
scroll to position [0, 0]
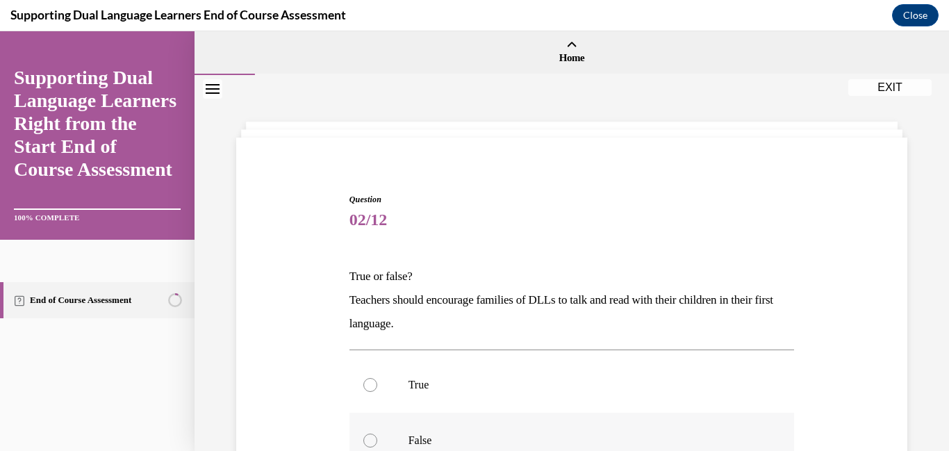
click at [538, 427] on label "False" at bounding box center [573, 441] width 446 height 56
click at [377, 434] on input "False" at bounding box center [370, 441] width 14 height 14
radio input "true"
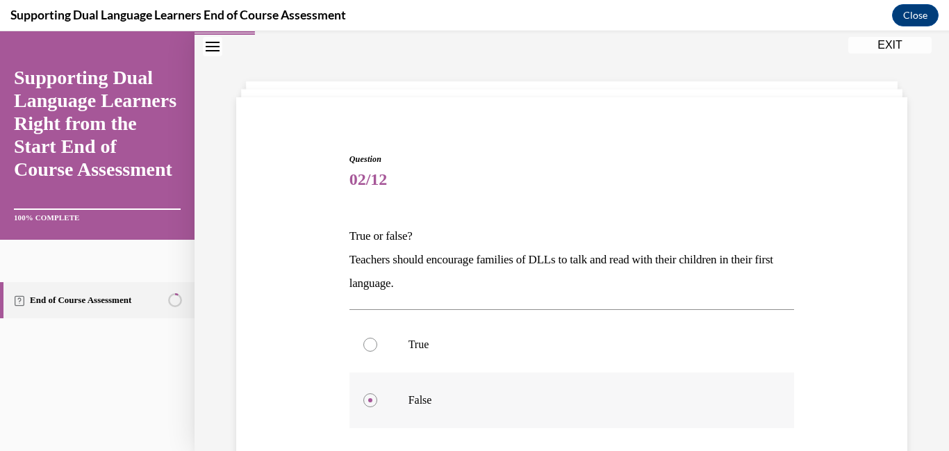
scroll to position [62, 0]
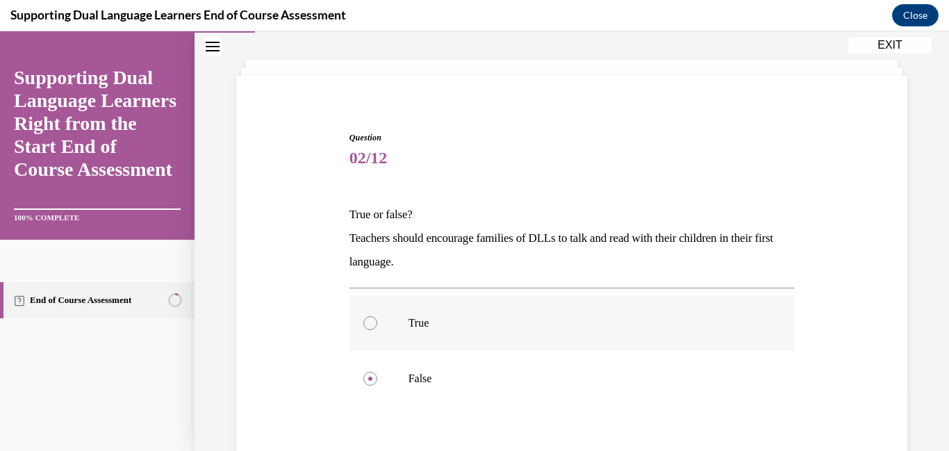
click at [455, 304] on label "True" at bounding box center [573, 323] width 446 height 56
click at [377, 316] on input "True" at bounding box center [370, 323] width 14 height 14
radio input "true"
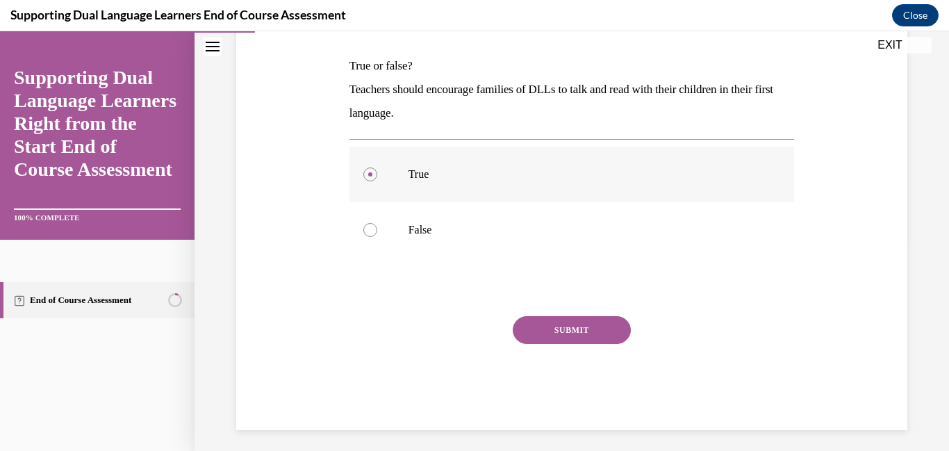
scroll to position [218, 0]
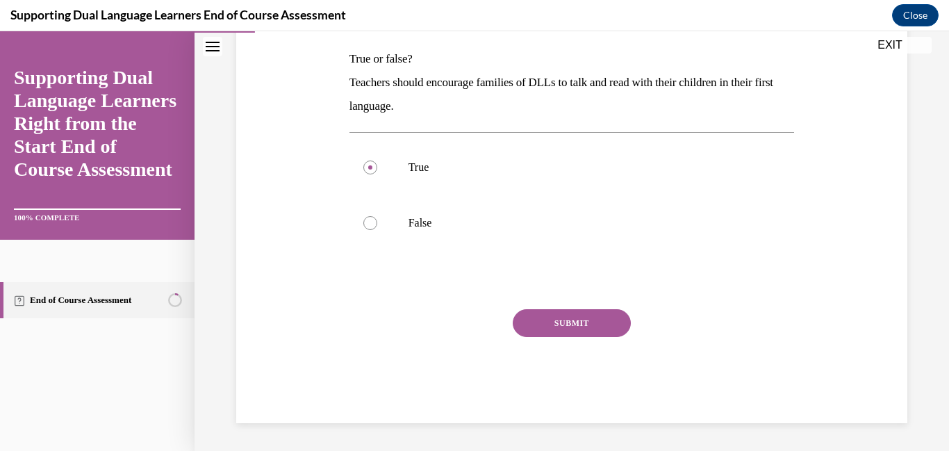
click at [523, 321] on button "SUBMIT" at bounding box center [572, 323] width 118 height 28
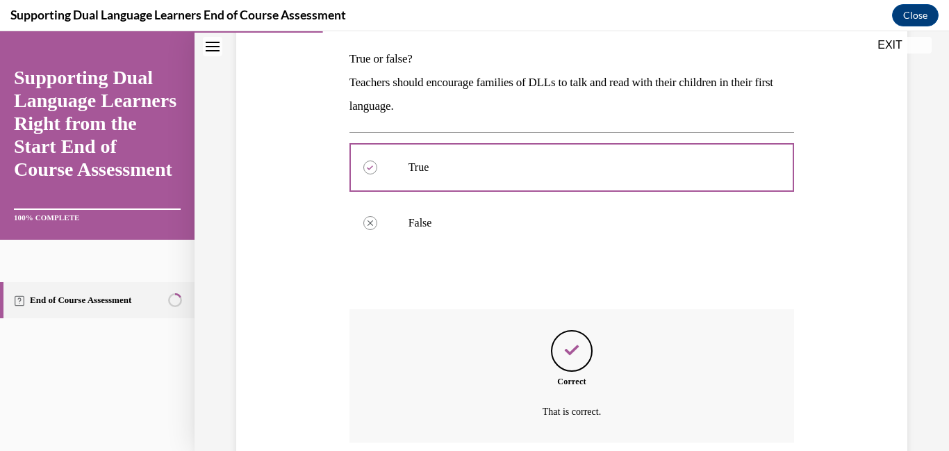
scroll to position [330, 0]
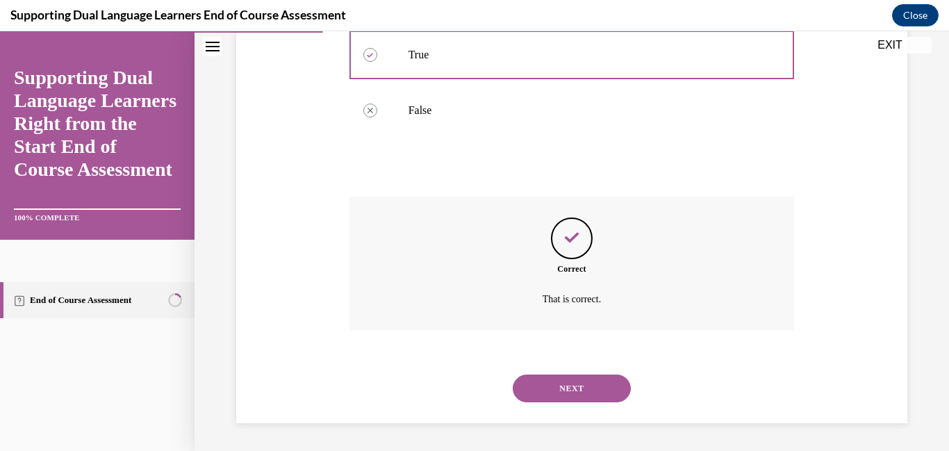
click at [550, 384] on button "NEXT" at bounding box center [572, 389] width 118 height 28
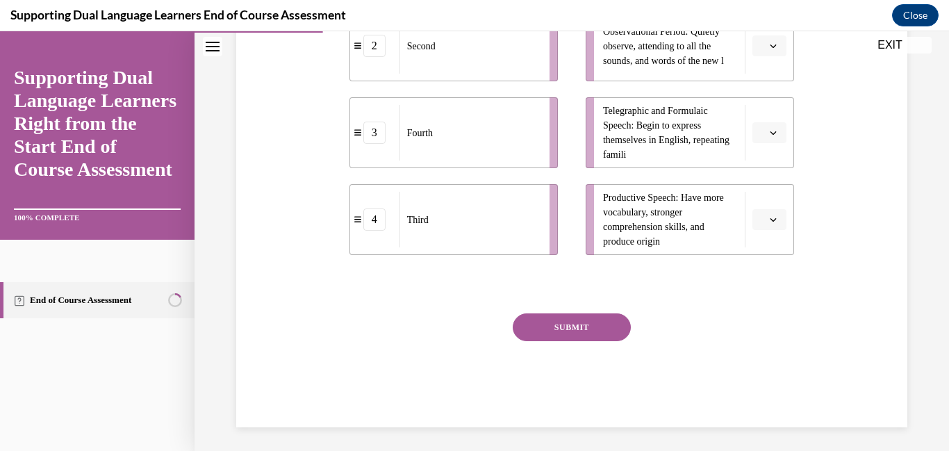
scroll to position [441, 0]
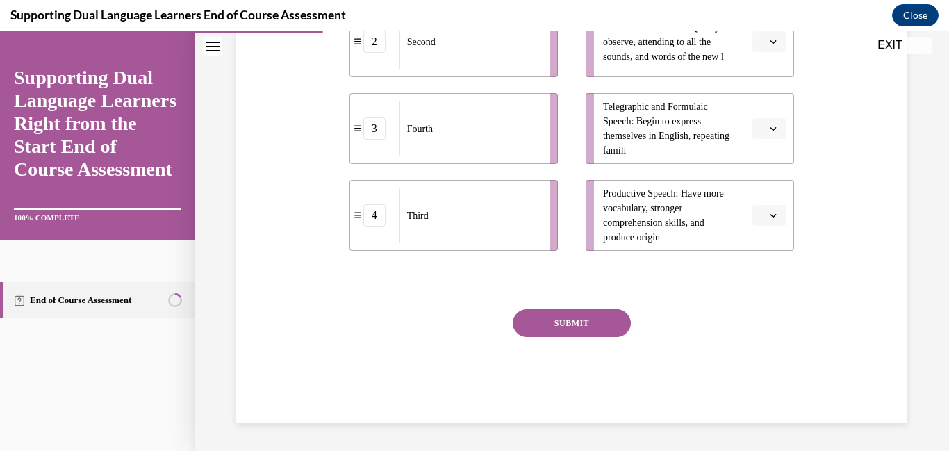
click at [770, 216] on span "button" at bounding box center [773, 215] width 7 height 7
click at [767, 332] on span "3" at bounding box center [764, 330] width 5 height 11
click at [772, 138] on button "button" at bounding box center [770, 128] width 34 height 21
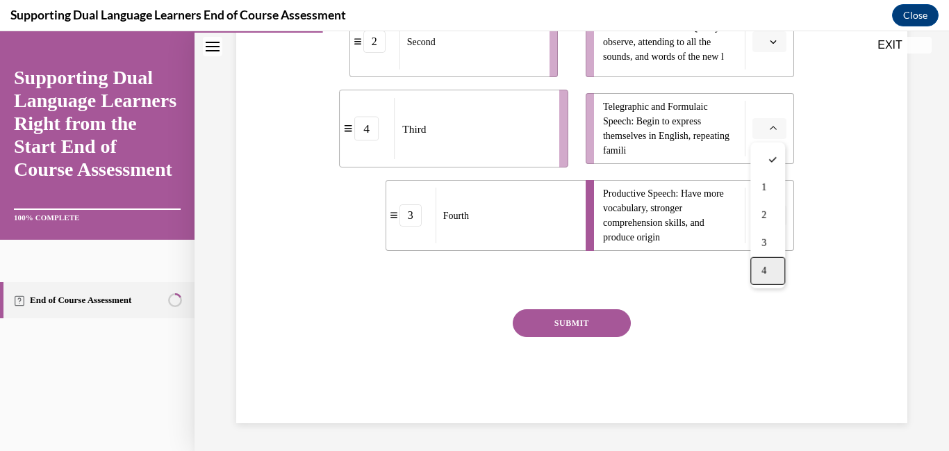
click at [772, 277] on div "4" at bounding box center [768, 271] width 35 height 28
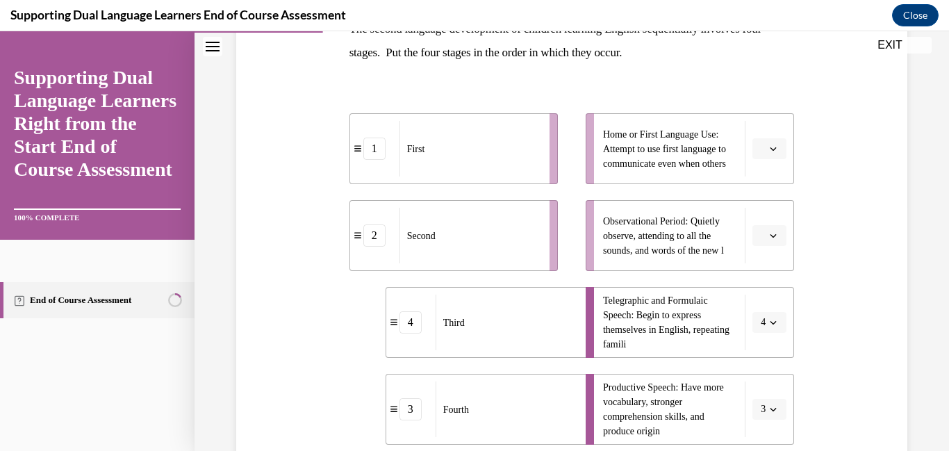
scroll to position [254, 0]
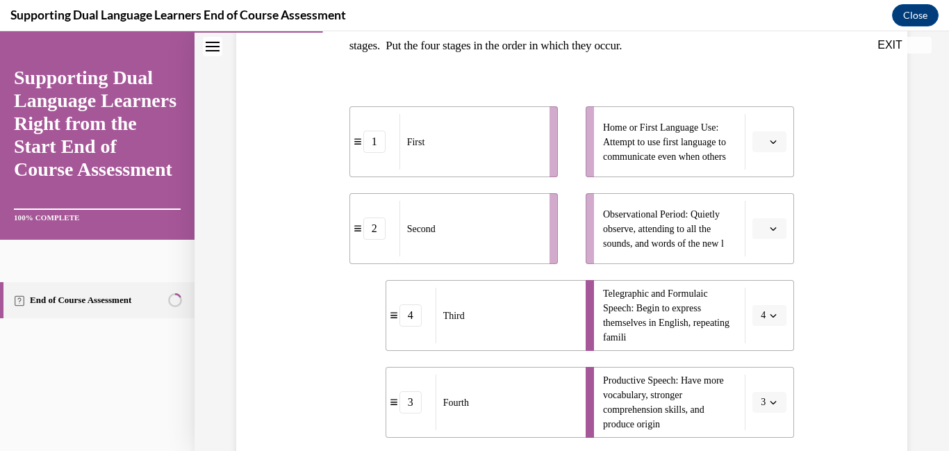
click at [776, 231] on icon "button" at bounding box center [773, 228] width 7 height 7
click at [776, 231] on icon "button" at bounding box center [773, 228] width 7 height 8
click at [757, 188] on ul "Home or First Language Use: Attempt to use first language to communicate even w…" at bounding box center [683, 272] width 222 height 332
click at [775, 210] on li "Observational Period: Quietly observe, attending to all the sounds, and words o…" at bounding box center [690, 228] width 209 height 71
click at [771, 228] on span "button" at bounding box center [773, 228] width 7 height 7
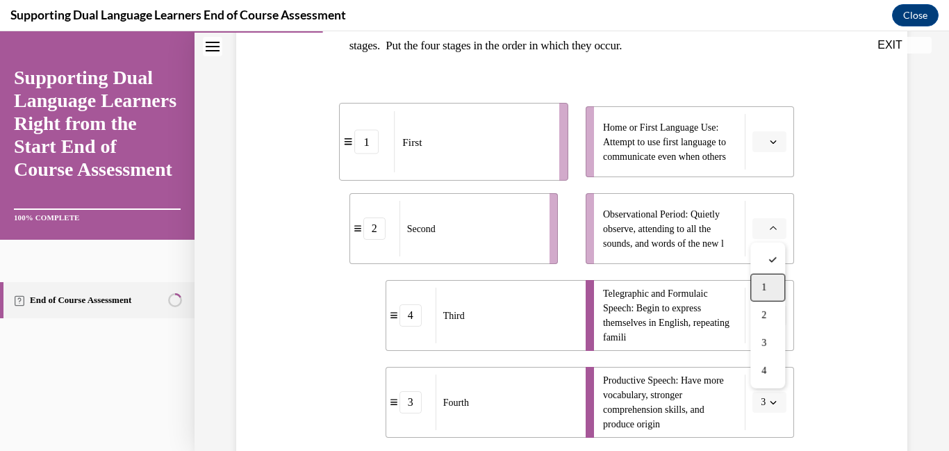
click at [763, 296] on div "1" at bounding box center [768, 288] width 35 height 28
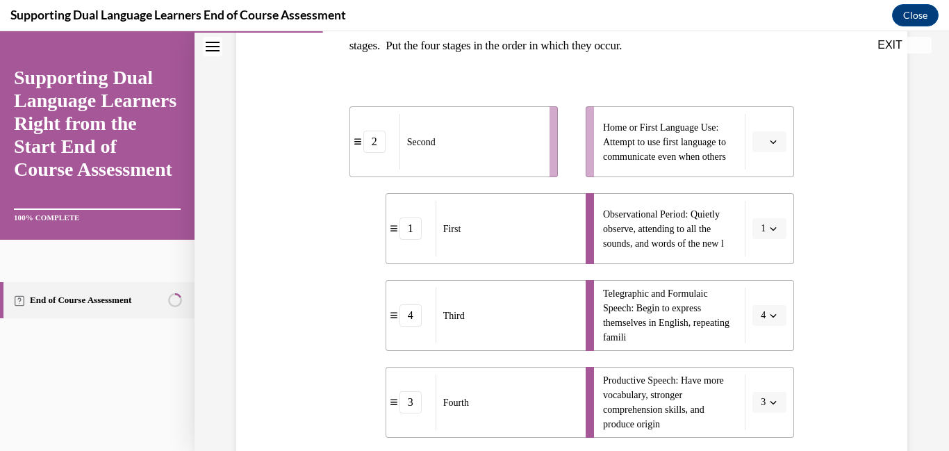
click at [774, 141] on span "button" at bounding box center [773, 141] width 7 height 7
click at [771, 235] on div "2" at bounding box center [768, 229] width 35 height 28
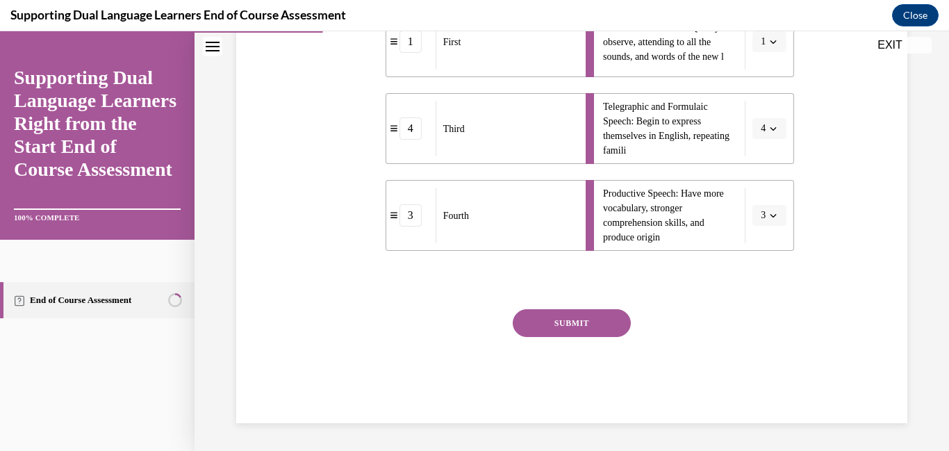
click at [611, 314] on button "SUBMIT" at bounding box center [572, 323] width 118 height 28
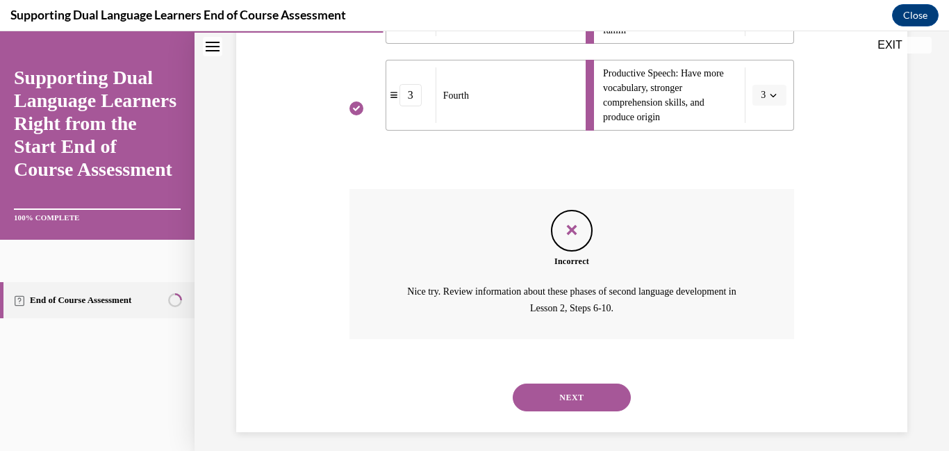
scroll to position [571, 0]
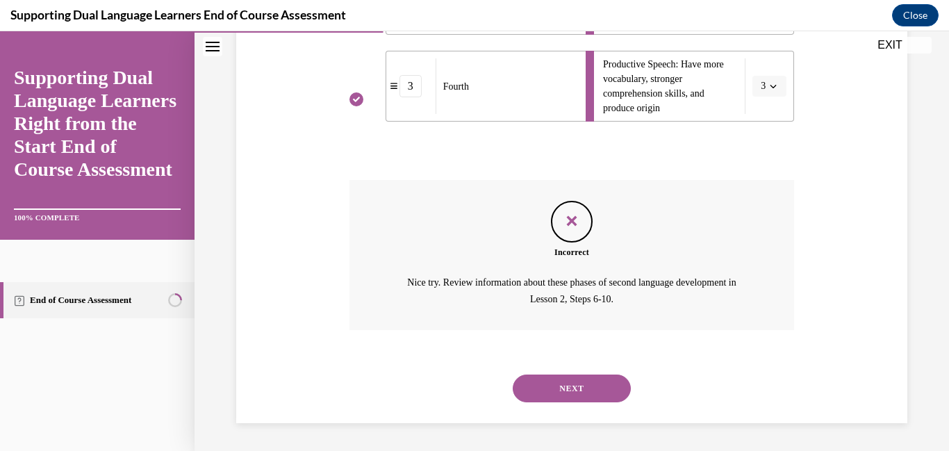
click at [580, 386] on button "NEXT" at bounding box center [572, 389] width 118 height 28
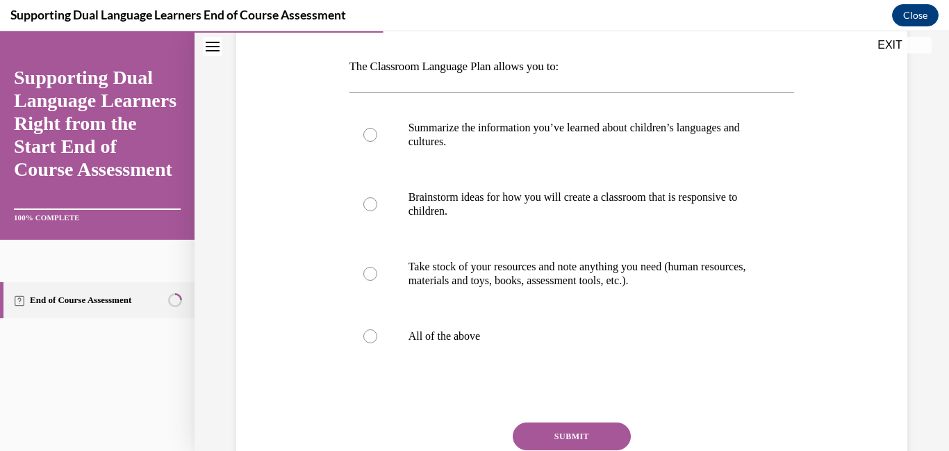
scroll to position [323, 0]
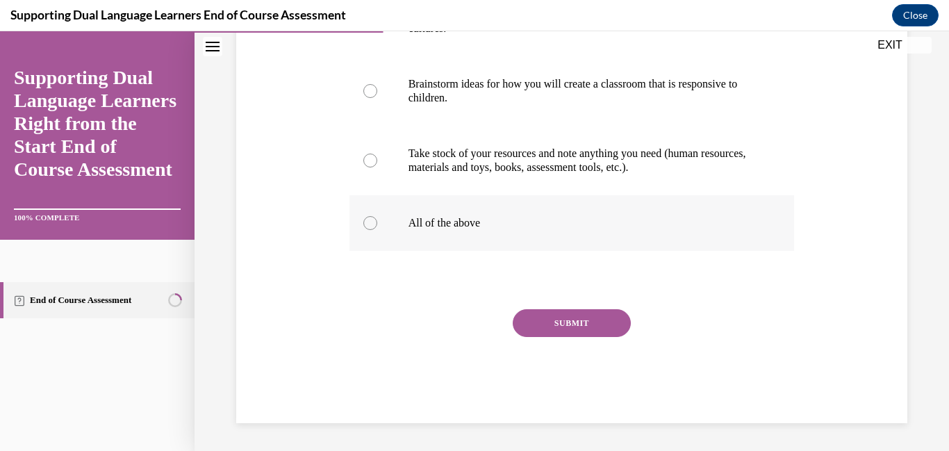
click at [434, 244] on label "All of the above" at bounding box center [573, 223] width 446 height 56
click at [377, 230] on input "All of the above" at bounding box center [370, 223] width 14 height 14
radio input "true"
click at [528, 313] on button "SUBMIT" at bounding box center [572, 323] width 118 height 28
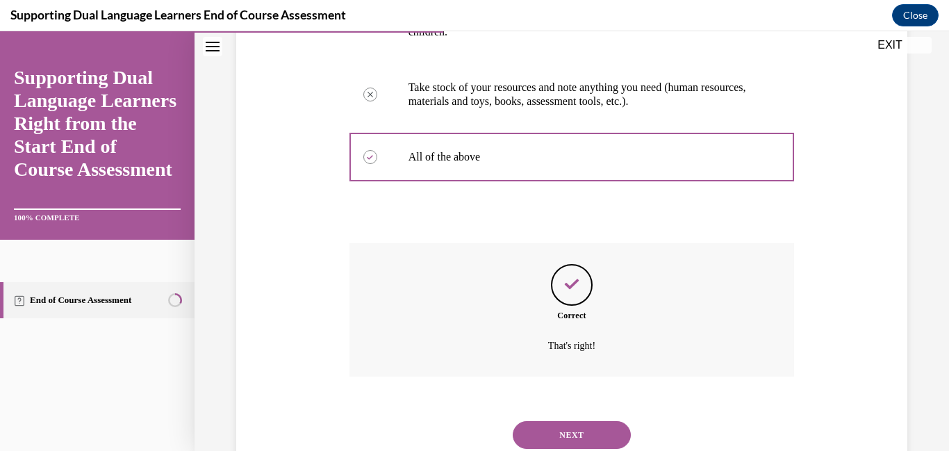
scroll to position [436, 0]
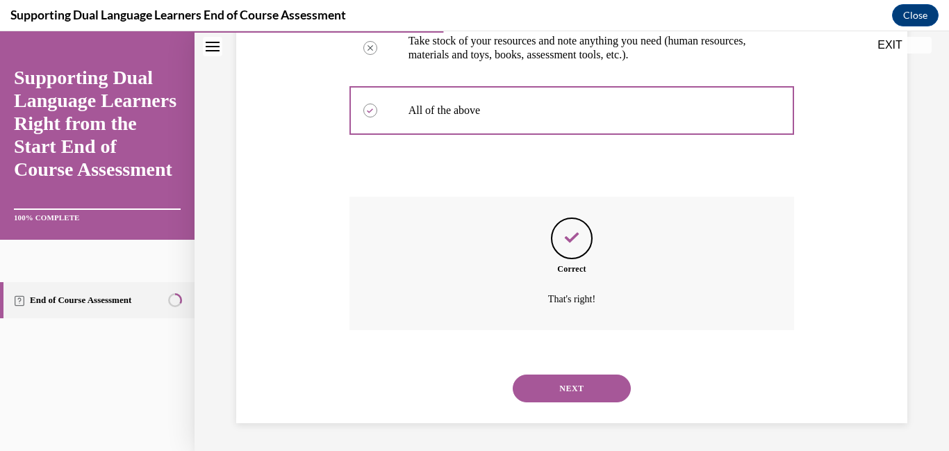
click at [558, 386] on button "NEXT" at bounding box center [572, 389] width 118 height 28
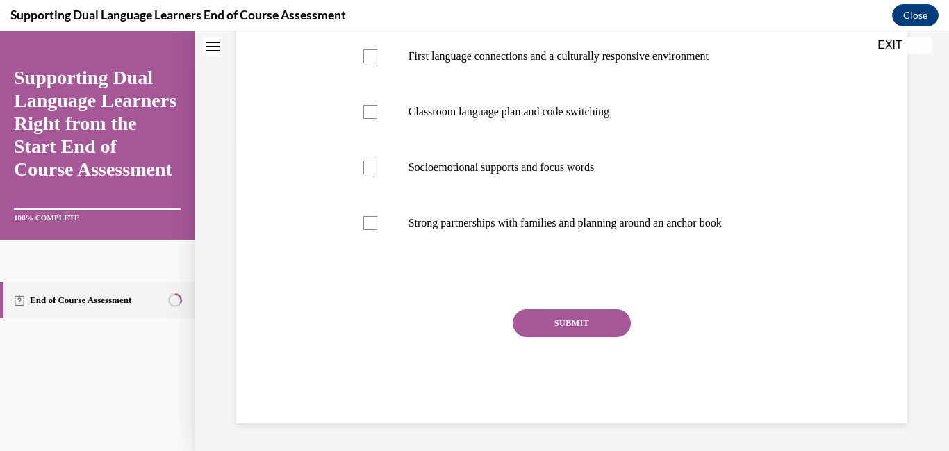
scroll to position [0, 0]
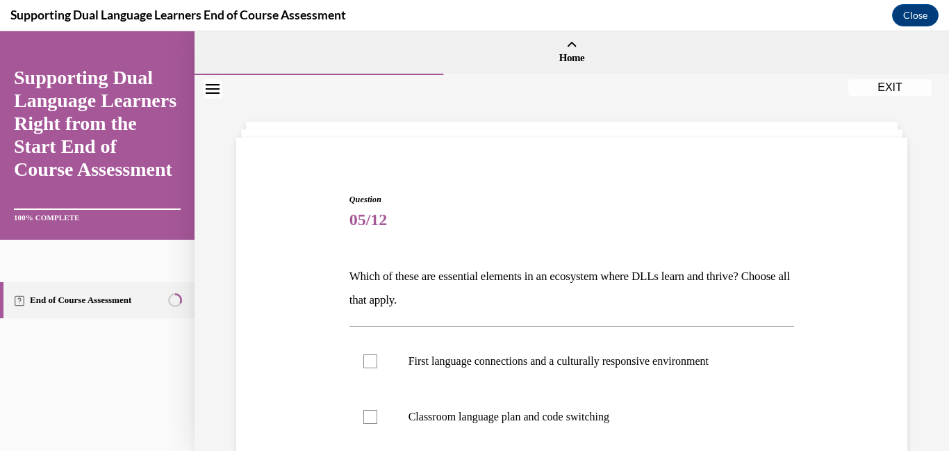
click at [558, 386] on label "First language connections and a culturally responsive environment" at bounding box center [573, 362] width 446 height 56
click at [377, 368] on input "First language connections and a culturally responsive environment" at bounding box center [370, 361] width 14 height 14
checkbox input "true"
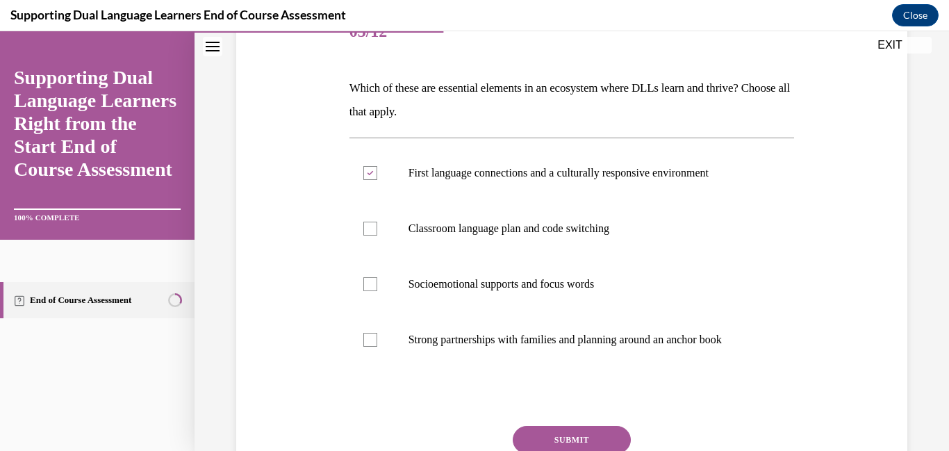
scroll to position [191, 0]
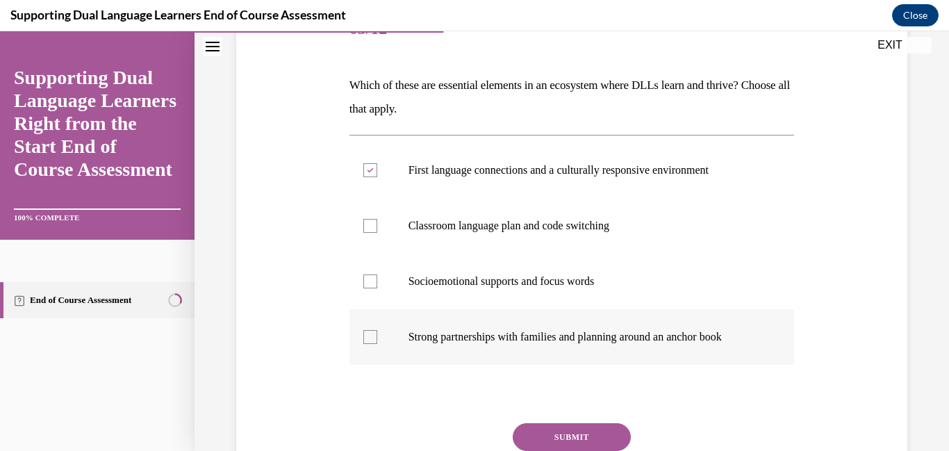
click at [538, 350] on label "Strong partnerships with families and planning around an anchor book" at bounding box center [573, 337] width 446 height 56
click at [377, 344] on input "Strong partnerships with families and planning around an anchor book" at bounding box center [370, 337] width 14 height 14
checkbox input "true"
click at [568, 436] on button "SUBMIT" at bounding box center [572, 437] width 118 height 28
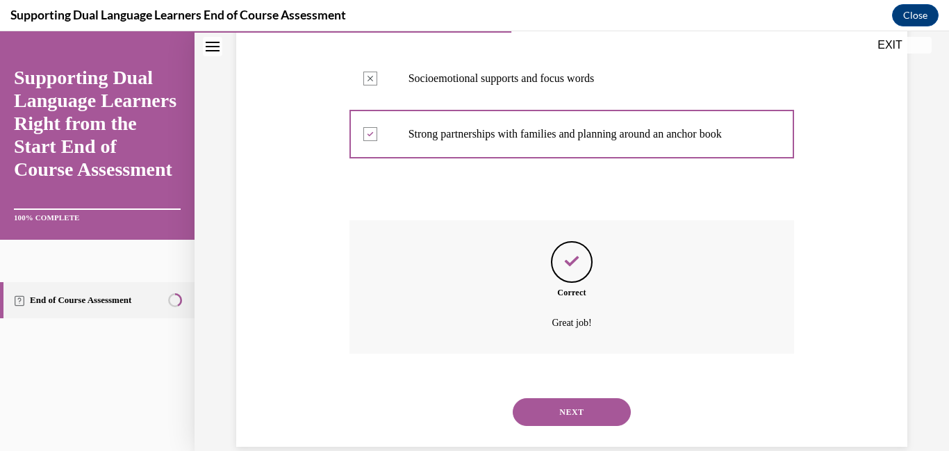
scroll to position [418, 0]
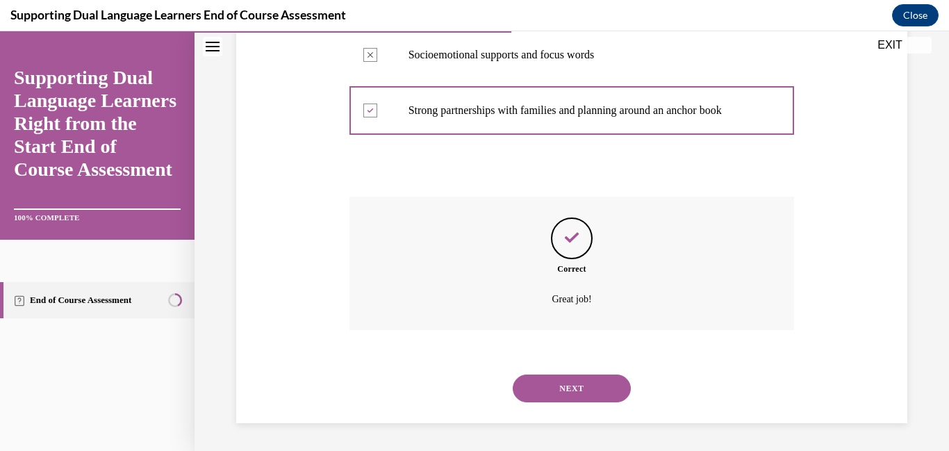
click at [569, 385] on button "NEXT" at bounding box center [572, 389] width 118 height 28
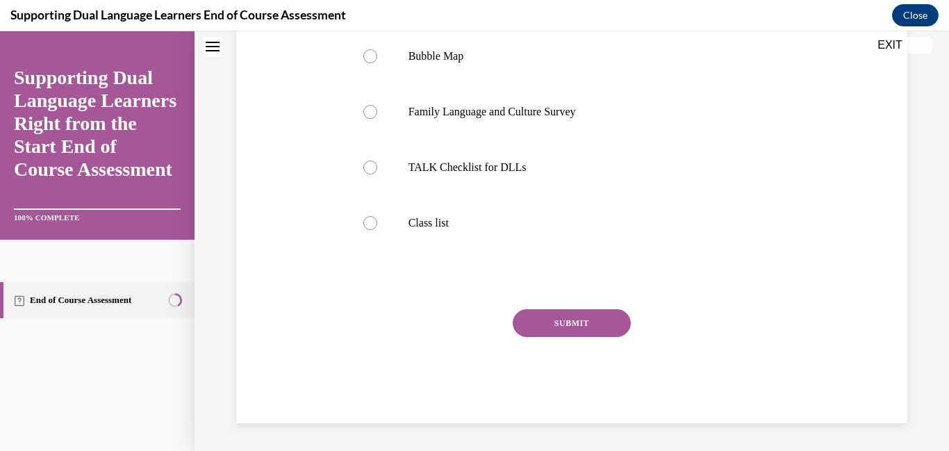
scroll to position [0, 0]
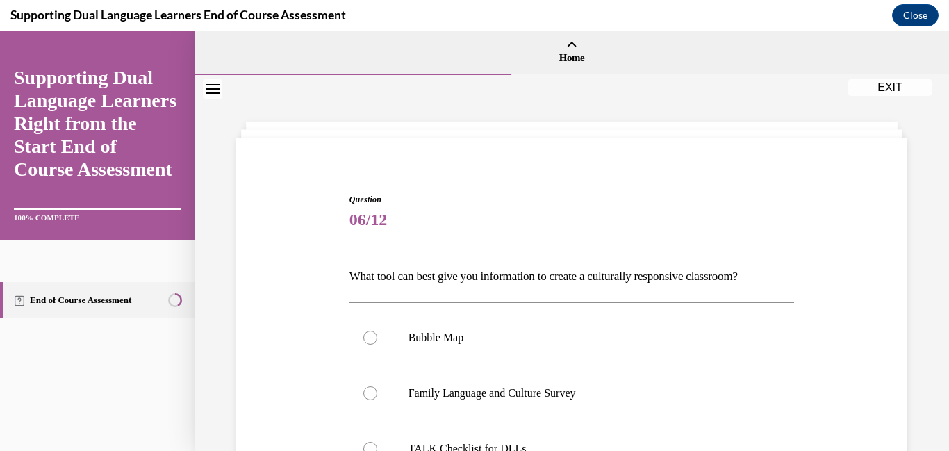
click at [569, 385] on label "Family Language and Culture Survey" at bounding box center [573, 394] width 446 height 56
click at [377, 386] on input "Family Language and Culture Survey" at bounding box center [370, 393] width 14 height 14
radio input "true"
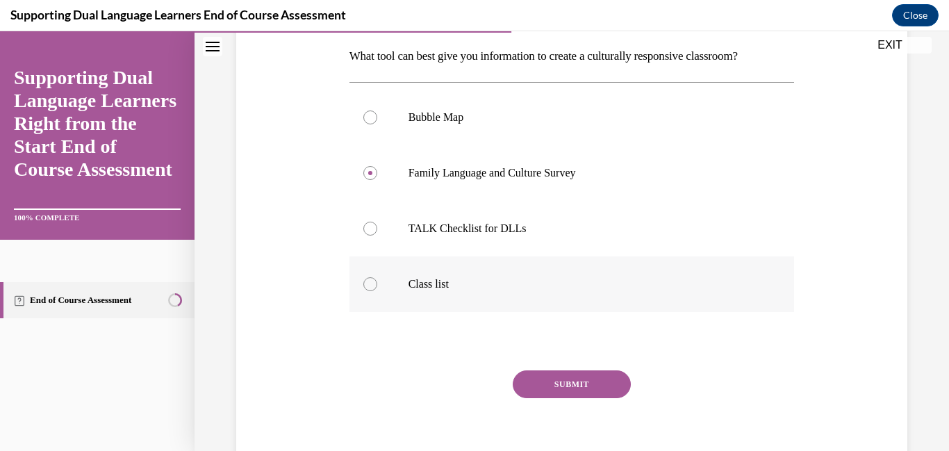
scroll to position [249, 0]
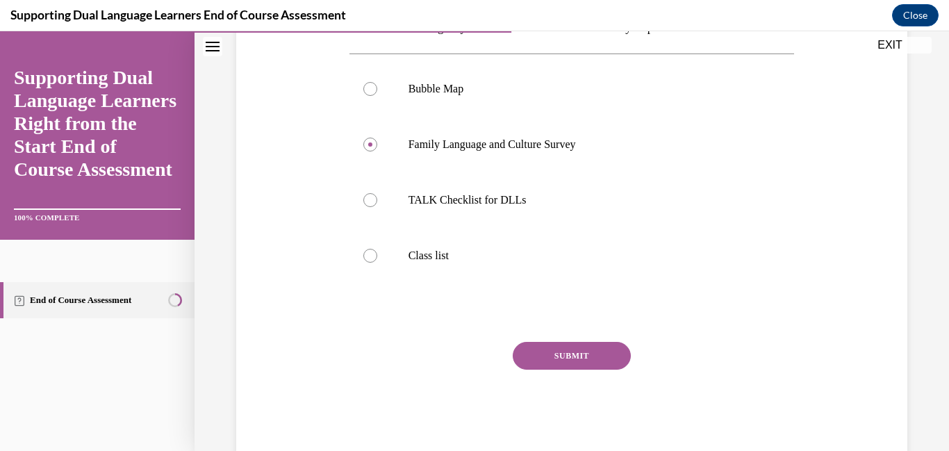
click at [541, 363] on button "SUBMIT" at bounding box center [572, 356] width 118 height 28
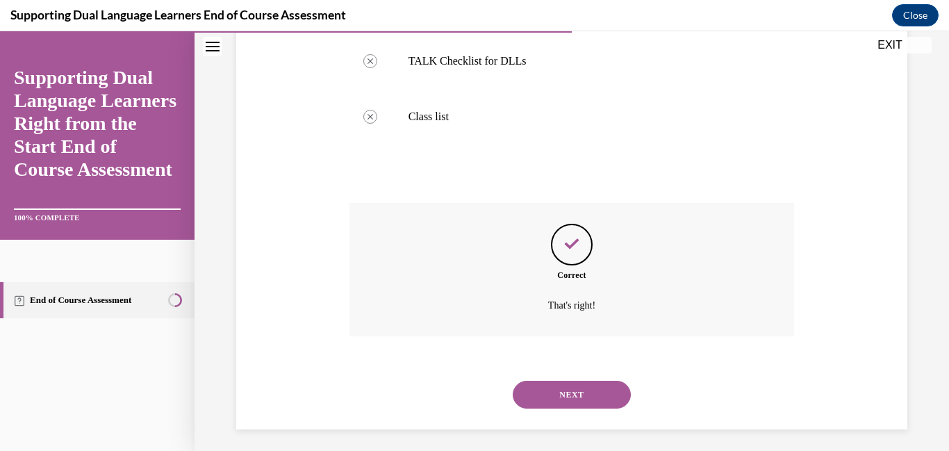
scroll to position [394, 0]
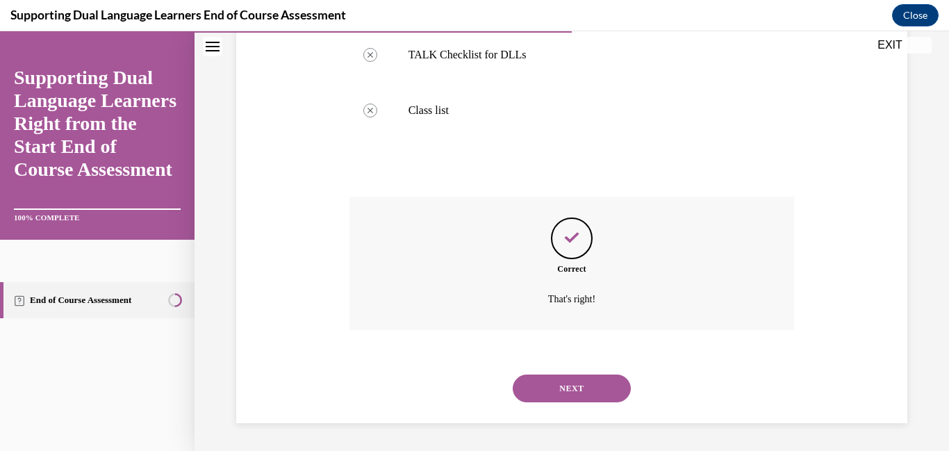
click at [548, 384] on button "NEXT" at bounding box center [572, 389] width 118 height 28
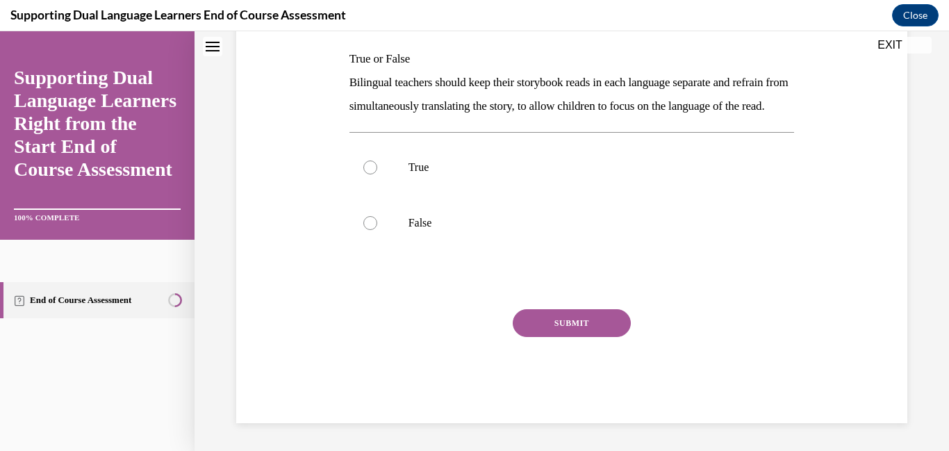
scroll to position [0, 0]
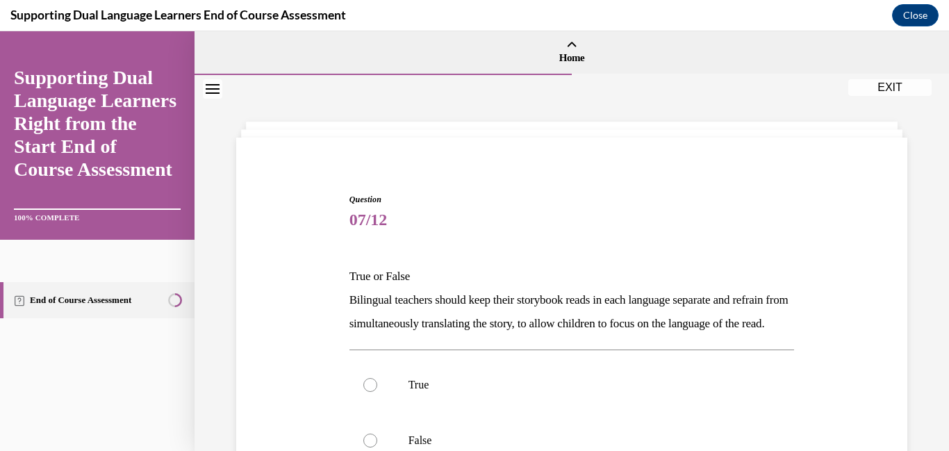
click at [548, 384] on label "True" at bounding box center [573, 385] width 446 height 56
click at [377, 384] on input "True" at bounding box center [370, 385] width 14 height 14
radio input "true"
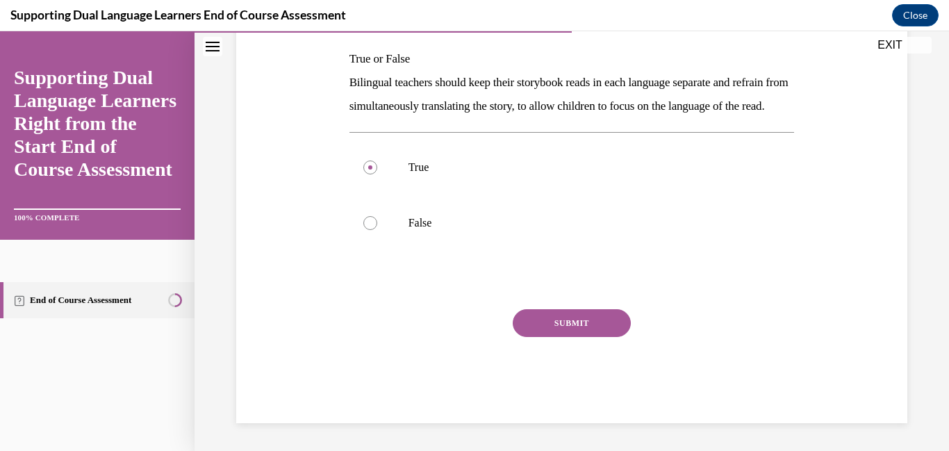
click at [549, 321] on button "SUBMIT" at bounding box center [572, 323] width 118 height 28
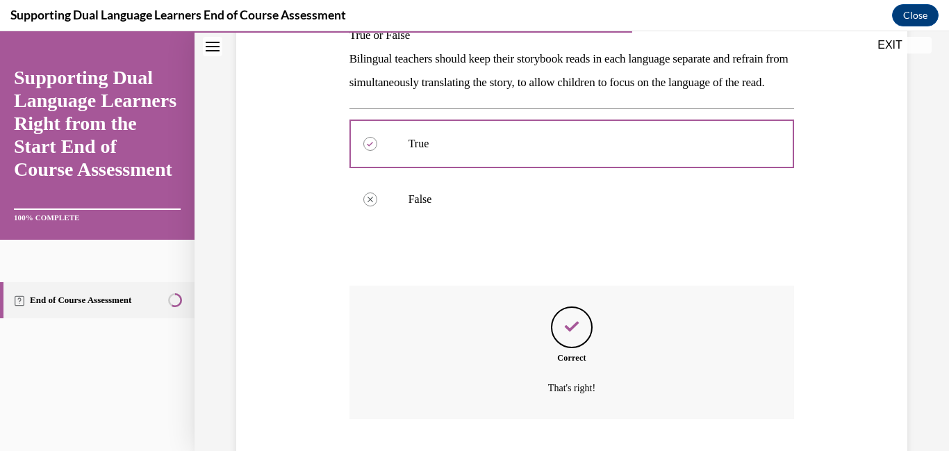
scroll to position [354, 0]
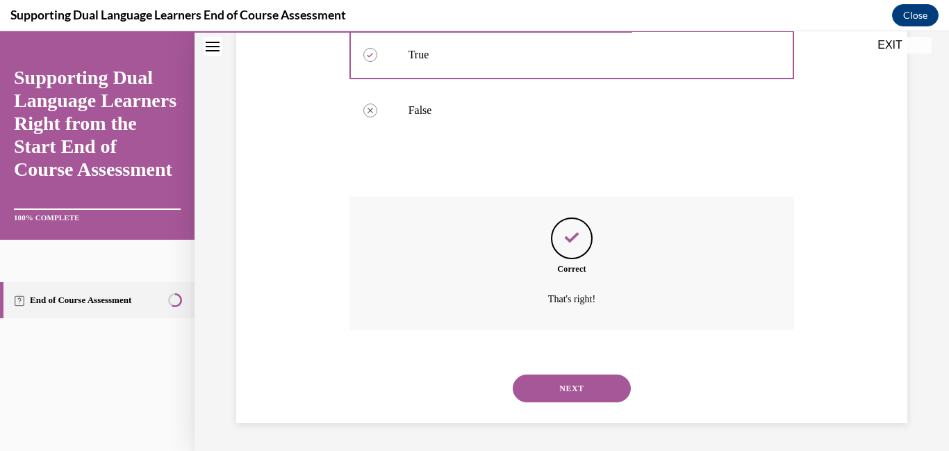
click at [554, 379] on button "NEXT" at bounding box center [572, 389] width 118 height 28
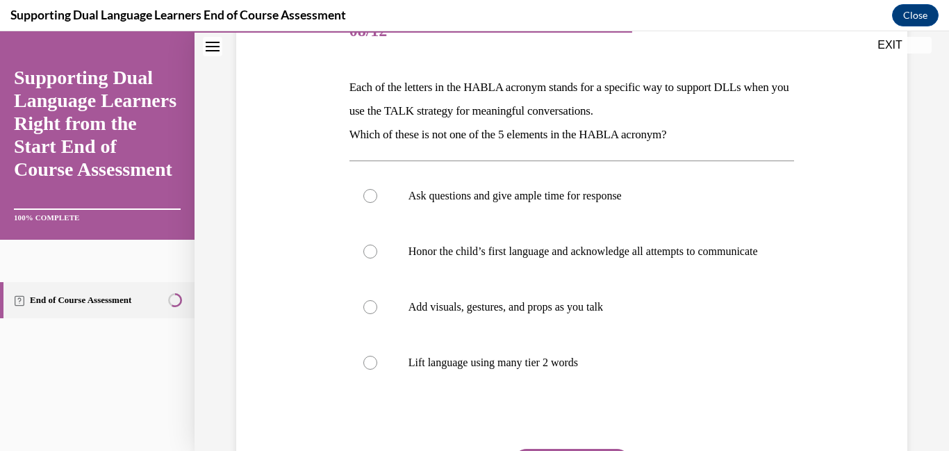
scroll to position [291, 0]
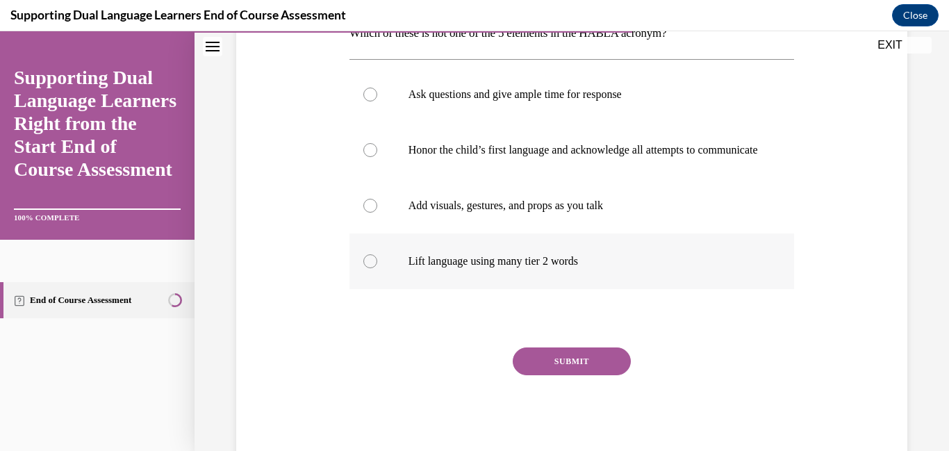
click at [512, 289] on label "Lift language using many tier 2 words" at bounding box center [573, 262] width 446 height 56
click at [377, 268] on input "Lift language using many tier 2 words" at bounding box center [370, 261] width 14 height 14
radio input "true"
click at [585, 375] on button "SUBMIT" at bounding box center [572, 362] width 118 height 28
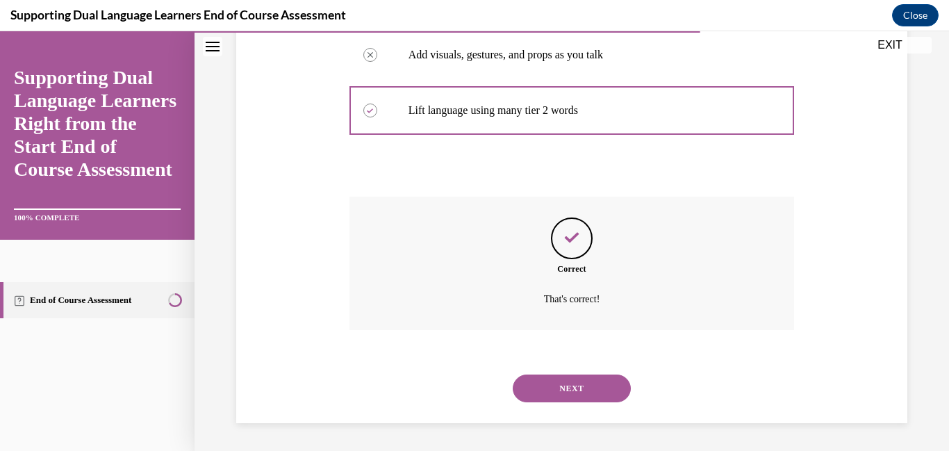
scroll to position [455, 0]
click at [585, 377] on button "NEXT" at bounding box center [572, 389] width 118 height 28
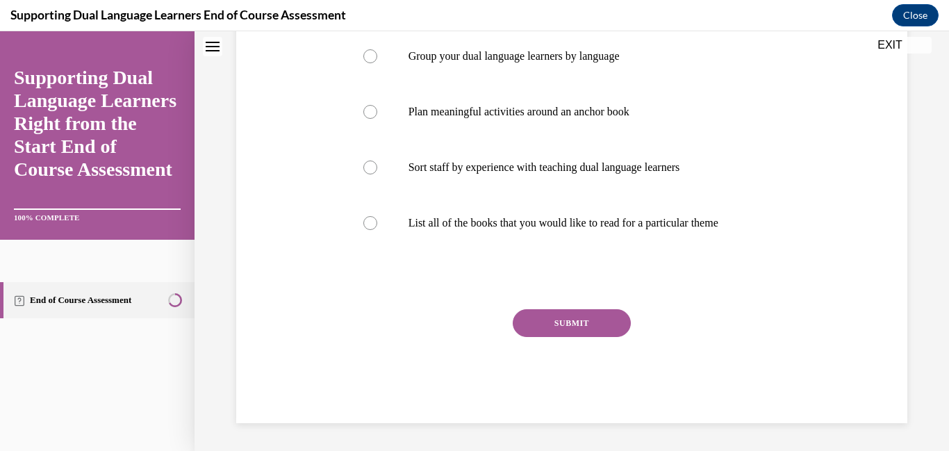
scroll to position [0, 0]
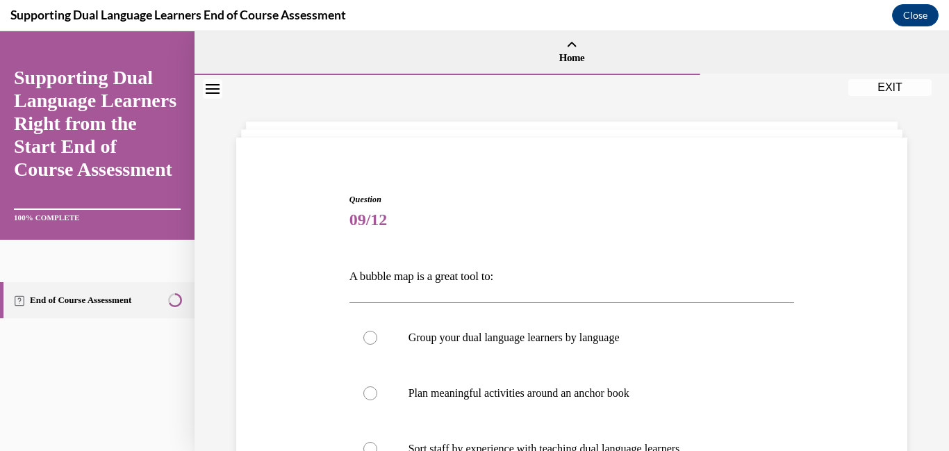
click at [585, 377] on label "Plan meaningful activities around an anchor book" at bounding box center [573, 394] width 446 height 56
click at [377, 386] on input "Plan meaningful activities around an anchor book" at bounding box center [370, 393] width 14 height 14
radio input "true"
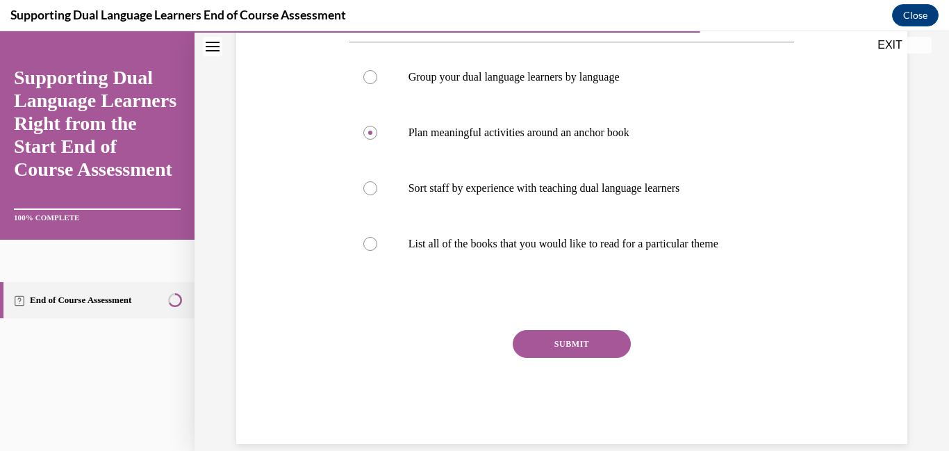
scroll to position [263, 0]
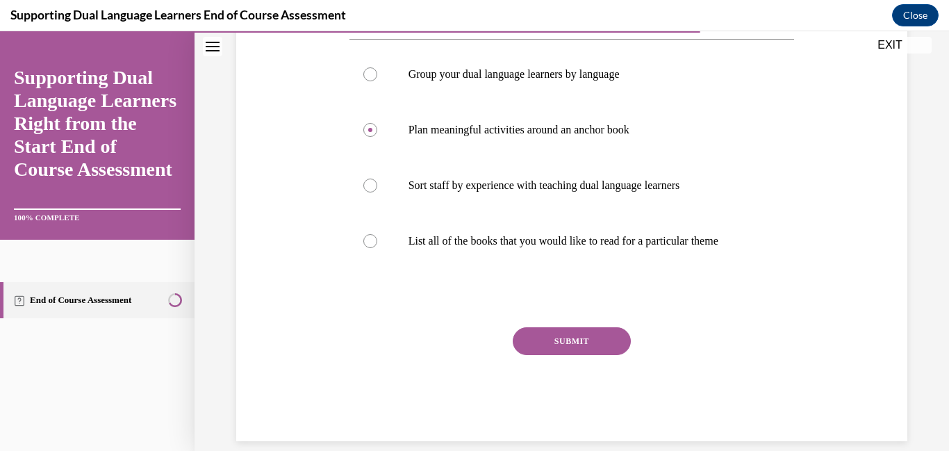
click at [572, 348] on button "SUBMIT" at bounding box center [572, 341] width 118 height 28
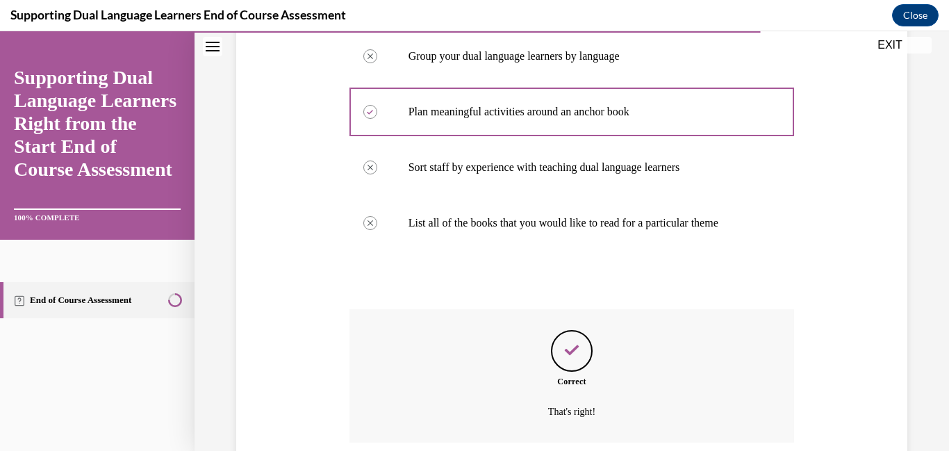
scroll to position [394, 0]
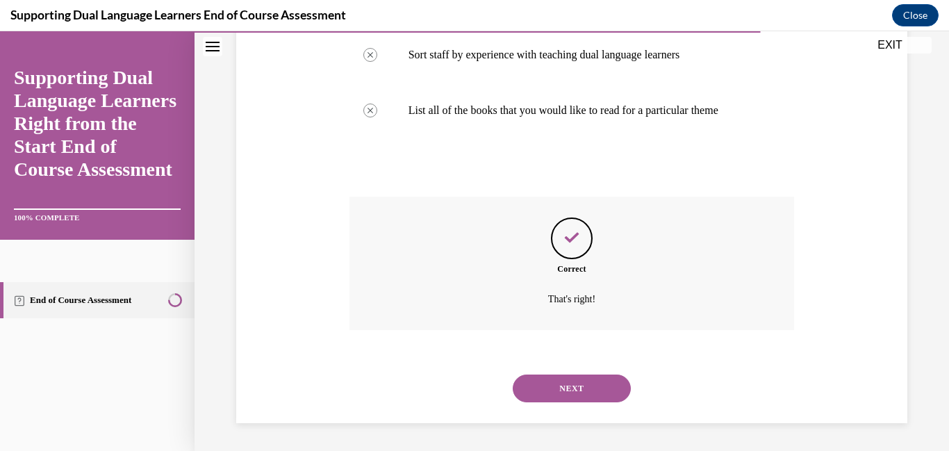
click at [571, 389] on button "NEXT" at bounding box center [572, 389] width 118 height 28
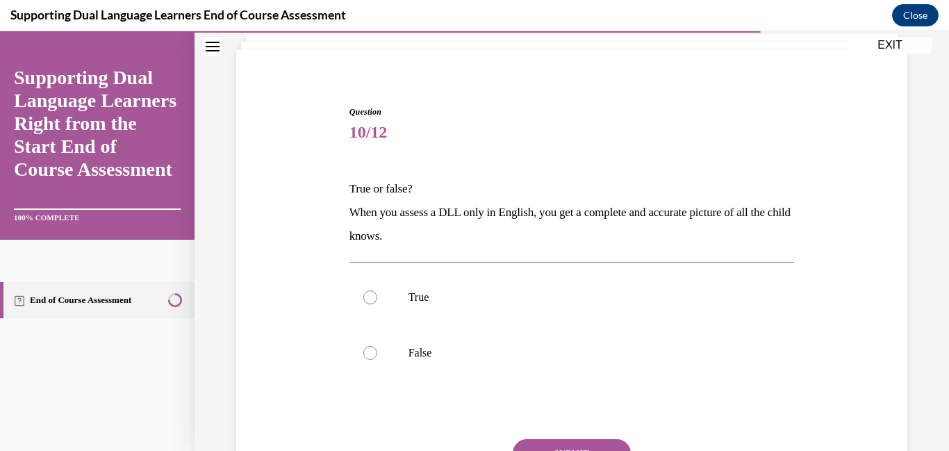
scroll to position [92, 0]
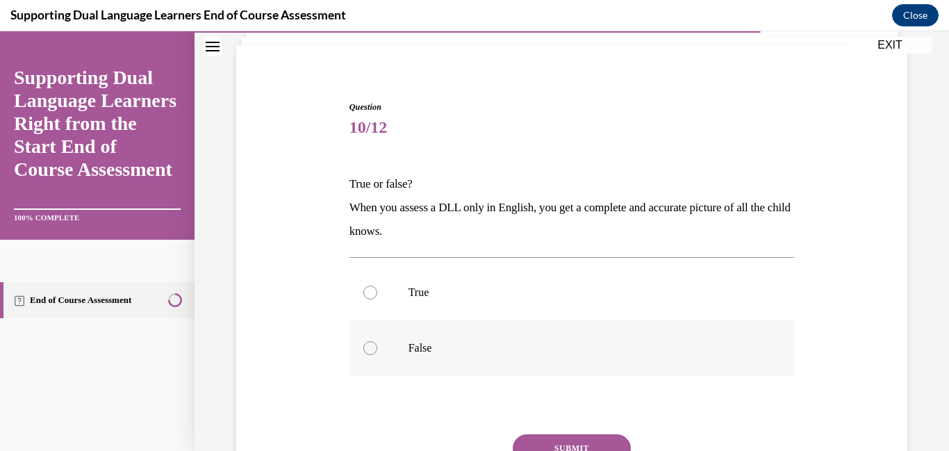
click at [530, 366] on label "False" at bounding box center [573, 348] width 446 height 56
click at [377, 355] on input "False" at bounding box center [370, 348] width 14 height 14
radio input "true"
click at [548, 445] on button "SUBMIT" at bounding box center [572, 448] width 118 height 28
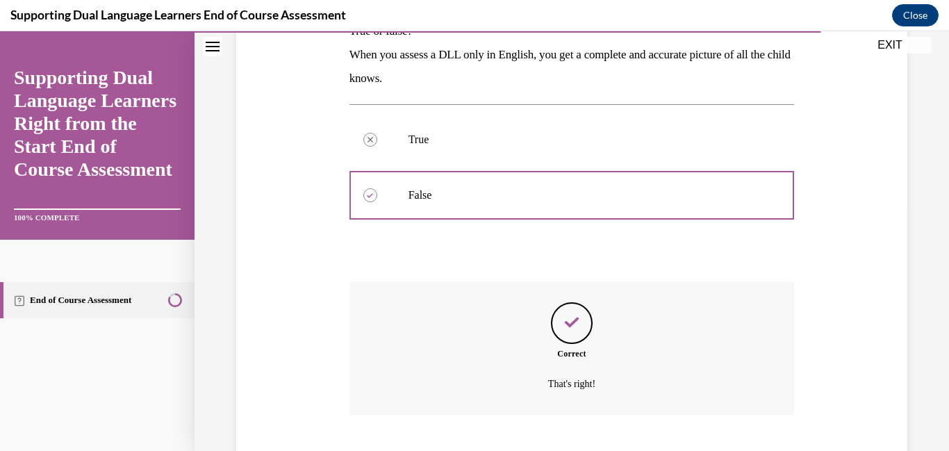
scroll to position [330, 0]
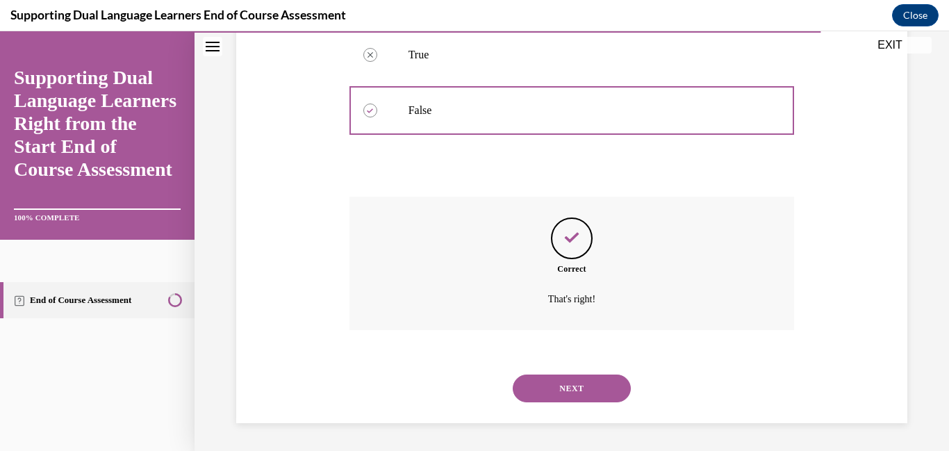
click at [553, 400] on button "NEXT" at bounding box center [572, 389] width 118 height 28
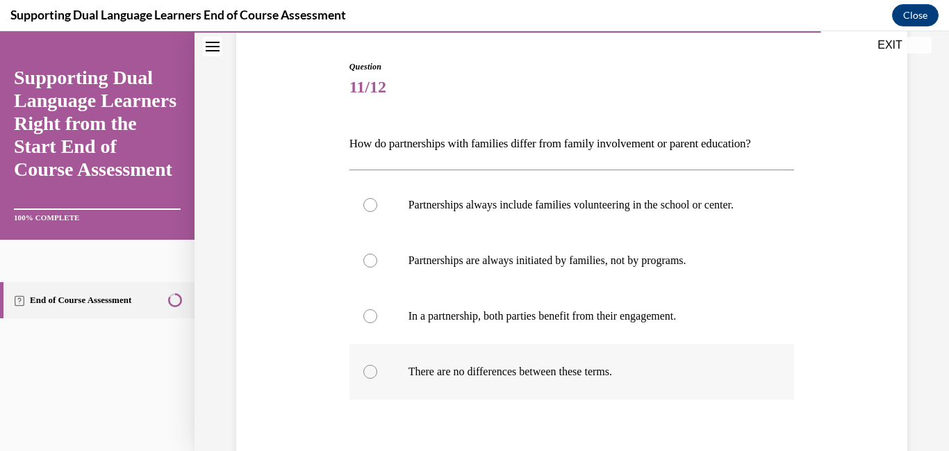
scroll to position [133, 0]
click at [511, 343] on label "In a partnership, both parties benefit from their engagement." at bounding box center [573, 316] width 446 height 56
click at [377, 322] on input "In a partnership, both parties benefit from their engagement." at bounding box center [370, 316] width 14 height 14
radio input "true"
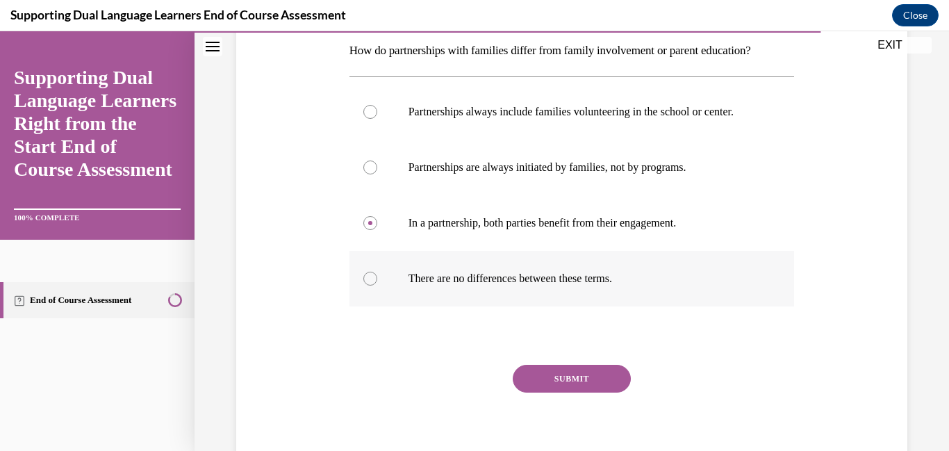
scroll to position [229, 0]
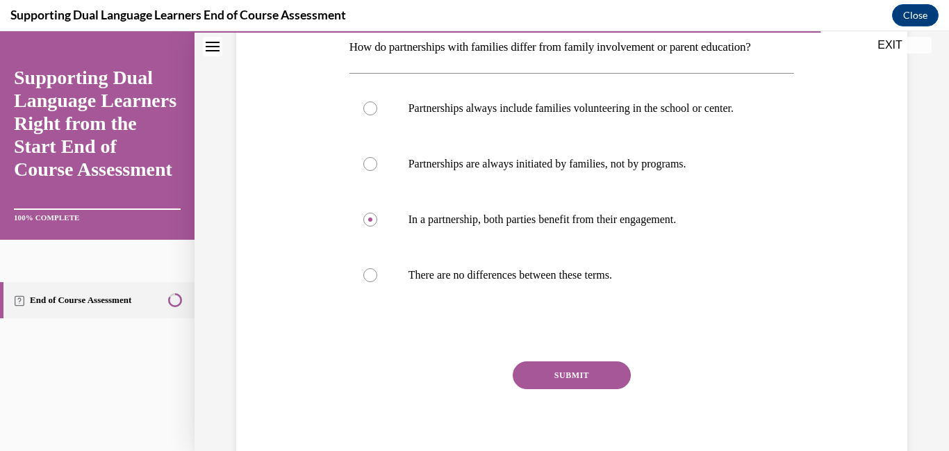
click at [538, 389] on button "SUBMIT" at bounding box center [572, 375] width 118 height 28
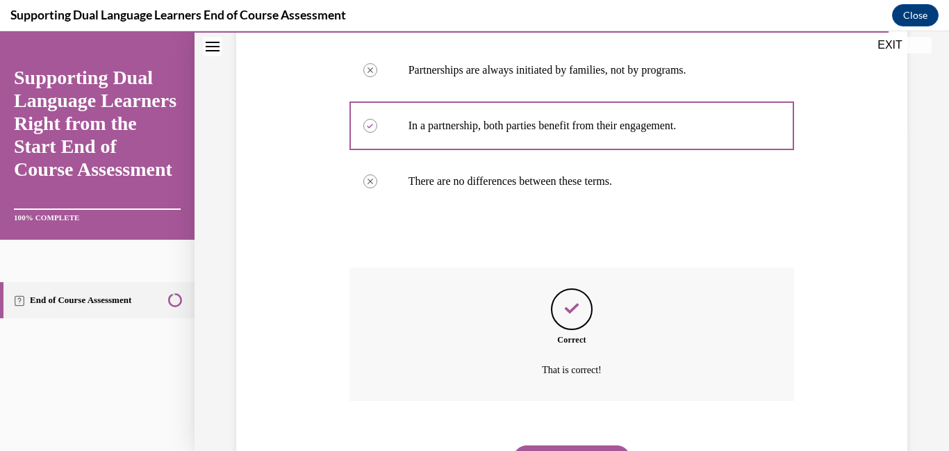
scroll to position [408, 0]
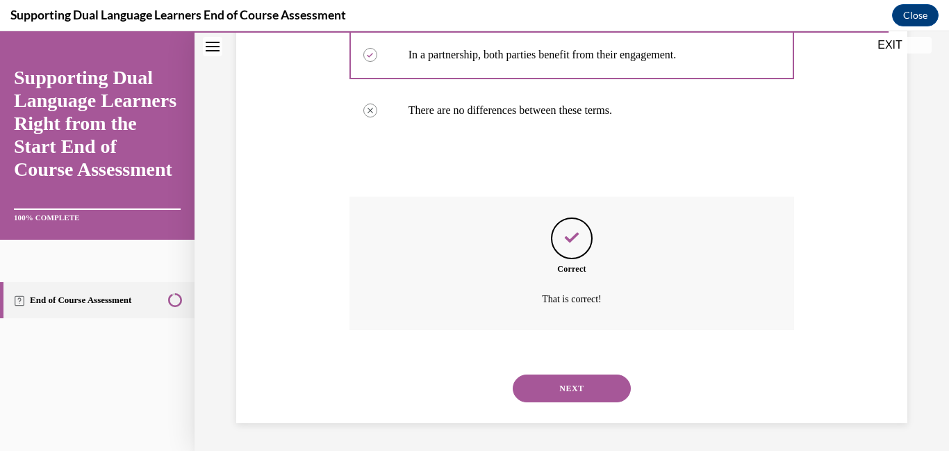
click at [538, 395] on button "NEXT" at bounding box center [572, 389] width 118 height 28
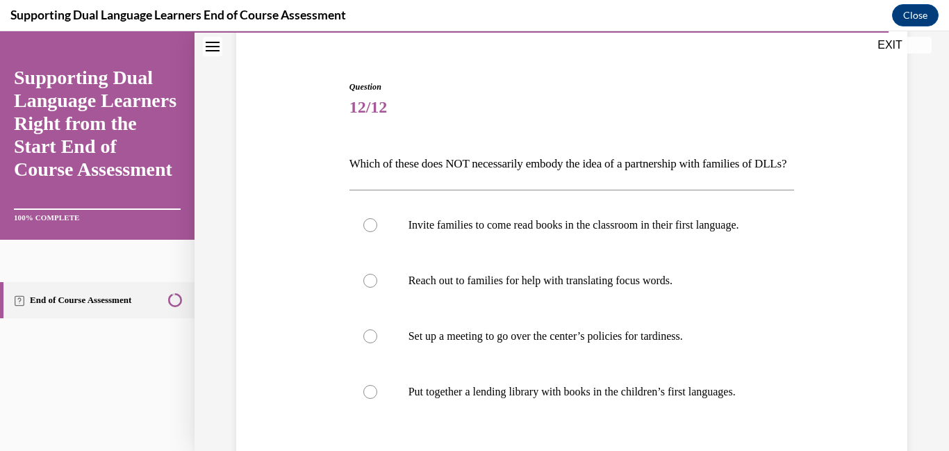
scroll to position [115, 0]
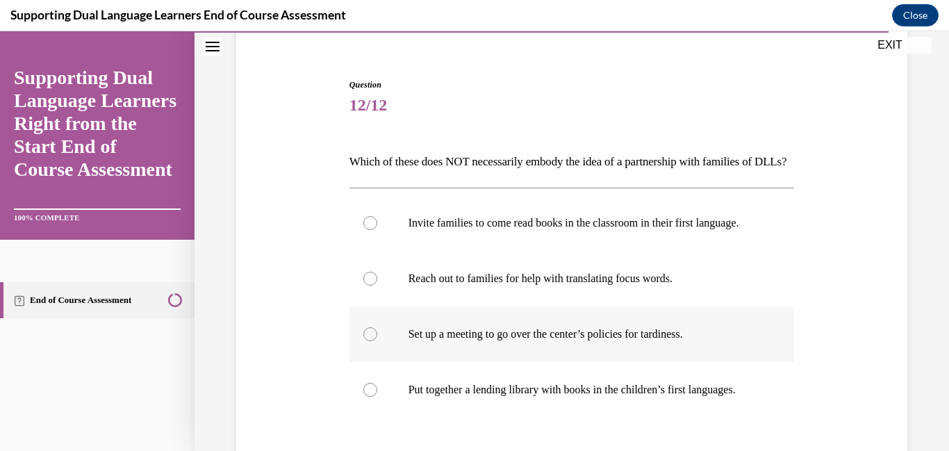
click at [537, 362] on label "Set up a meeting to go over the center’s policies for tardiness." at bounding box center [573, 335] width 446 height 56
click at [377, 341] on input "Set up a meeting to go over the center’s policies for tardiness." at bounding box center [370, 334] width 14 height 14
radio input "true"
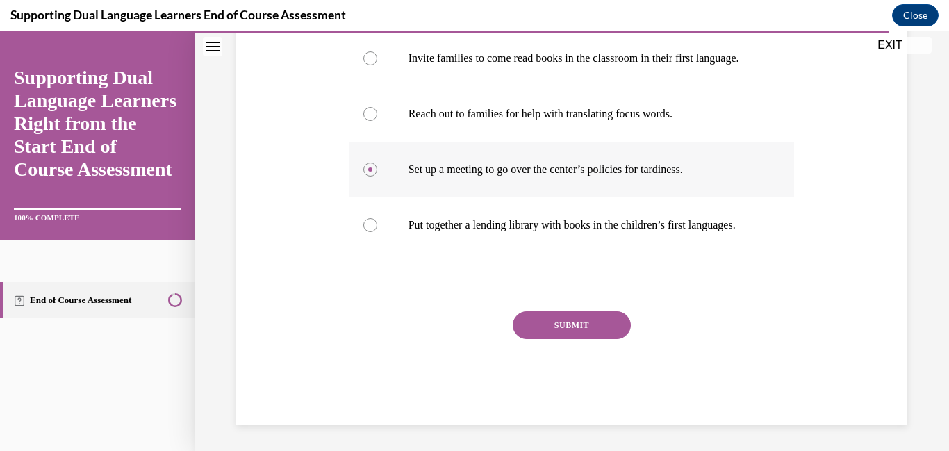
scroll to position [284, 0]
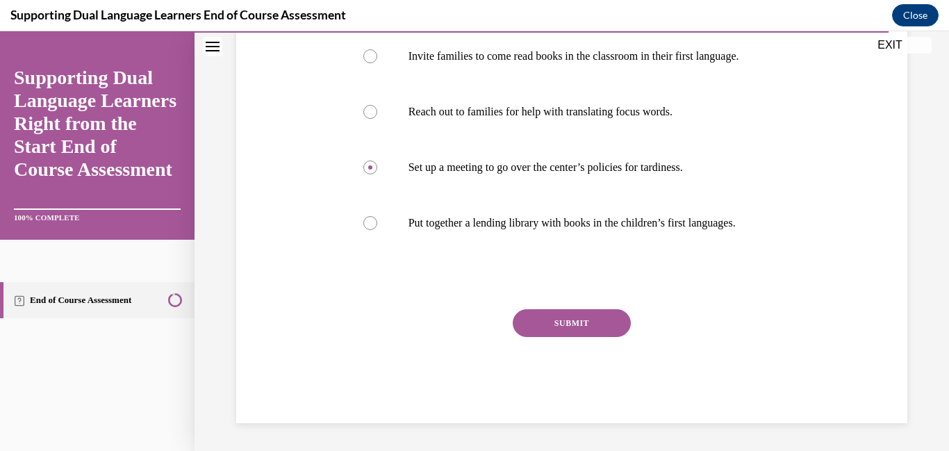
click at [576, 337] on button "SUBMIT" at bounding box center [572, 323] width 118 height 28
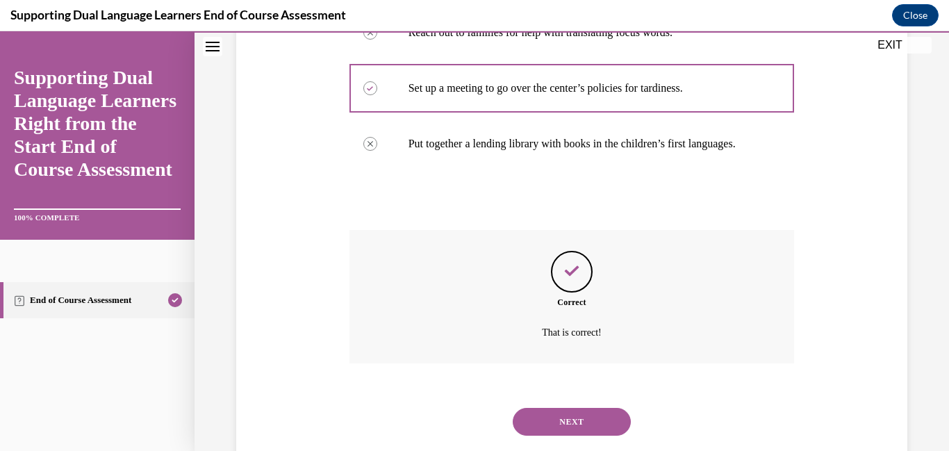
scroll to position [446, 0]
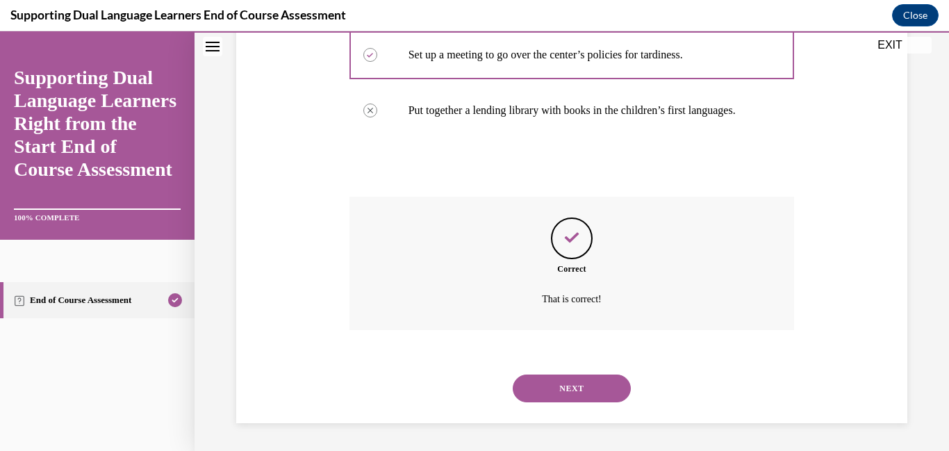
click at [573, 391] on button "NEXT" at bounding box center [572, 389] width 118 height 28
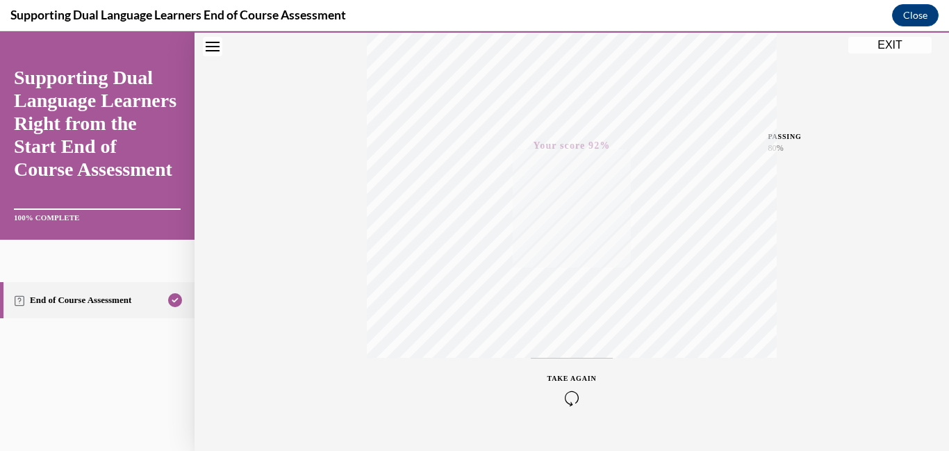
scroll to position [293, 0]
click at [888, 46] on button "EXIT" at bounding box center [890, 45] width 83 height 17
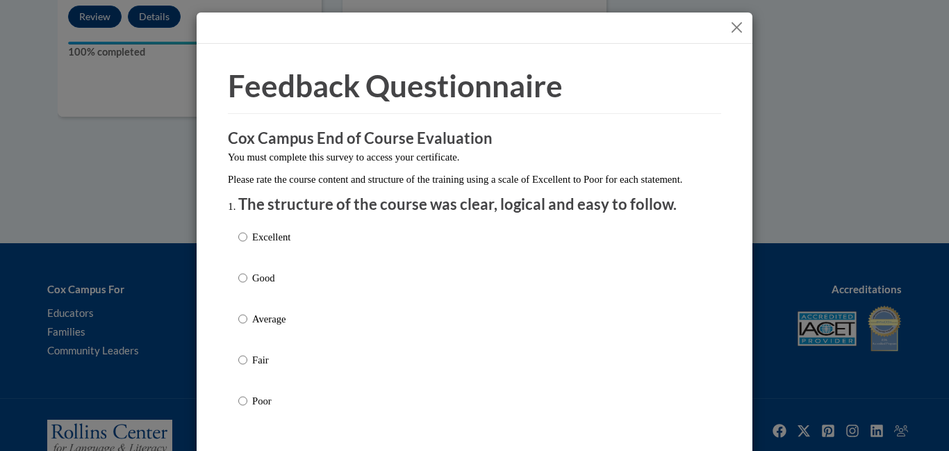
click at [279, 305] on label "Good" at bounding box center [264, 289] width 52 height 38
click at [247, 286] on input "Good" at bounding box center [242, 277] width 9 height 15
radio input "true"
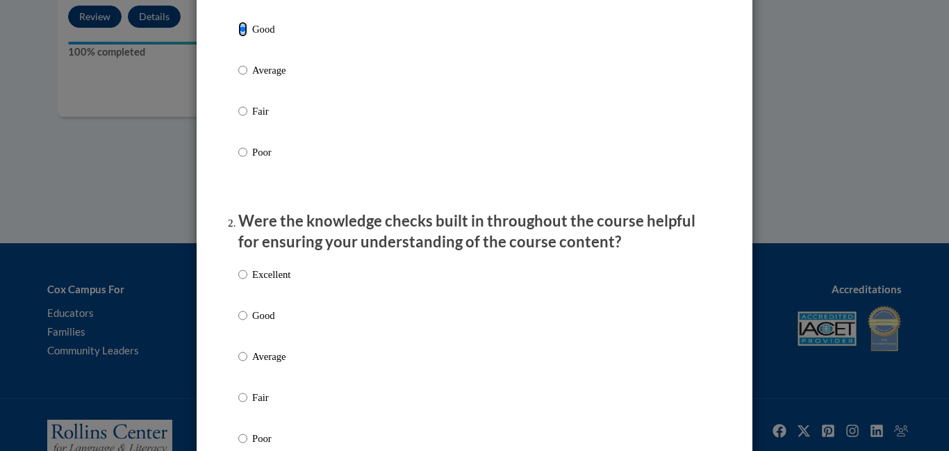
scroll to position [289, 0]
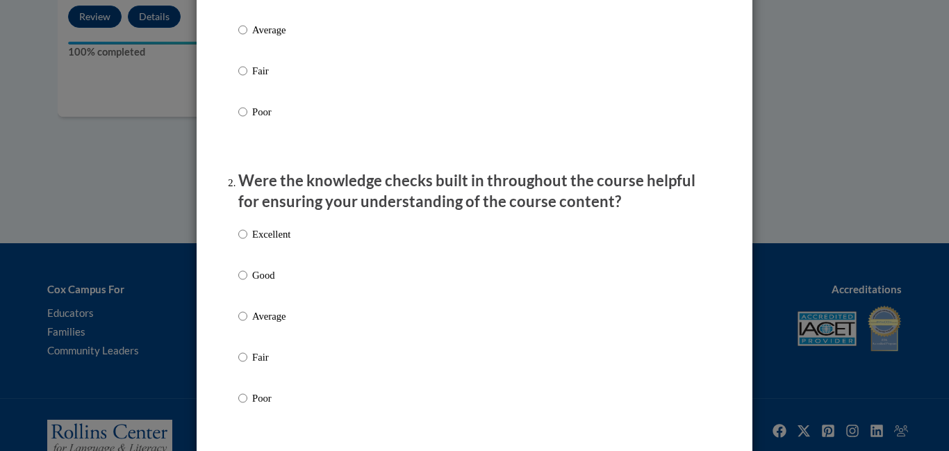
click at [268, 302] on label "Good" at bounding box center [264, 287] width 52 height 38
click at [247, 283] on input "Good" at bounding box center [242, 275] width 9 height 15
radio input "true"
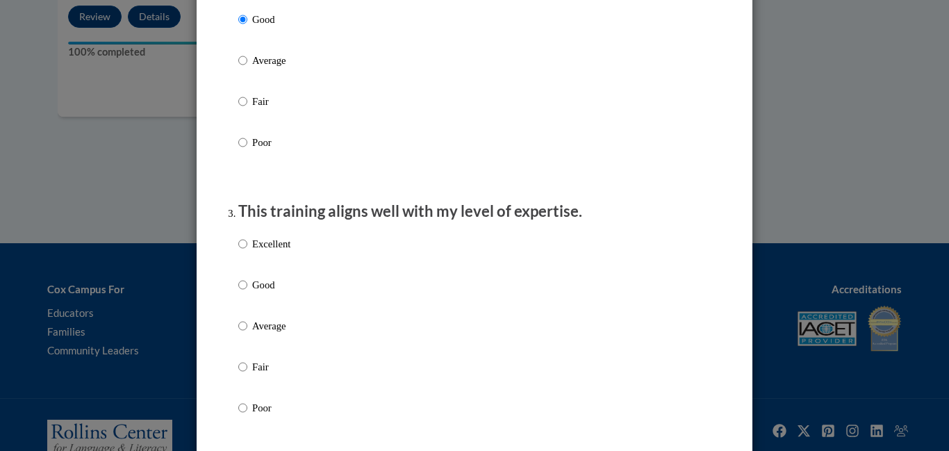
click at [269, 307] on label "Good" at bounding box center [264, 296] width 52 height 38
click at [247, 293] on input "Good" at bounding box center [242, 284] width 9 height 15
radio input "true"
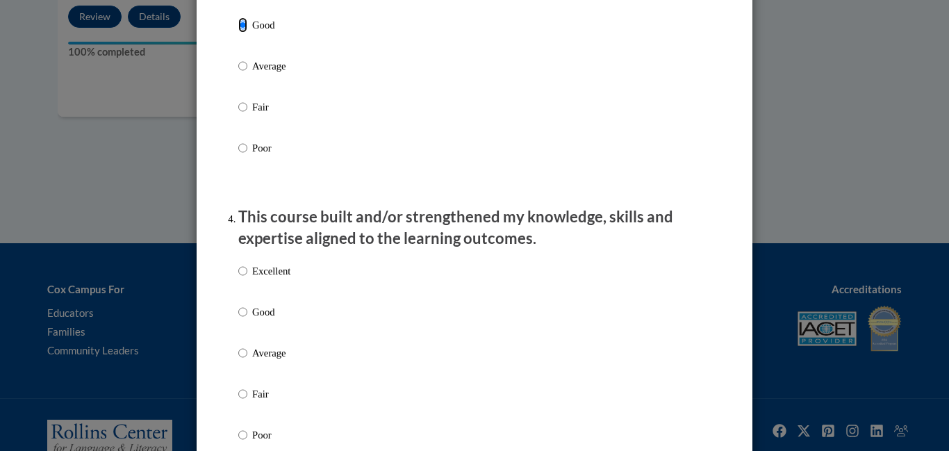
scroll to position [809, 0]
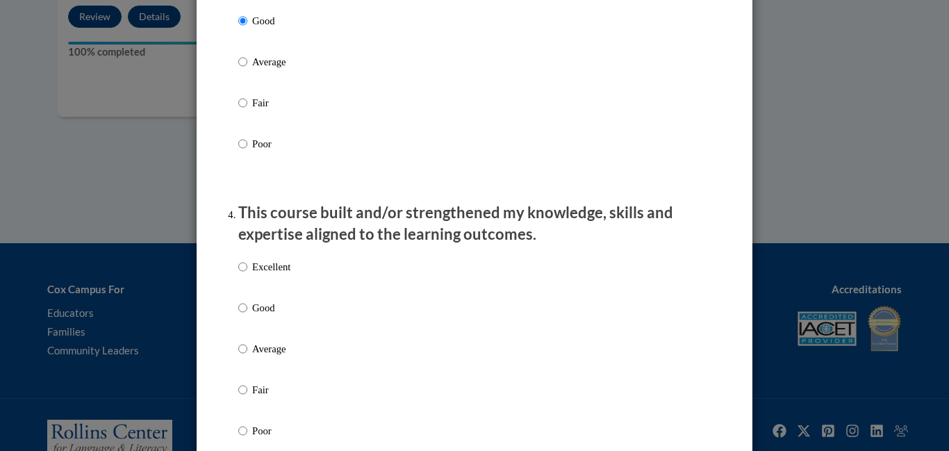
click at [268, 316] on p "Good" at bounding box center [271, 307] width 38 height 15
click at [247, 316] on input "Good" at bounding box center [242, 307] width 9 height 15
radio input "true"
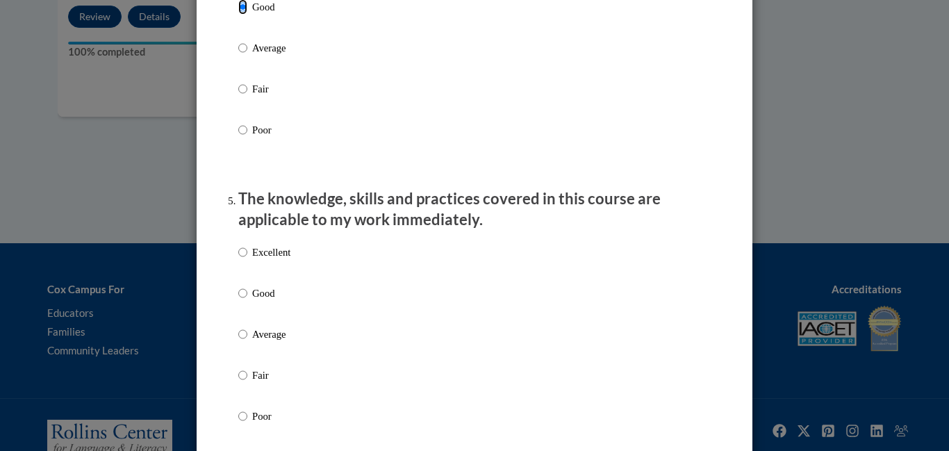
scroll to position [1116, 0]
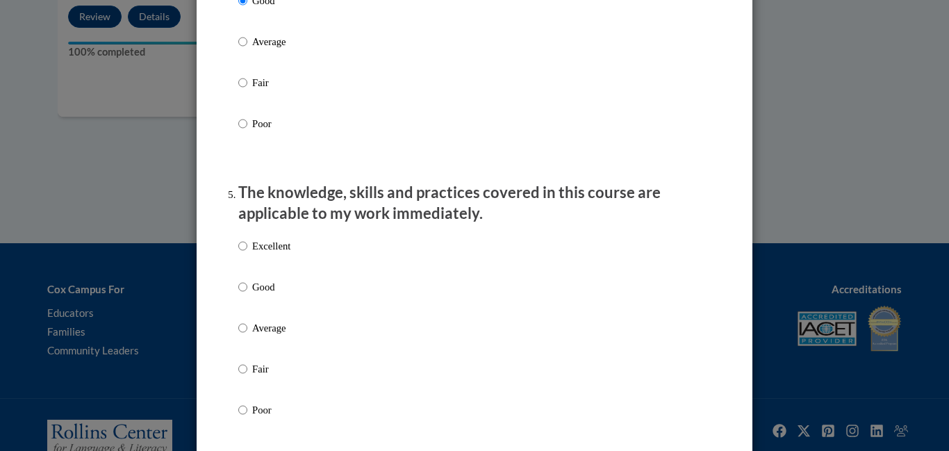
click at [262, 295] on p "Good" at bounding box center [271, 286] width 38 height 15
click at [247, 295] on input "Good" at bounding box center [242, 286] width 9 height 15
radio input "true"
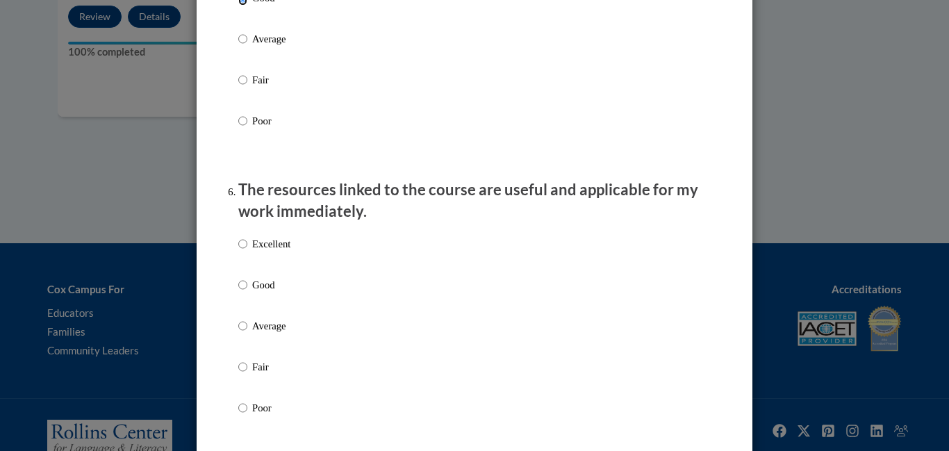
scroll to position [1407, 0]
click at [261, 291] on p "Good" at bounding box center [271, 282] width 38 height 15
click at [247, 291] on input "Good" at bounding box center [242, 282] width 9 height 15
radio input "true"
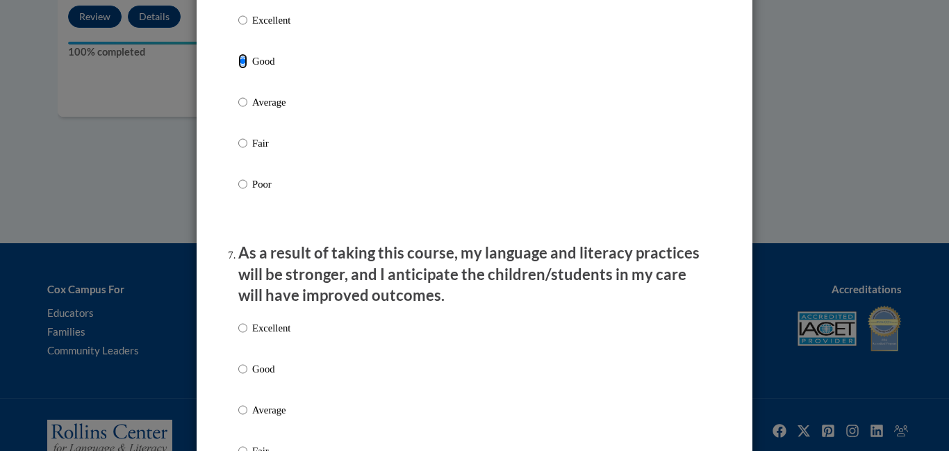
scroll to position [1649, 0]
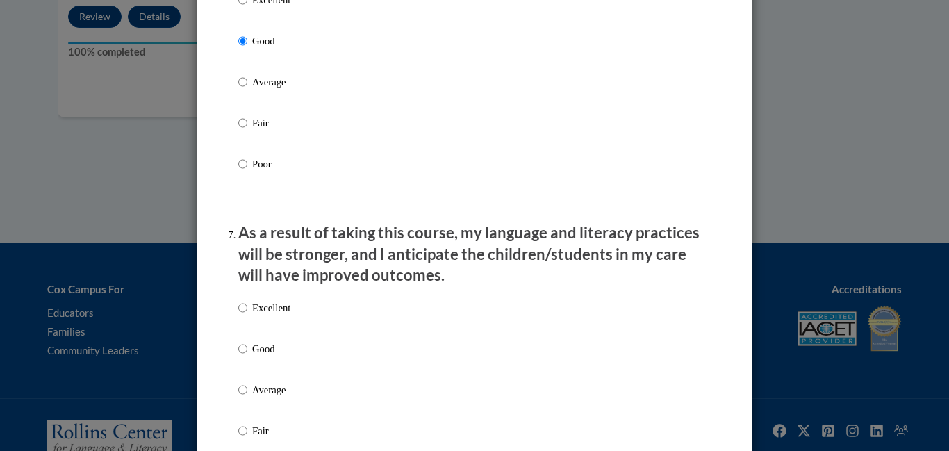
click at [265, 357] on p "Good" at bounding box center [271, 348] width 38 height 15
click at [247, 357] on input "Good" at bounding box center [242, 348] width 9 height 15
radio input "true"
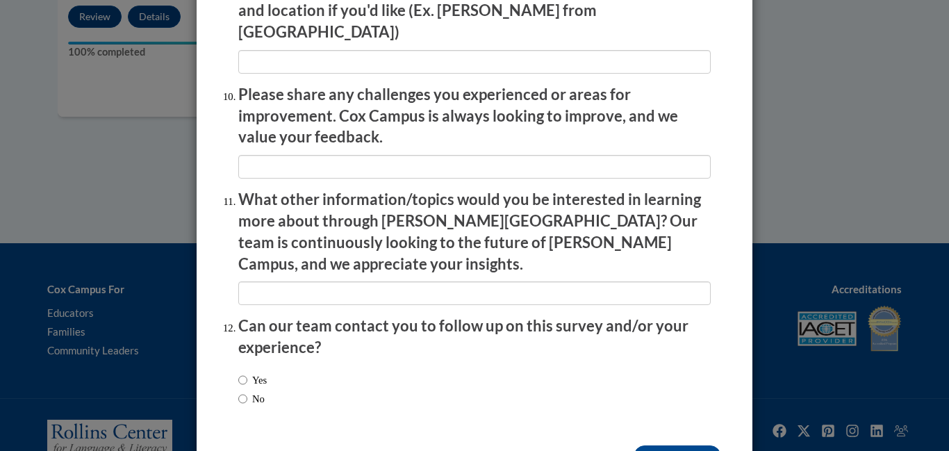
scroll to position [2437, 0]
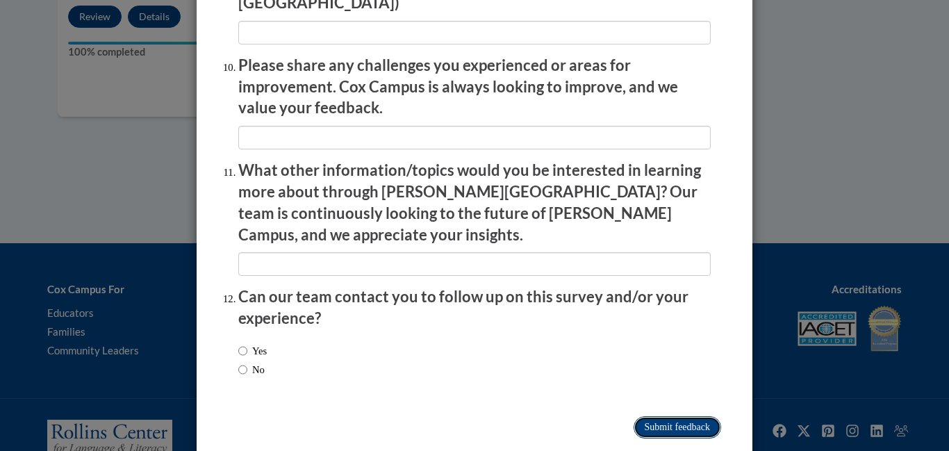
click at [683, 416] on input "Submit feedback" at bounding box center [678, 427] width 88 height 22
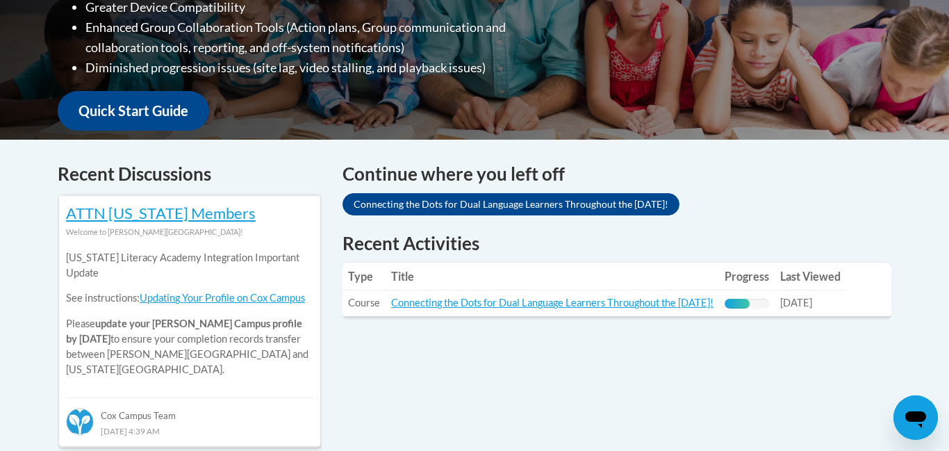
scroll to position [466, 0]
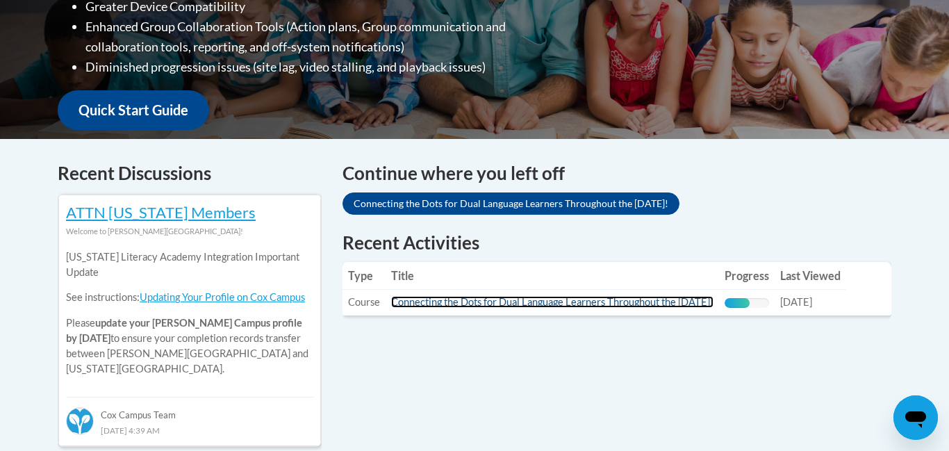
click at [568, 296] on link "Connecting the Dots for Dual Language Learners Throughout the [DATE]!" at bounding box center [552, 302] width 322 height 12
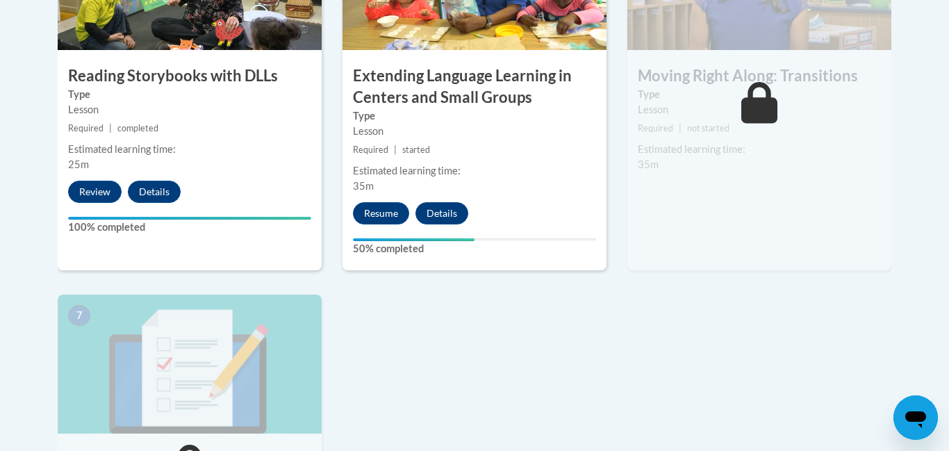
scroll to position [973, 0]
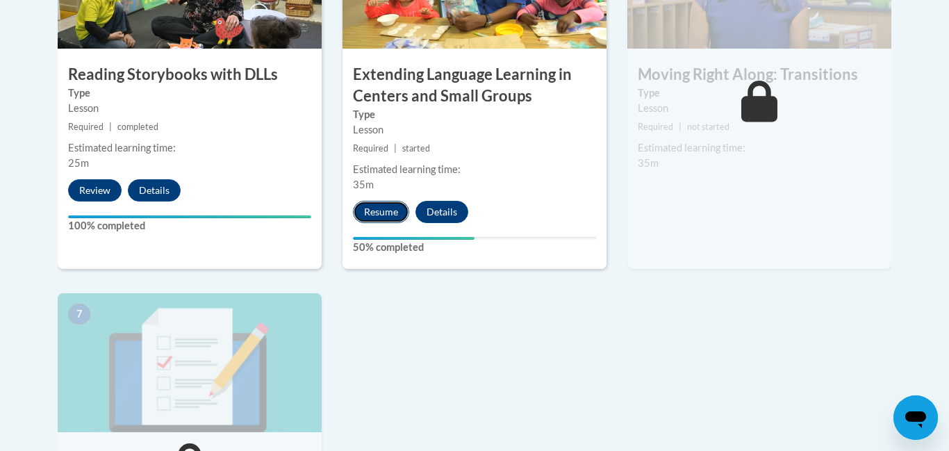
click at [386, 223] on button "Resume" at bounding box center [381, 212] width 56 height 22
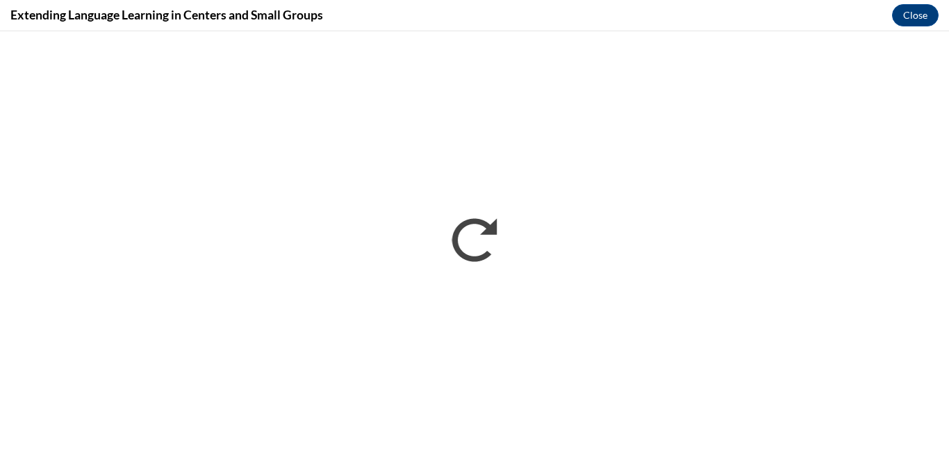
scroll to position [0, 0]
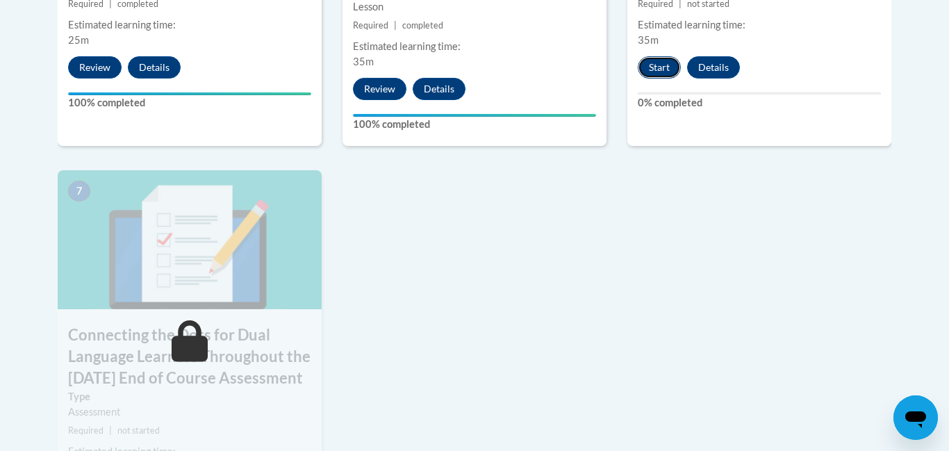
click at [667, 74] on button "Start" at bounding box center [659, 67] width 43 height 22
